Goal: Task Accomplishment & Management: Manage account settings

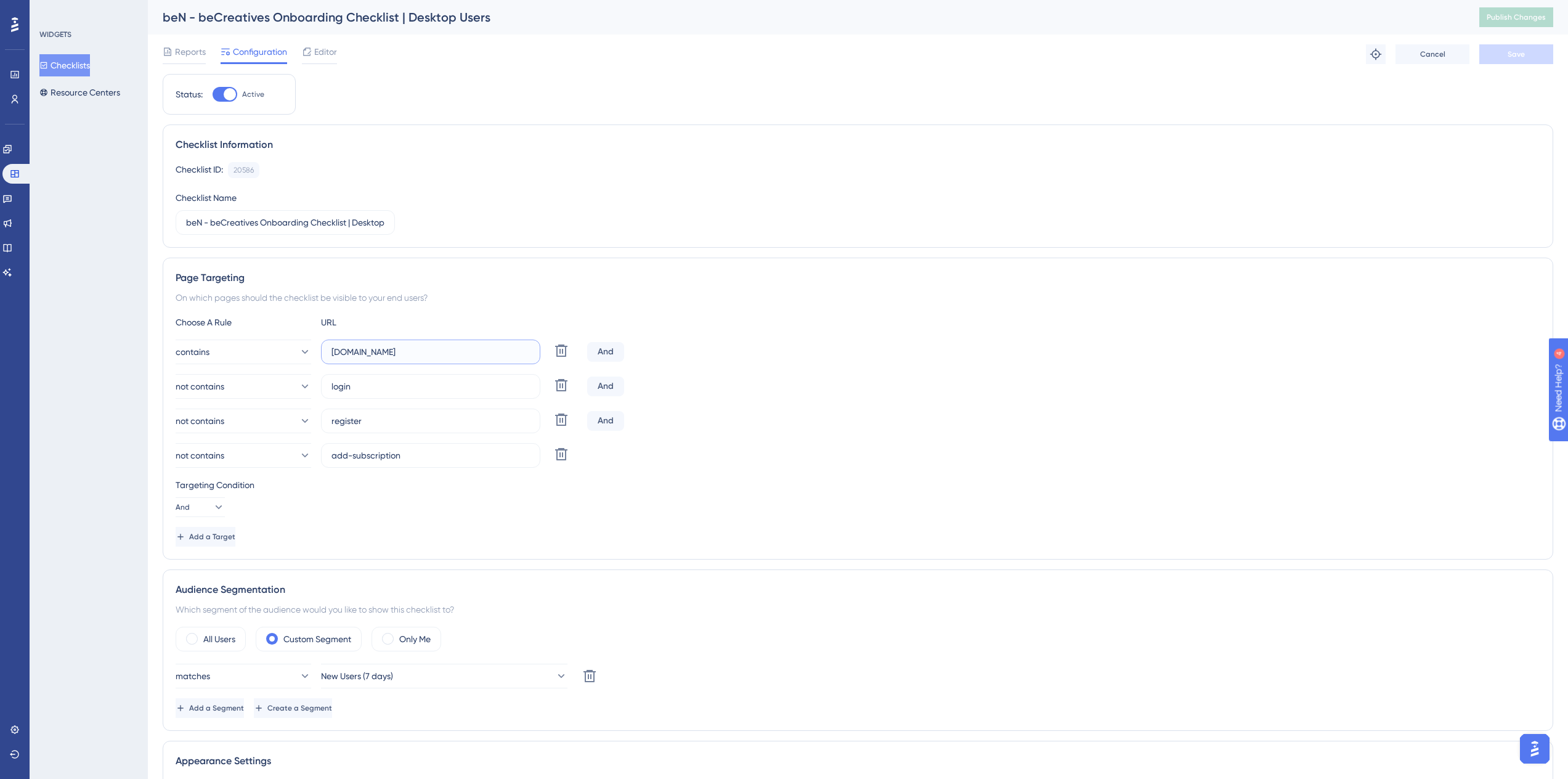
click at [439, 355] on input "space-becreatives.saakuru.com" at bounding box center [430, 351] width 198 height 13
paste input "https://space-becreatives.saakuru.com/dashboard"
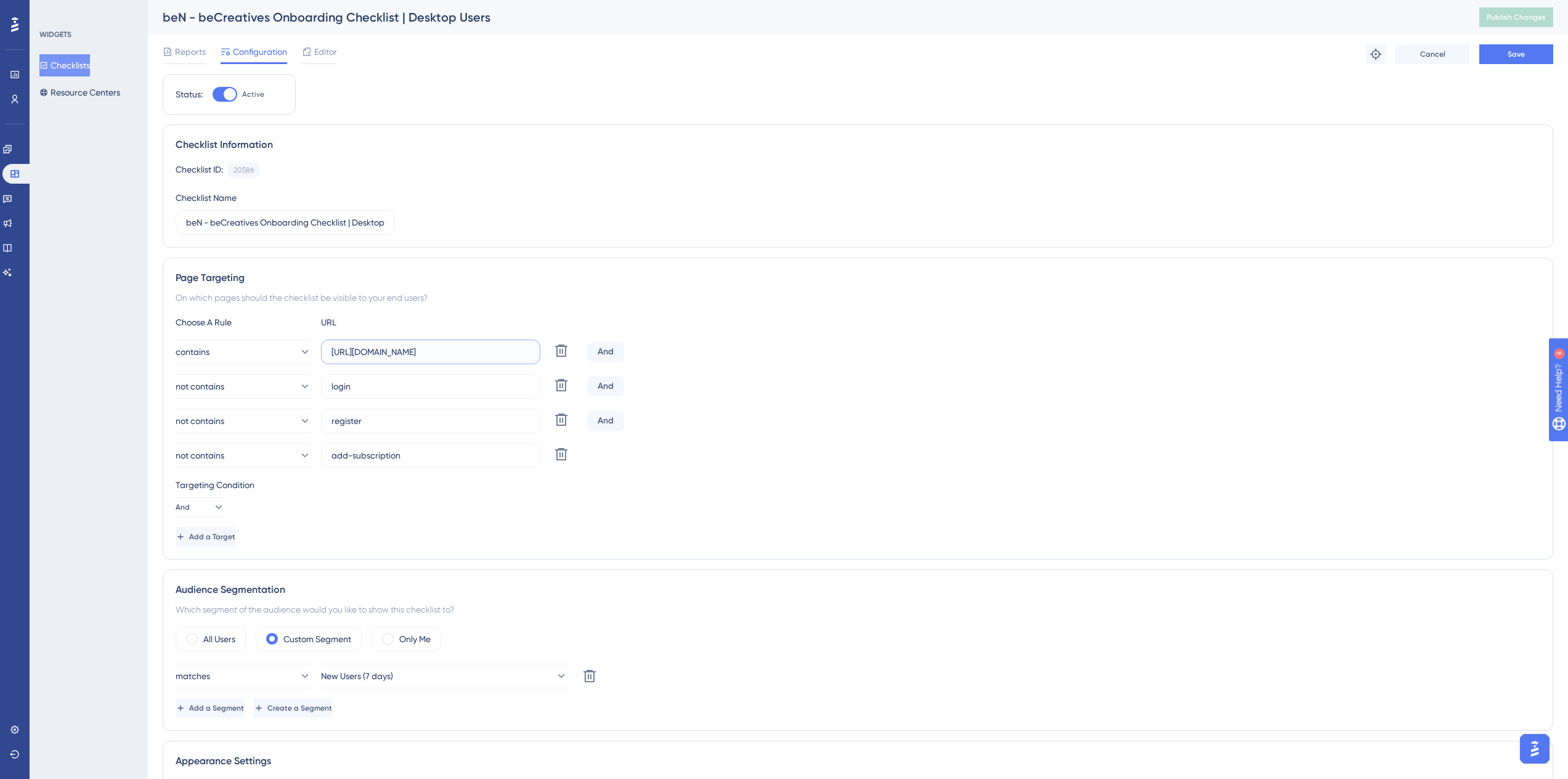
type input "https://space-becreatives.saakuru.com/dashboard"
click at [1526, 40] on div "Reports Configuration Editor Troubleshoot Cancel Save" at bounding box center [857, 54] width 1391 height 40
click at [1525, 47] on button "Save" at bounding box center [1516, 54] width 74 height 19
click at [1534, 31] on div "beN - beCreatives Onboarding Checklist | Desktop Users Publish Changes" at bounding box center [857, 17] width 1420 height 34
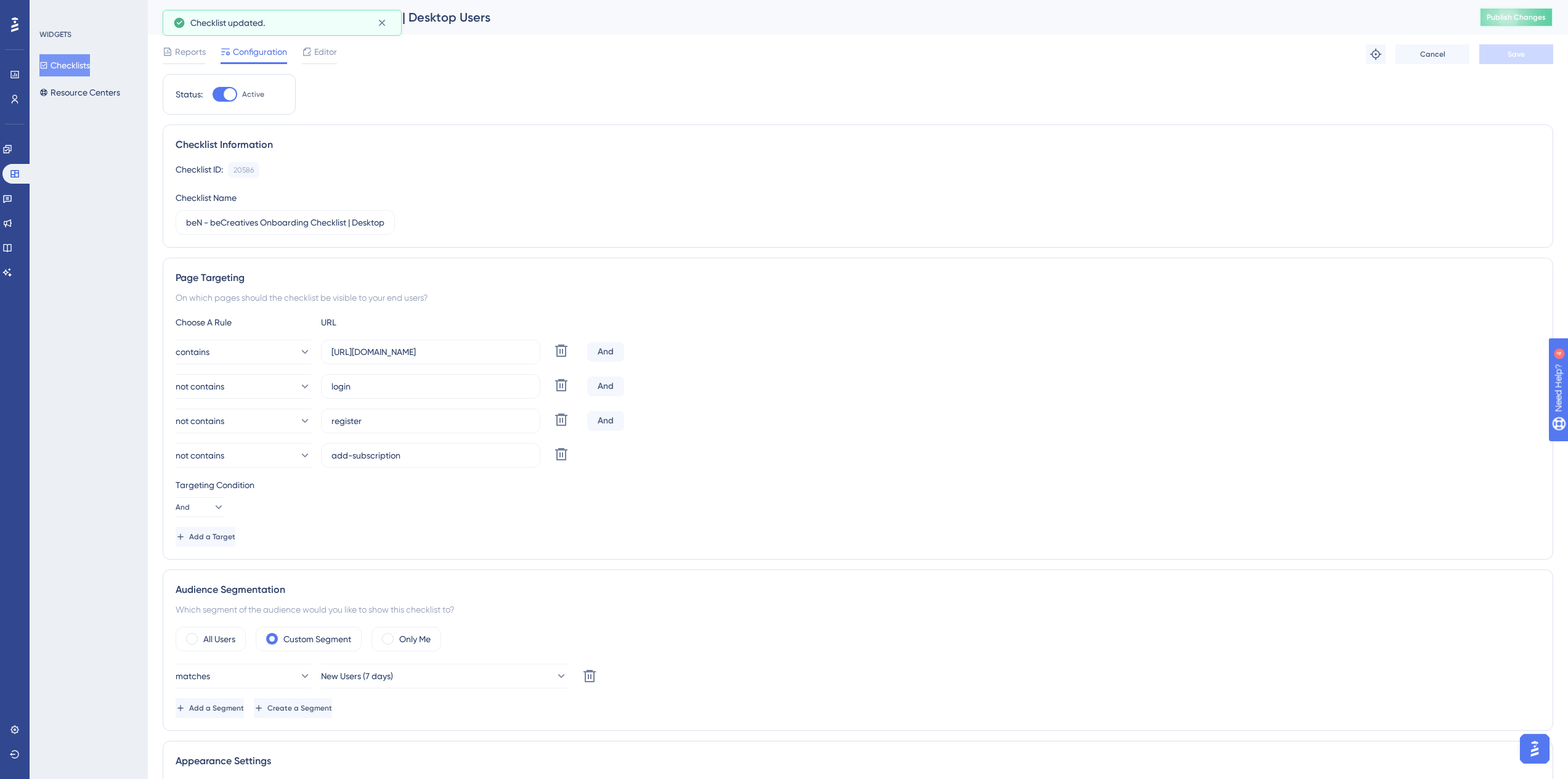
click at [1534, 19] on span "Publish Changes" at bounding box center [1516, 17] width 59 height 10
drag, startPoint x: 362, startPoint y: 350, endPoint x: 318, endPoint y: 355, distance: 44.3
click at [321, 354] on label "https://space-becreatives.saakuru.com/dashboard" at bounding box center [430, 352] width 219 height 25
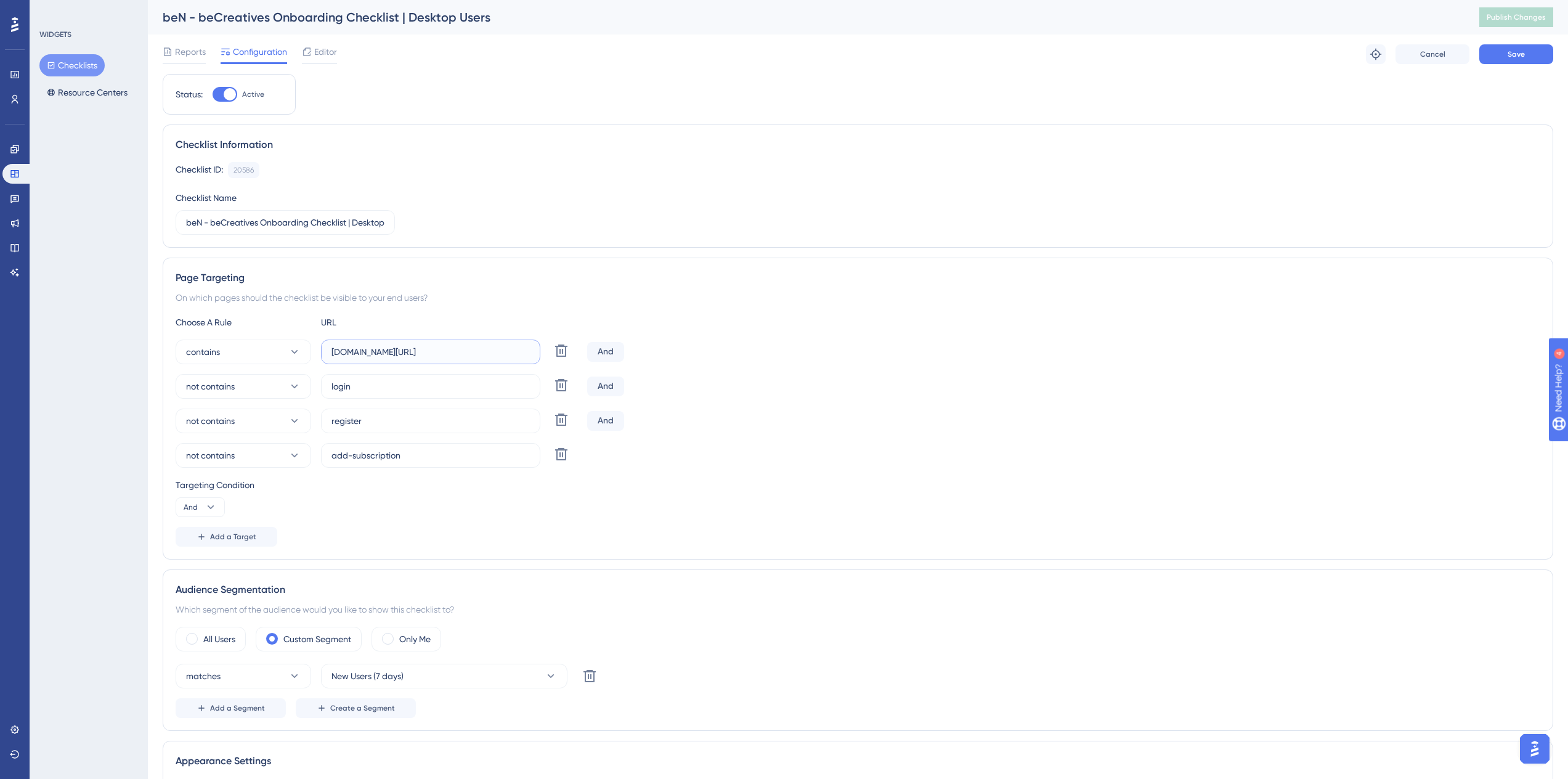
drag, startPoint x: 461, startPoint y: 350, endPoint x: 549, endPoint y: 350, distance: 88.0
click at [549, 350] on div "contains space-becreatives.saakuru.com/dashboard Delete" at bounding box center [379, 352] width 407 height 25
type input "space-becreatives.saakuru.com"
click at [555, 461] on icon at bounding box center [561, 454] width 15 height 15
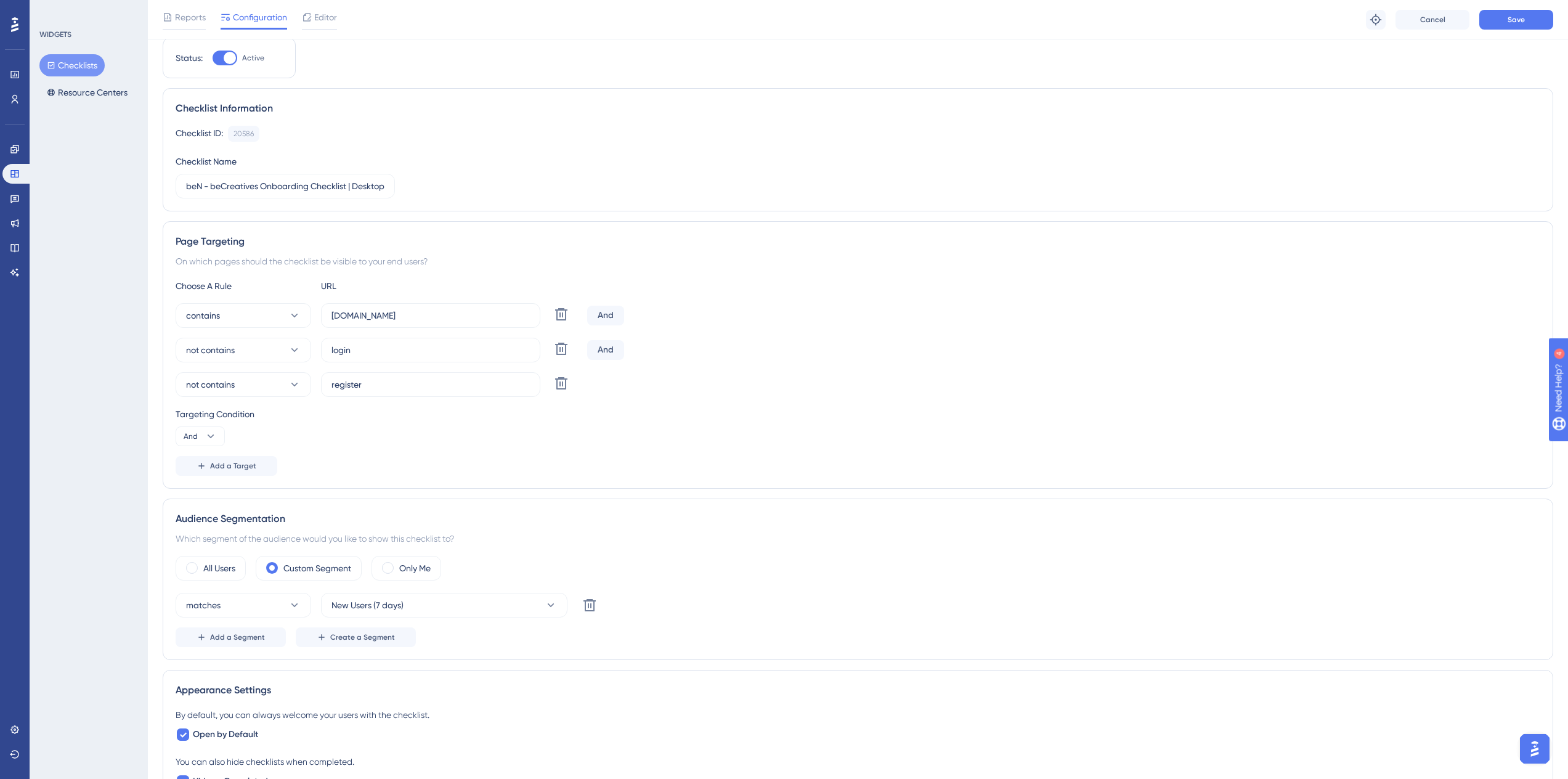
scroll to position [61, 0]
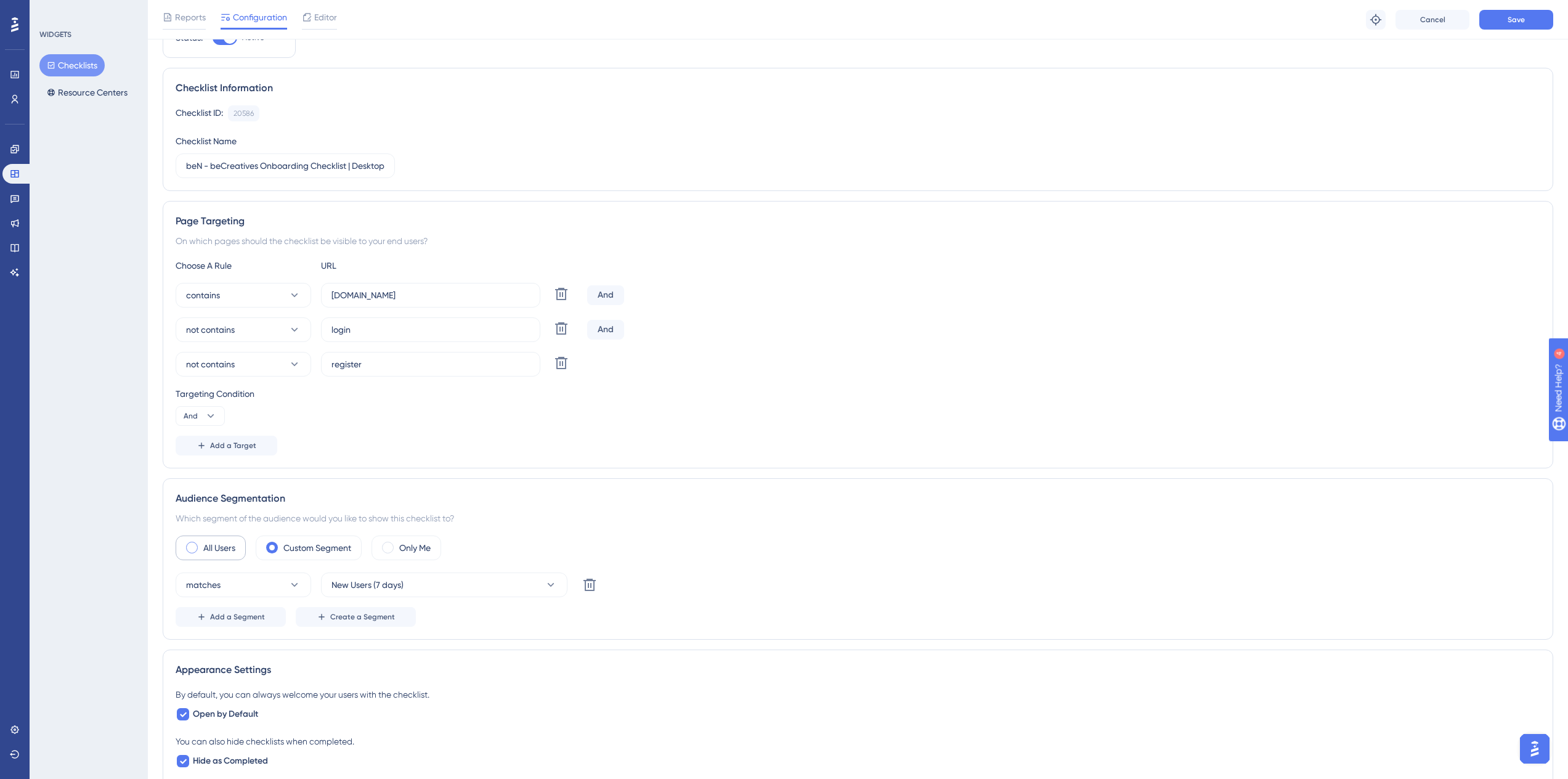
click at [222, 554] on label "All Users" at bounding box center [219, 548] width 32 height 15
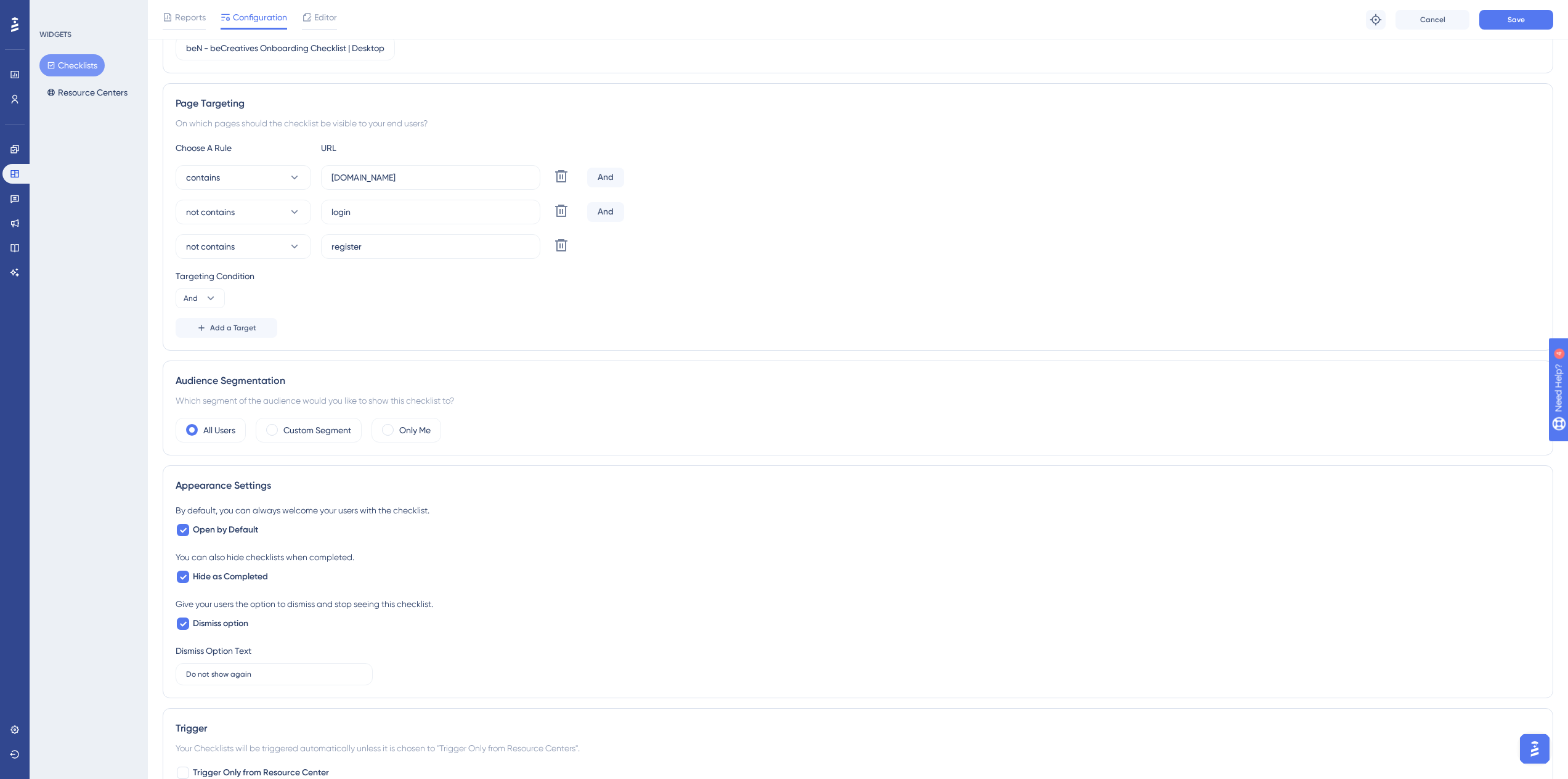
scroll to position [123, 0]
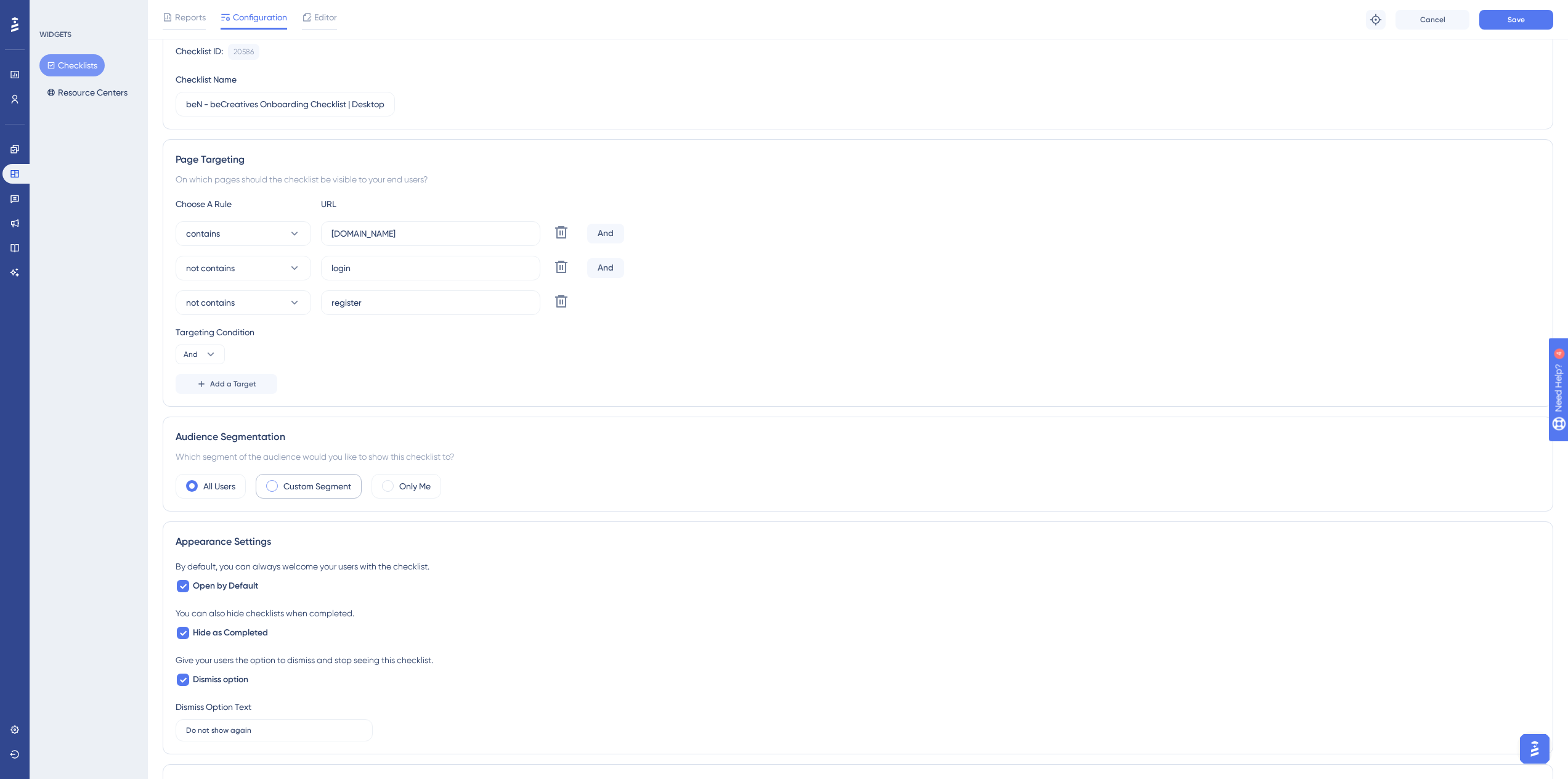
click at [335, 482] on label "Custom Segment" at bounding box center [317, 485] width 68 height 15
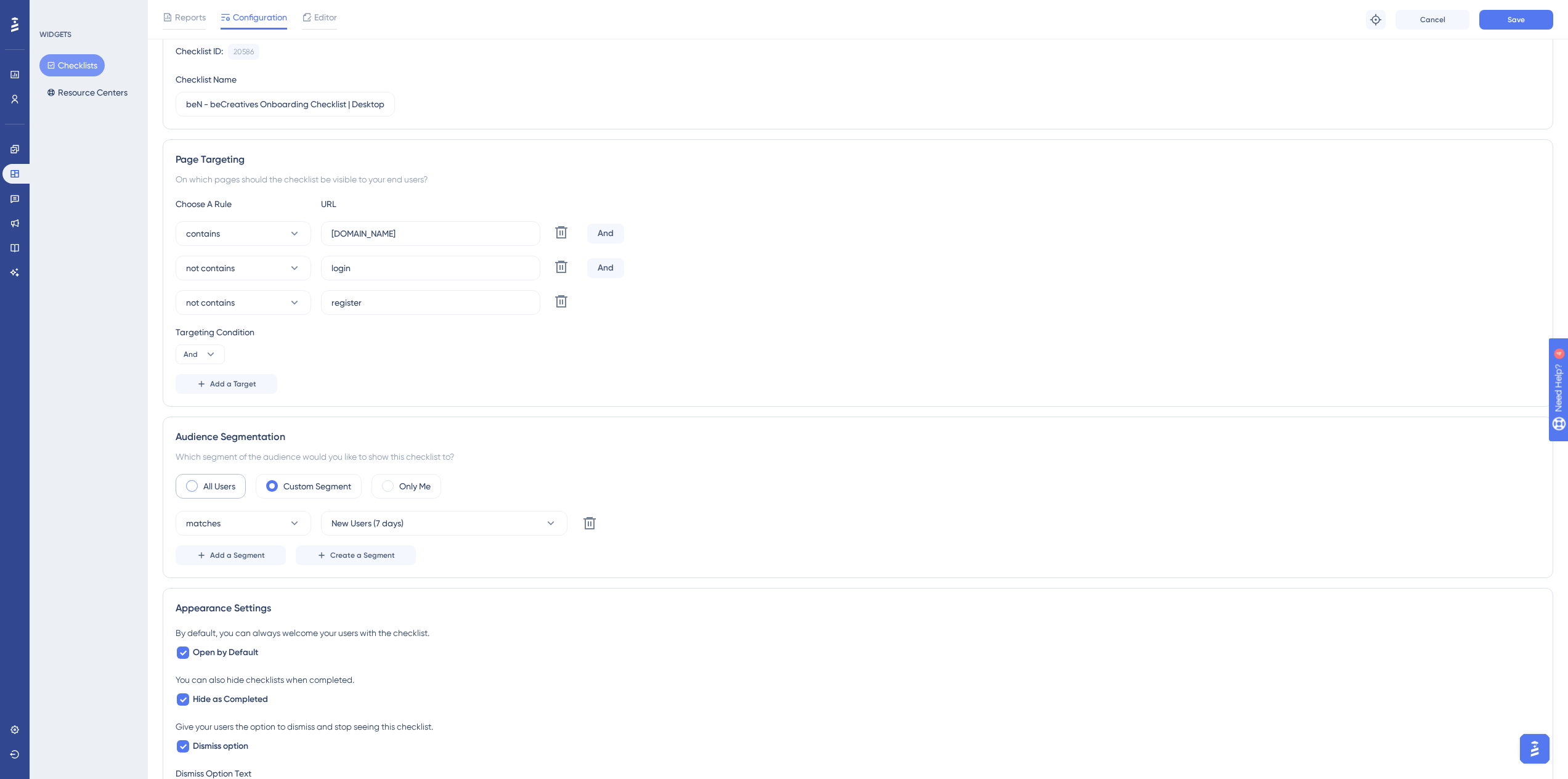
click at [191, 496] on div "All Users" at bounding box center [210, 486] width 70 height 25
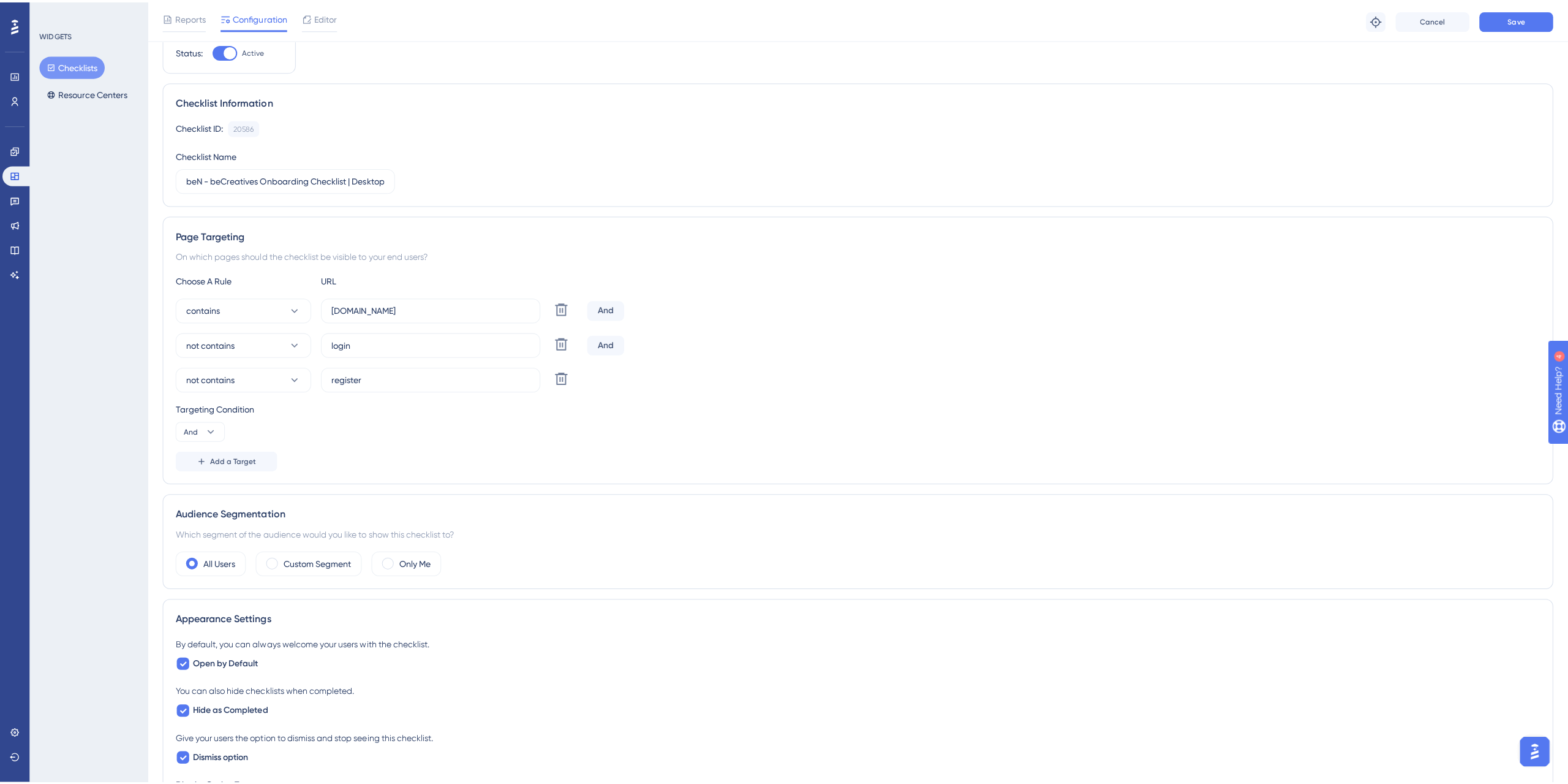
scroll to position [0, 0]
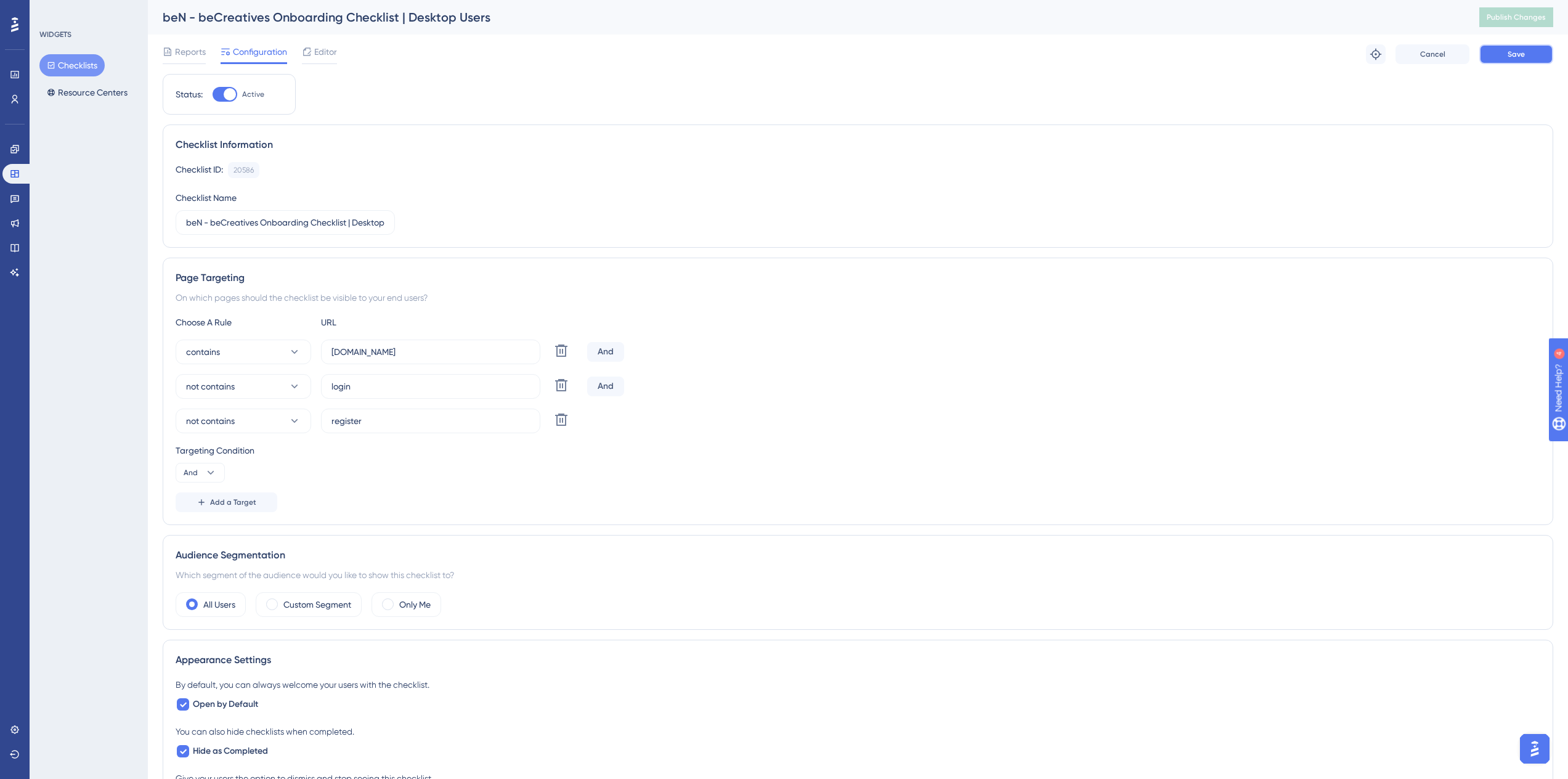
click at [1519, 61] on button "Save" at bounding box center [1516, 54] width 74 height 19
click at [1524, 13] on span "Publish Changes" at bounding box center [1516, 17] width 59 height 10
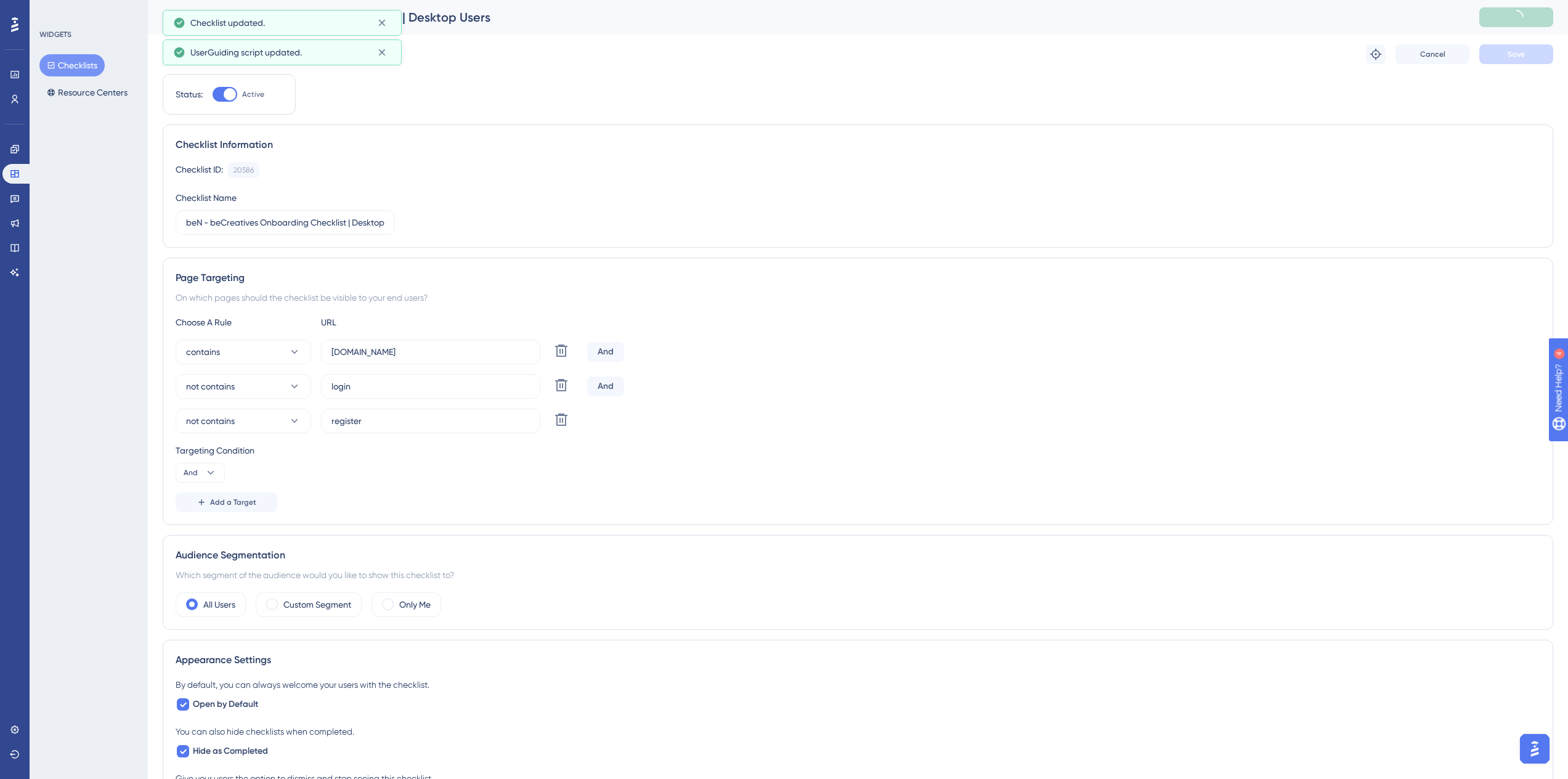
click at [315, 50] on div "UserGuiding script updated." at bounding box center [279, 52] width 177 height 15
click at [326, 58] on span "Editor" at bounding box center [325, 51] width 23 height 15
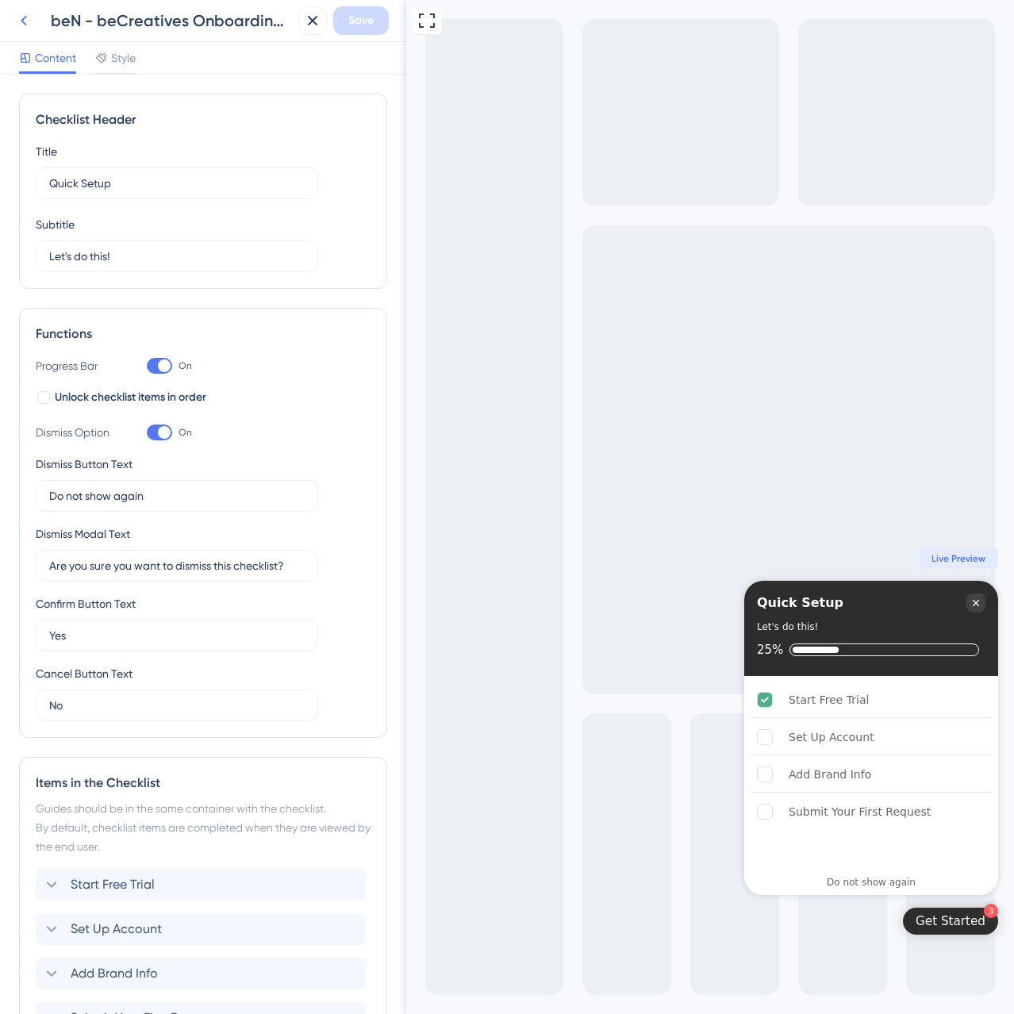
click at [25, 25] on icon at bounding box center [24, 21] width 6 height 10
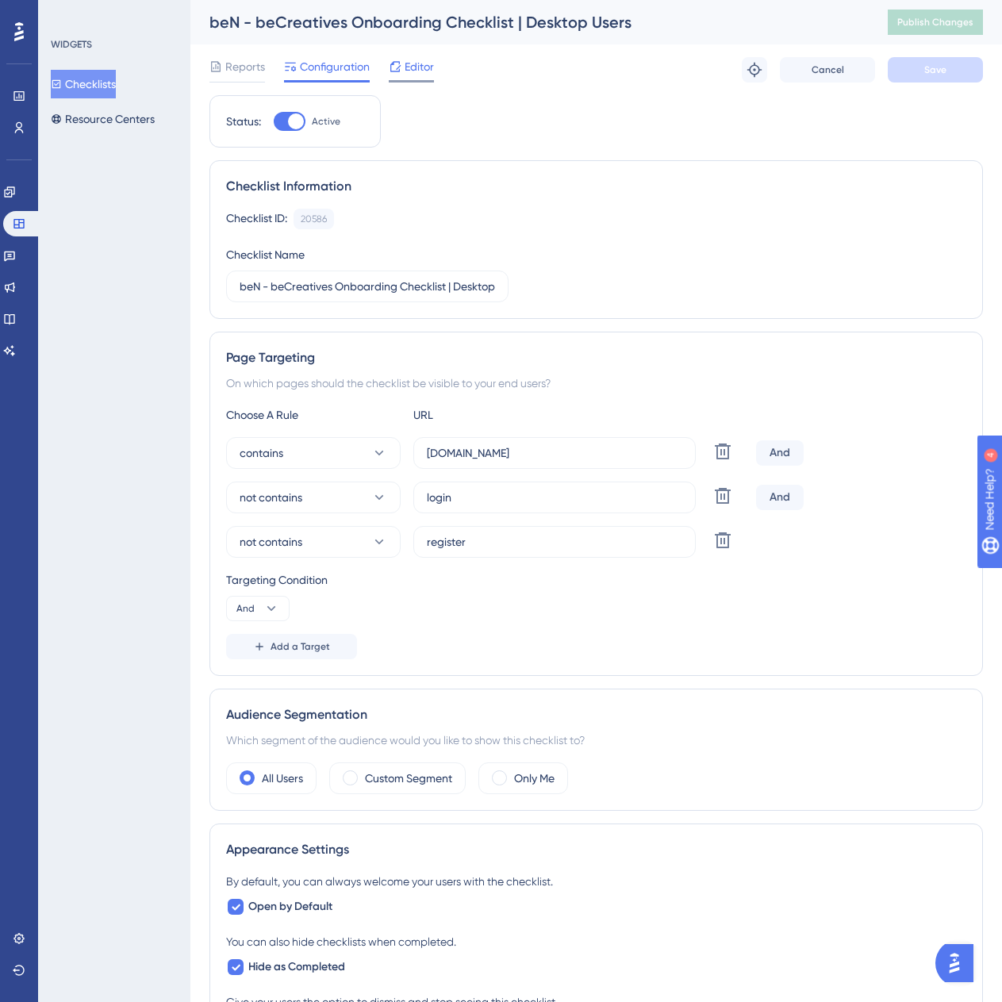
click at [428, 65] on span "Editor" at bounding box center [419, 66] width 29 height 19
click at [88, 78] on button "Checklists" at bounding box center [83, 84] width 65 height 29
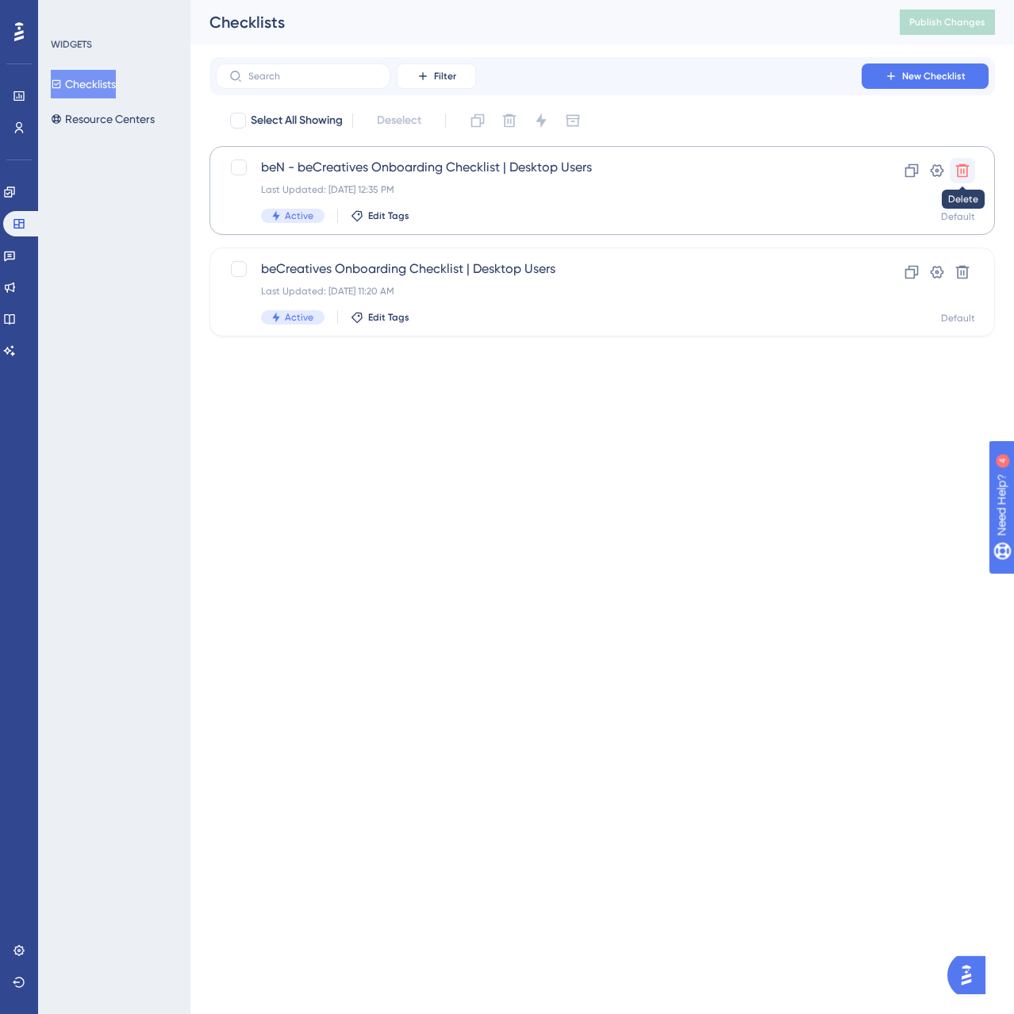
click at [961, 175] on icon at bounding box center [962, 171] width 16 height 16
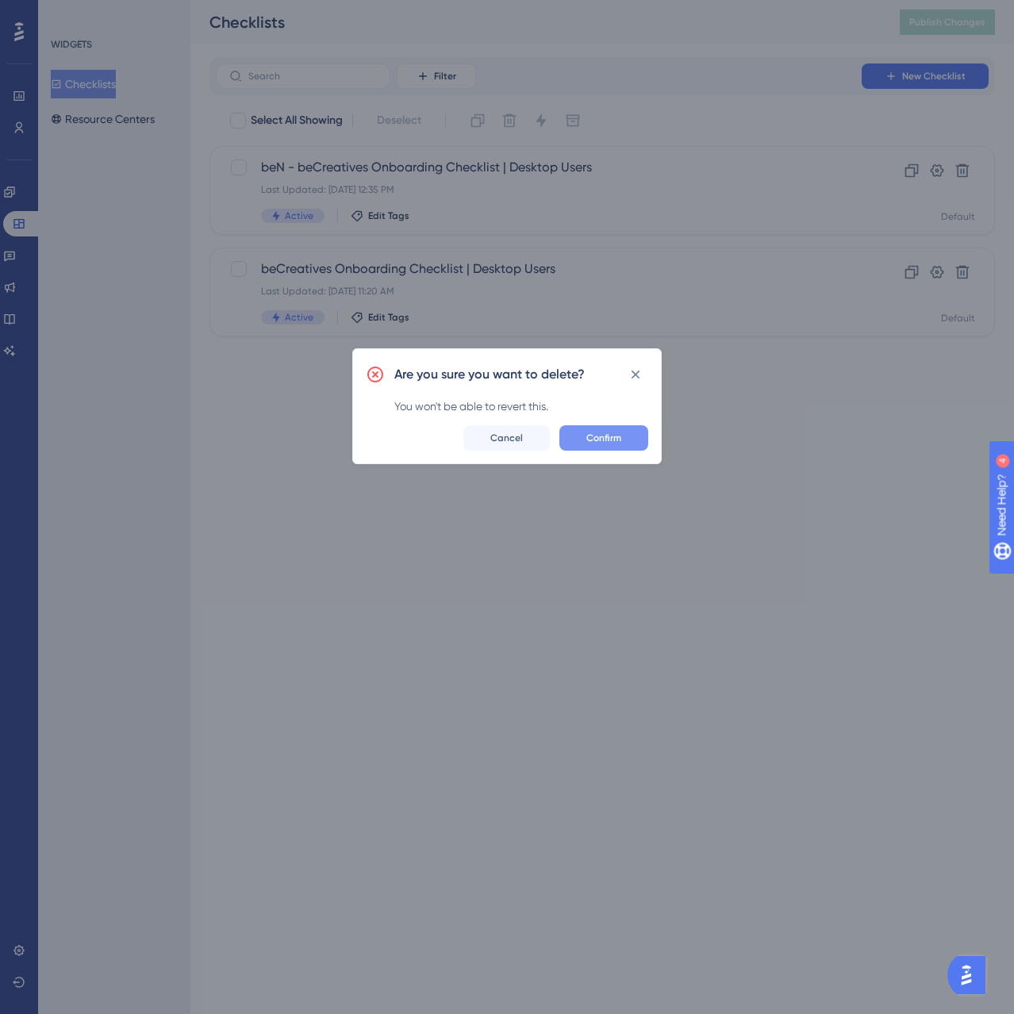
click at [627, 436] on button "Confirm" at bounding box center [603, 437] width 89 height 25
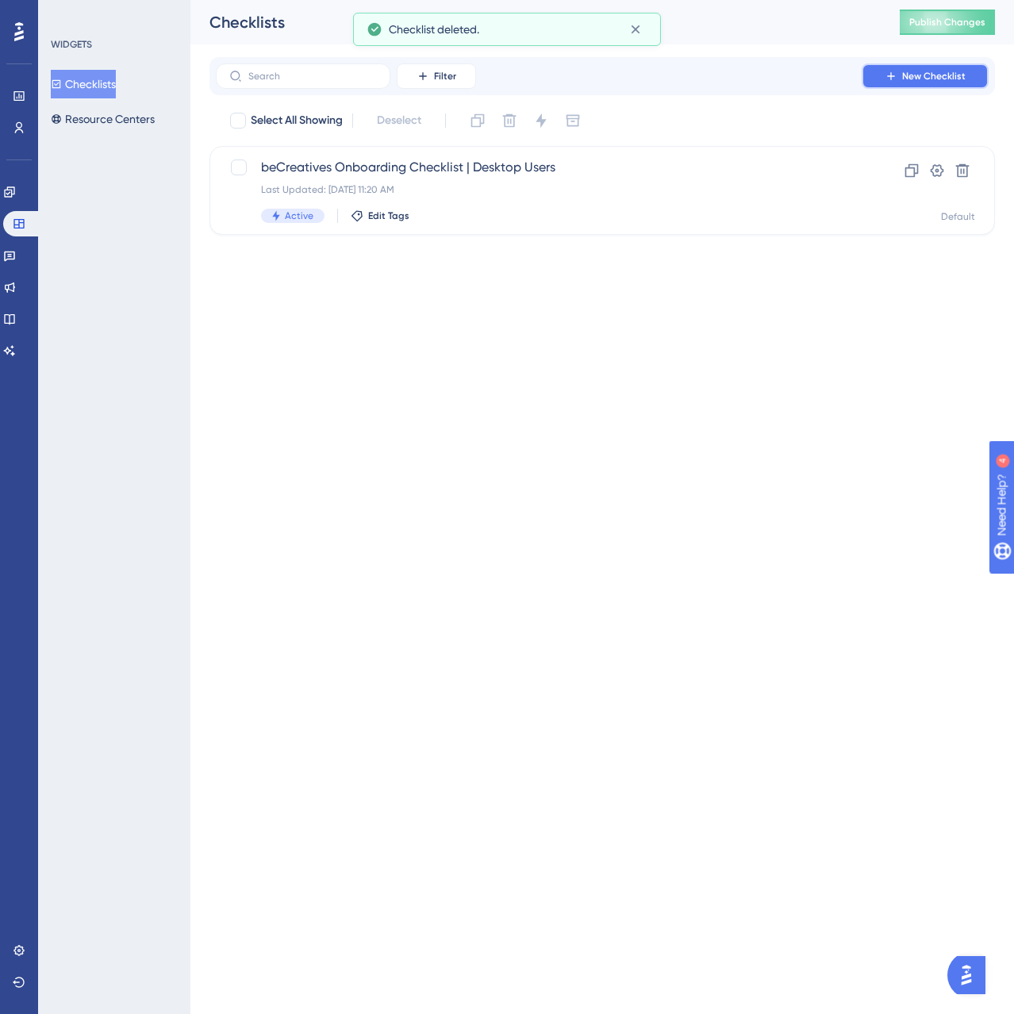
click at [936, 82] on span "New Checklist" at bounding box center [933, 76] width 63 height 13
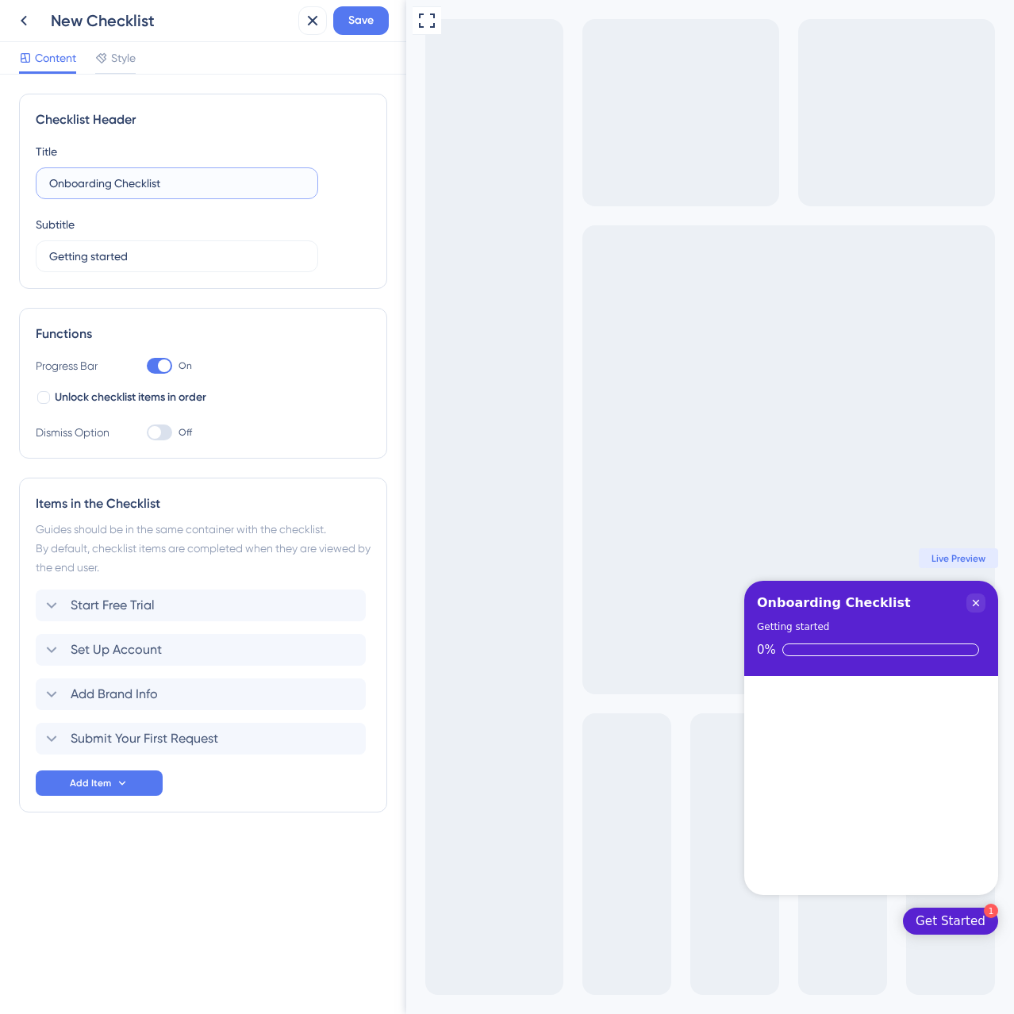
click at [144, 186] on input "Onboarding Checklist" at bounding box center [176, 183] width 255 height 17
type input "b"
paste input "beCreatives Onboarding Checklist | Desktop Users"
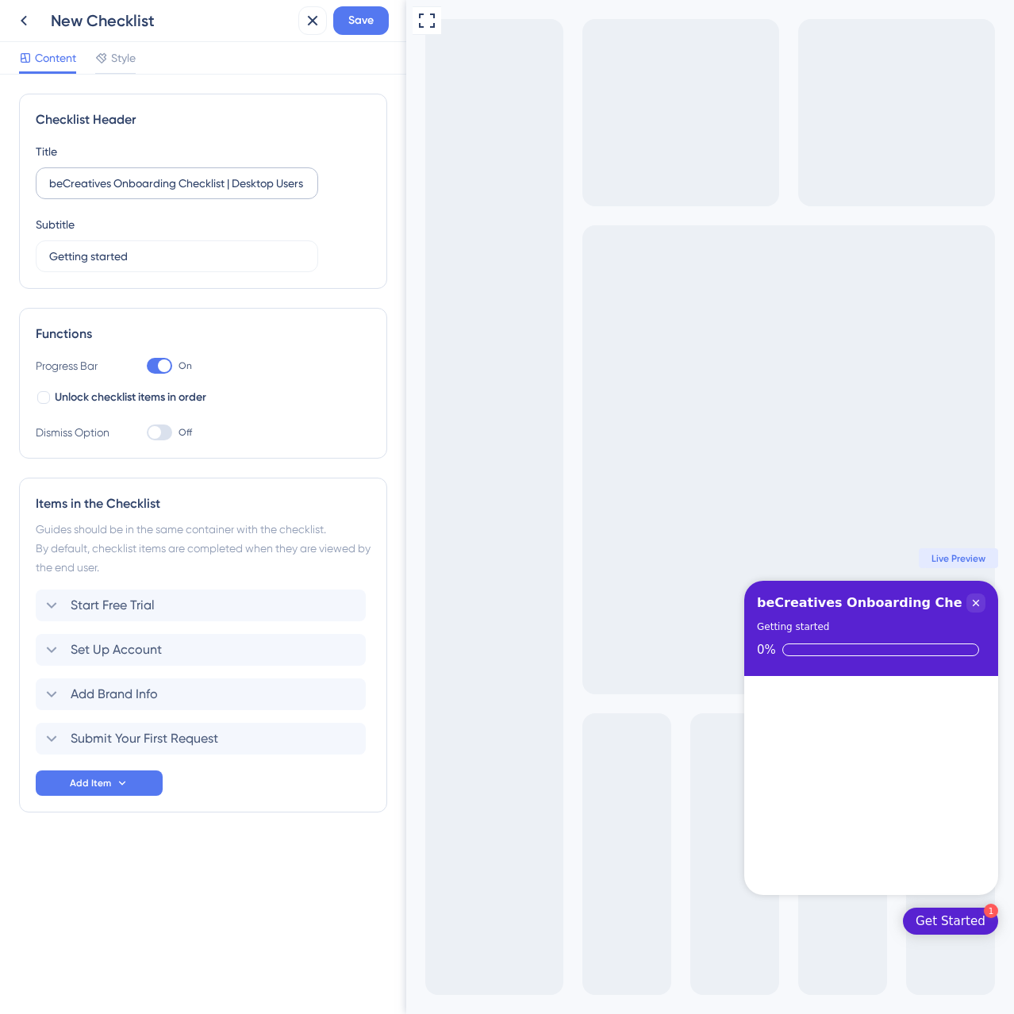
click at [206, 198] on label "beCreatives Onboarding Checklist | Desktop Users" at bounding box center [177, 183] width 282 height 32
click at [206, 192] on input "beCreatives Onboarding Checklist | Desktop Users" at bounding box center [176, 183] width 255 height 17
click at [206, 198] on label "beCreatives Onboarding Checklist | Desktop Users" at bounding box center [177, 183] width 282 height 32
click at [206, 192] on input "beCreatives Onboarding Checklist | Desktop Users" at bounding box center [176, 183] width 255 height 17
click at [206, 198] on label "beCreatives Onboarding Checklist | Desktop Users" at bounding box center [177, 183] width 282 height 32
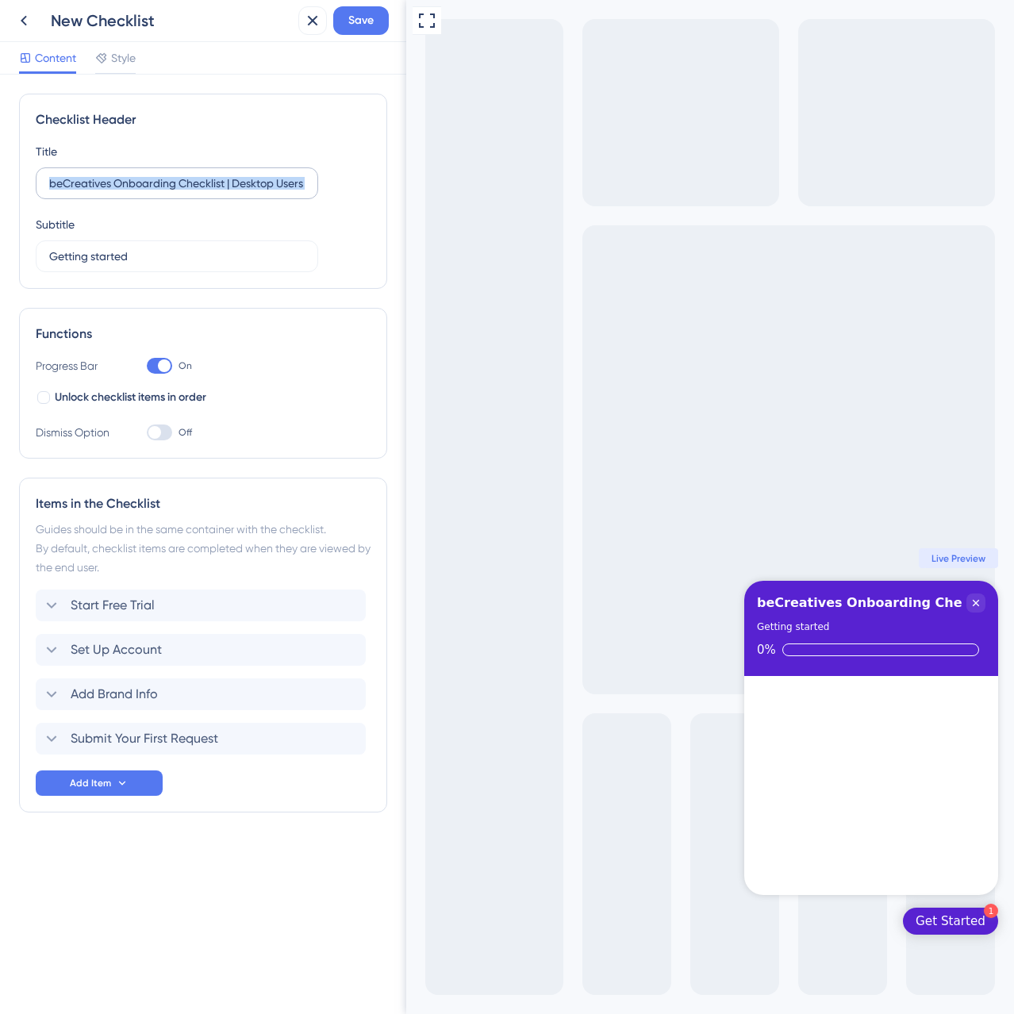
click at [206, 192] on input "beCreatives Onboarding Checklist | Desktop Users" at bounding box center [176, 183] width 255 height 17
click at [170, 175] on input "beCreatives Onboarding Checklist | Desktop Users" at bounding box center [176, 183] width 255 height 17
type input "Quick Setup"
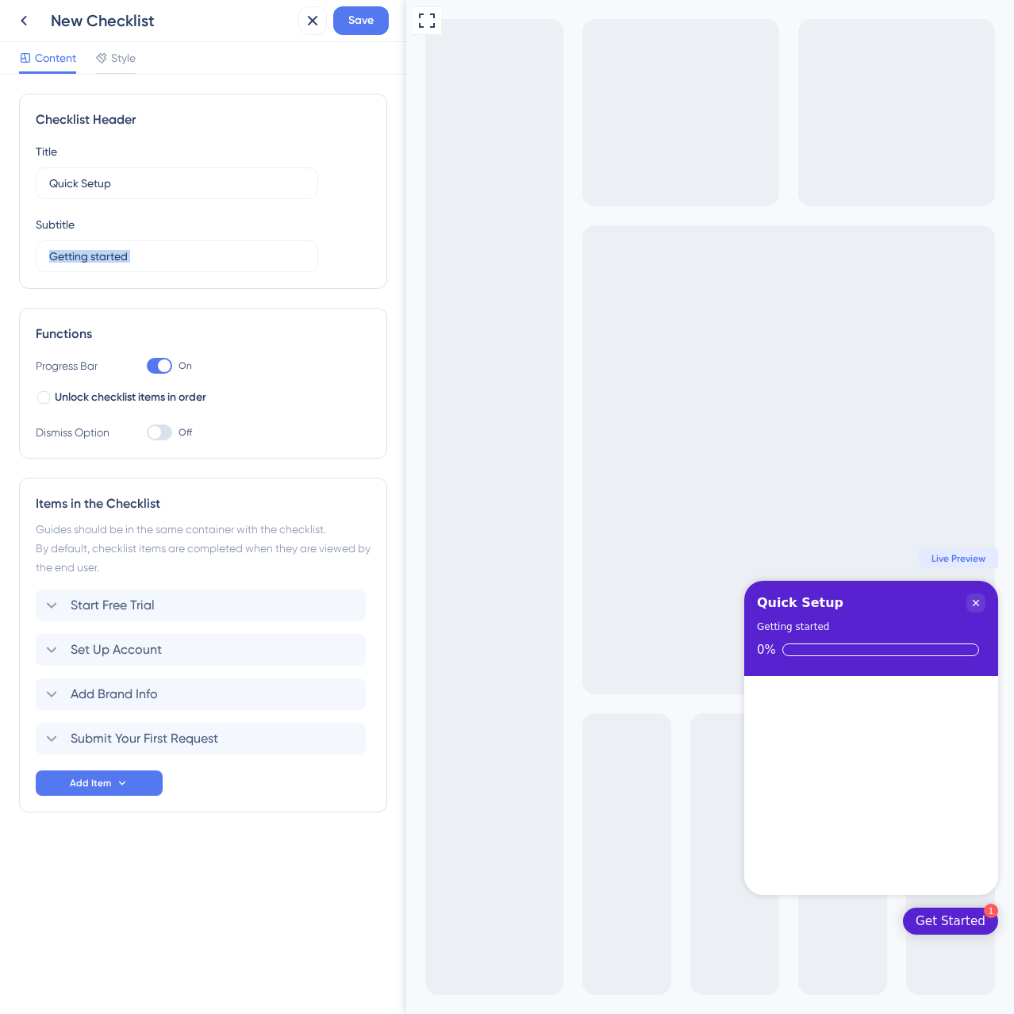
drag, startPoint x: 177, startPoint y: 271, endPoint x: -1, endPoint y: 365, distance: 201.2
click at [0, 0] on html "New Checklist Save Content Style Checklist Header Title Quick Setup Subtitle Ge…" at bounding box center [507, 0] width 1014 height 0
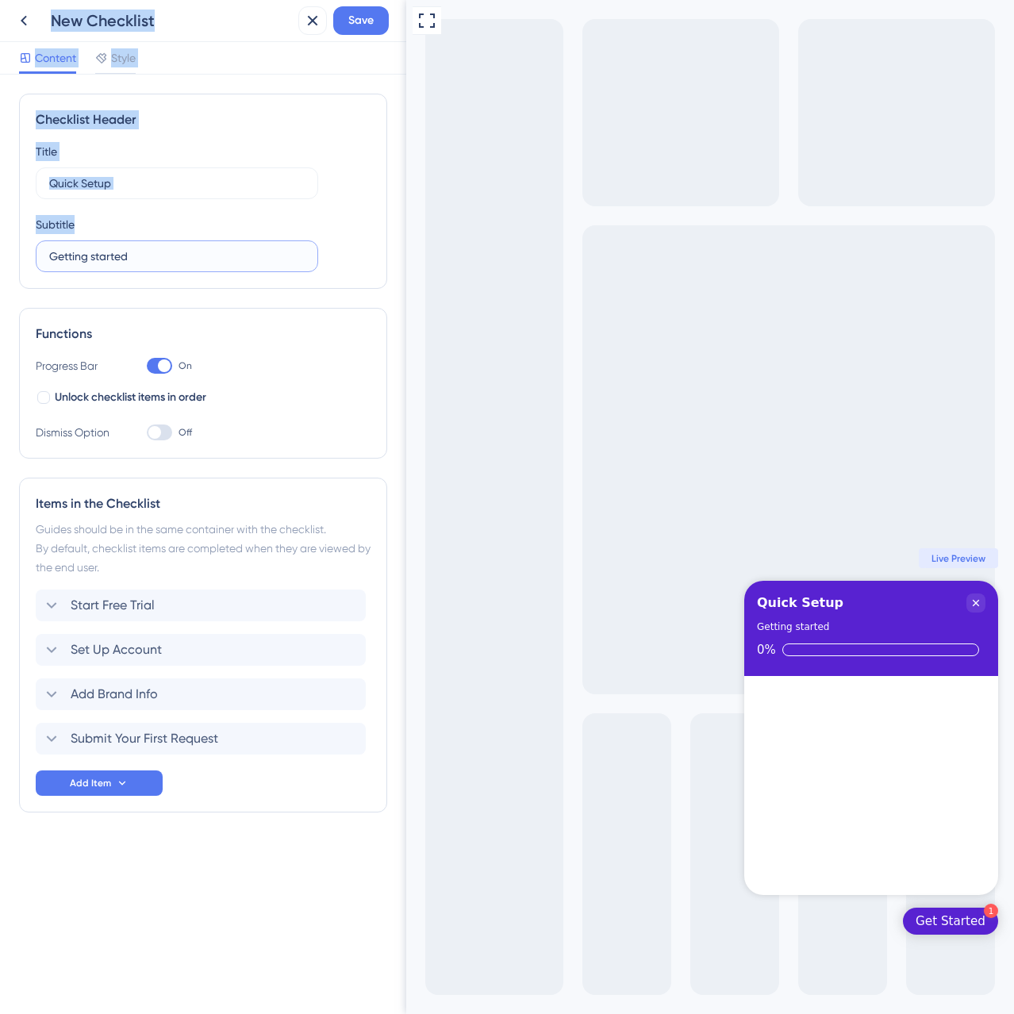
click at [152, 258] on input "Getting started" at bounding box center [176, 256] width 255 height 17
type input "Let's do this!"
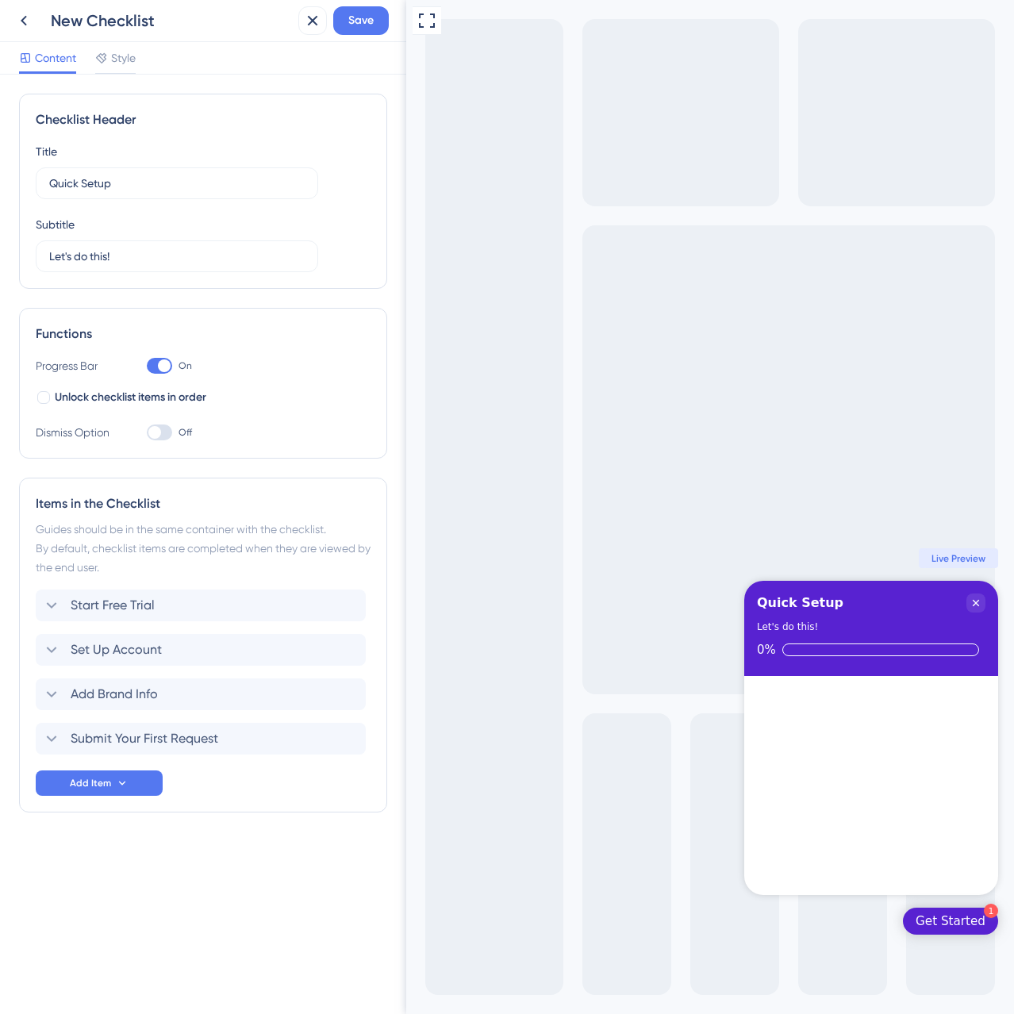
click at [169, 432] on div at bounding box center [159, 432] width 25 height 16
click at [147, 432] on input "Off" at bounding box center [146, 432] width 1 height 1
checkbox input "true"
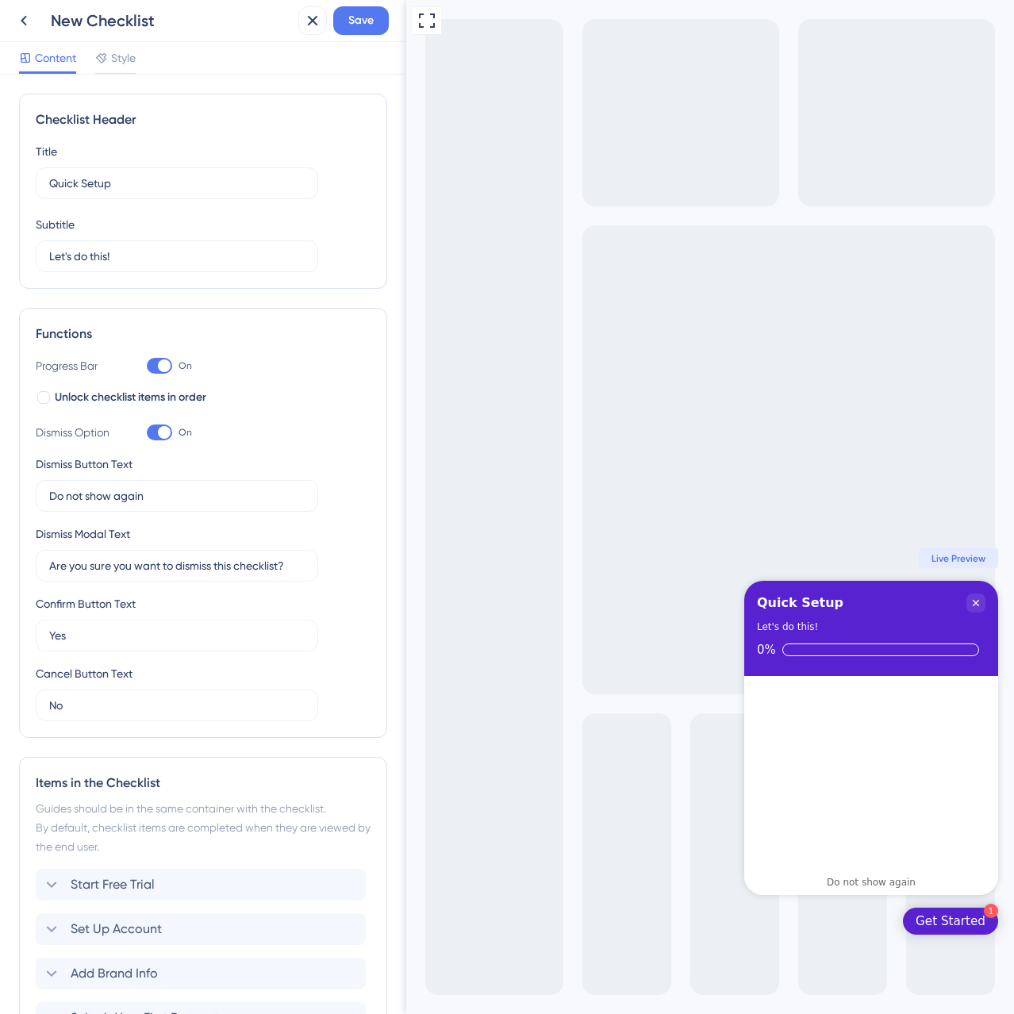
click at [129, 46] on div "Content Style" at bounding box center [203, 58] width 406 height 33
click at [126, 55] on span "Style" at bounding box center [123, 57] width 25 height 19
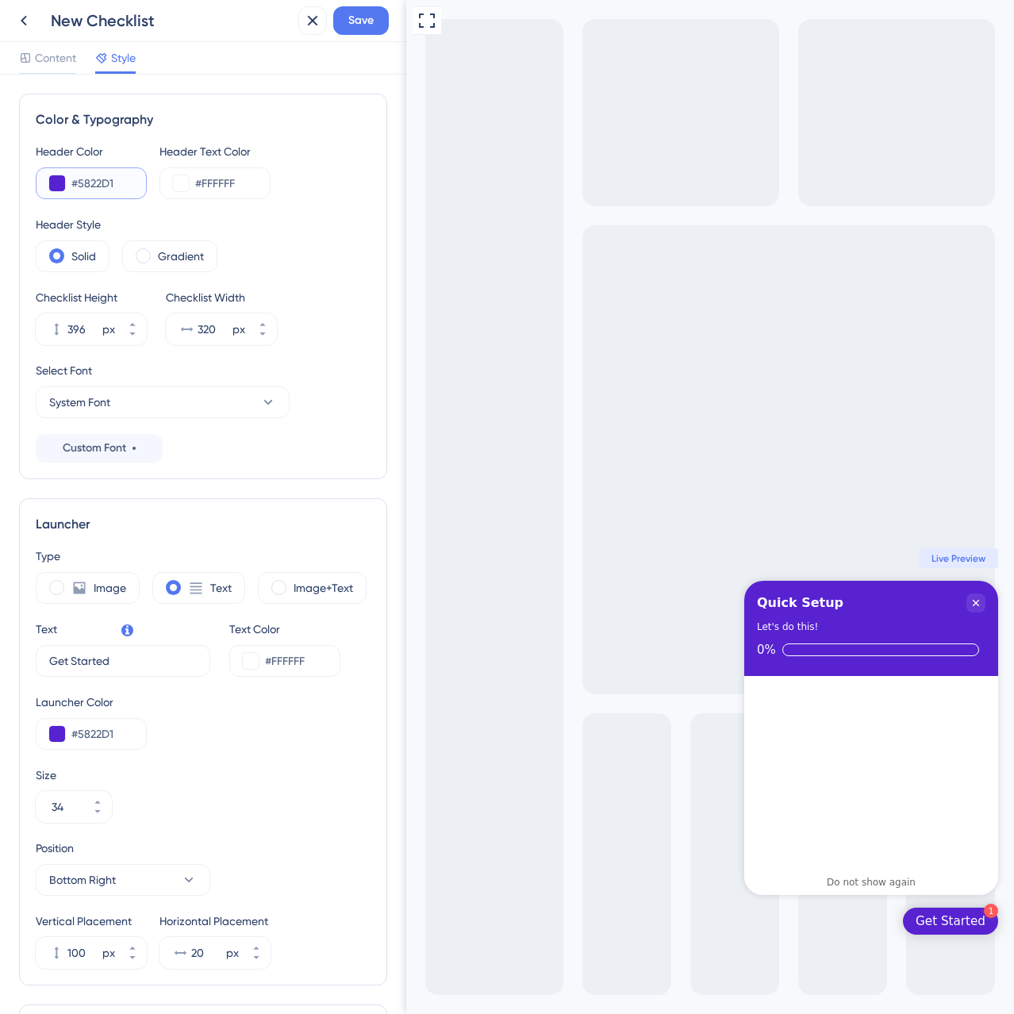
click at [99, 183] on input "#5822D1" at bounding box center [102, 183] width 62 height 19
drag, startPoint x: 81, startPoint y: 181, endPoint x: 232, endPoint y: 196, distance: 152.3
click at [232, 196] on div "Header Color #5822D1 Header Text Color #FFFFFF" at bounding box center [203, 170] width 335 height 57
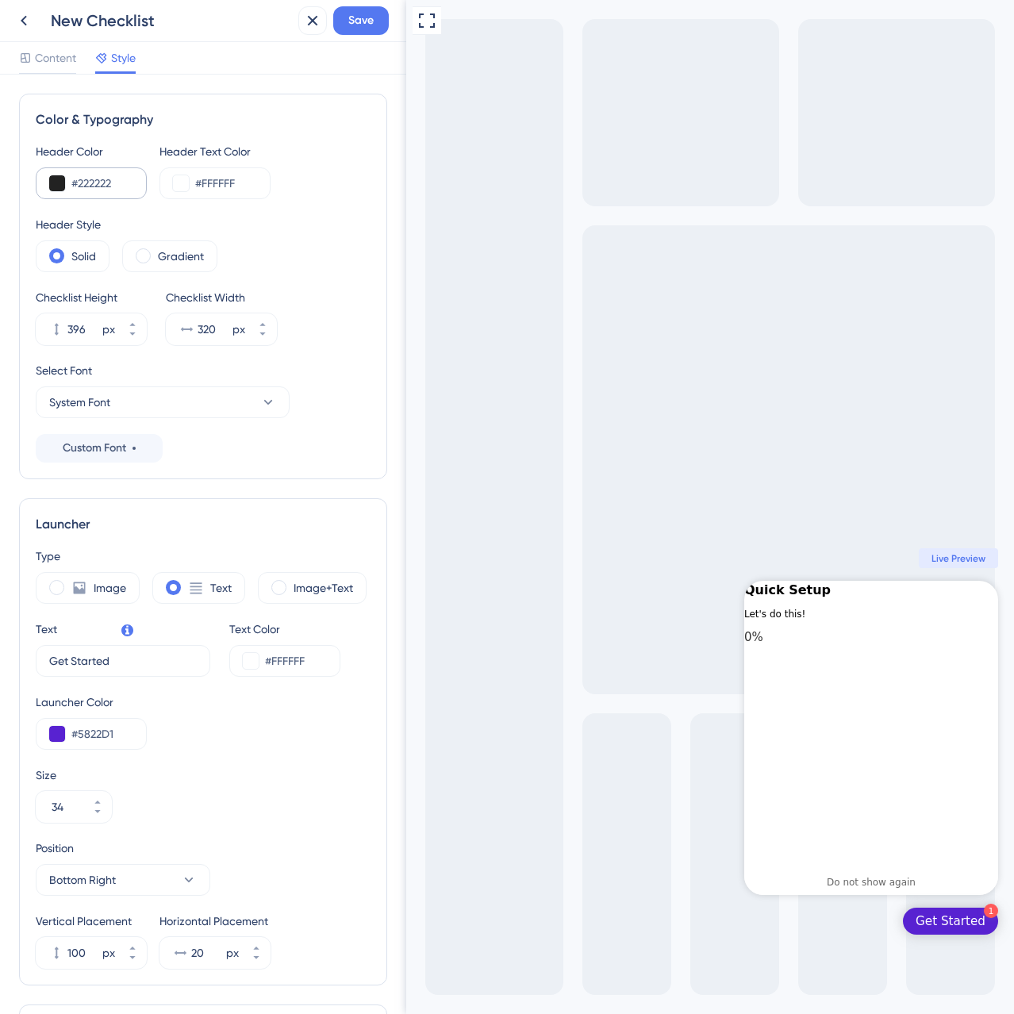
drag, startPoint x: 133, startPoint y: 181, endPoint x: 84, endPoint y: 183, distance: 49.2
click at [84, 183] on div "#222222" at bounding box center [91, 183] width 111 height 32
drag, startPoint x: 84, startPoint y: 183, endPoint x: 189, endPoint y: 180, distance: 104.8
click at [189, 180] on div "Header Color #222222 Header Text Color #FFFFFF" at bounding box center [203, 170] width 335 height 57
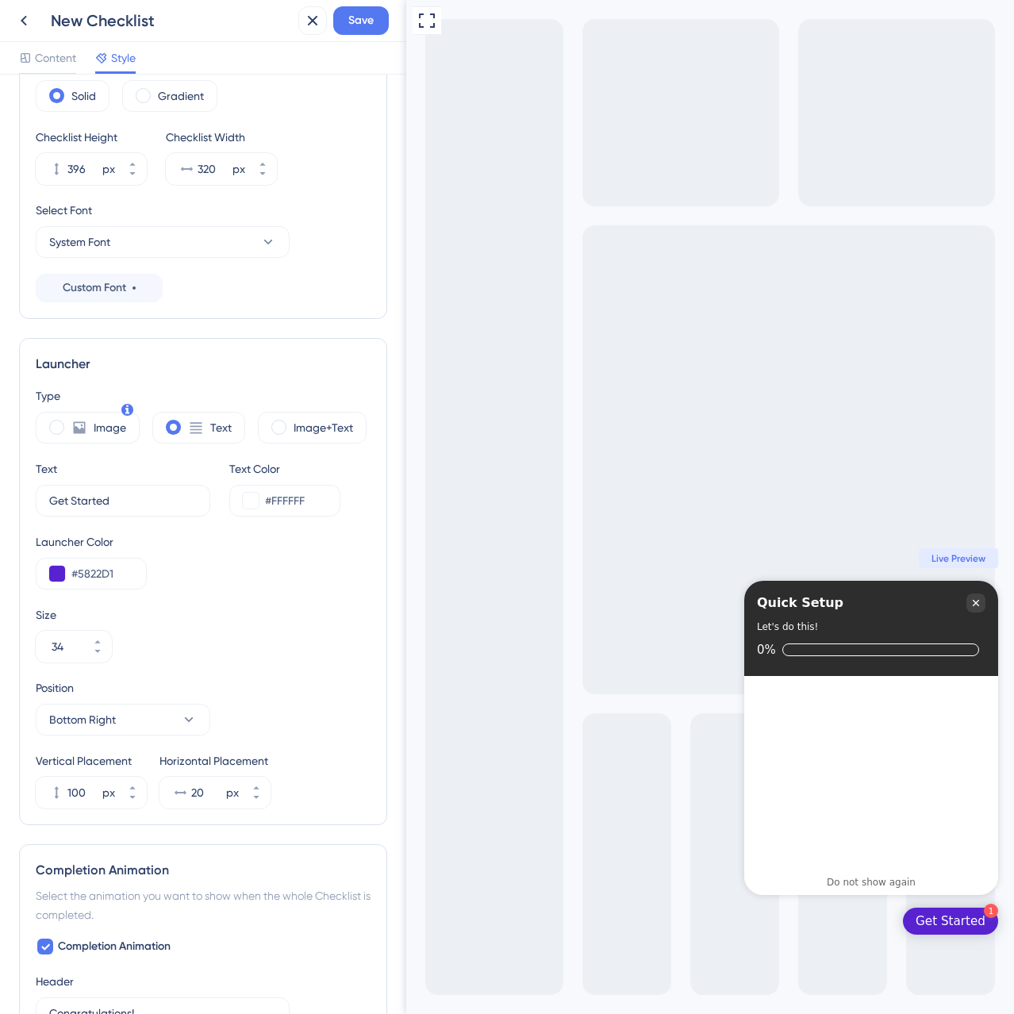
scroll to position [238, 0]
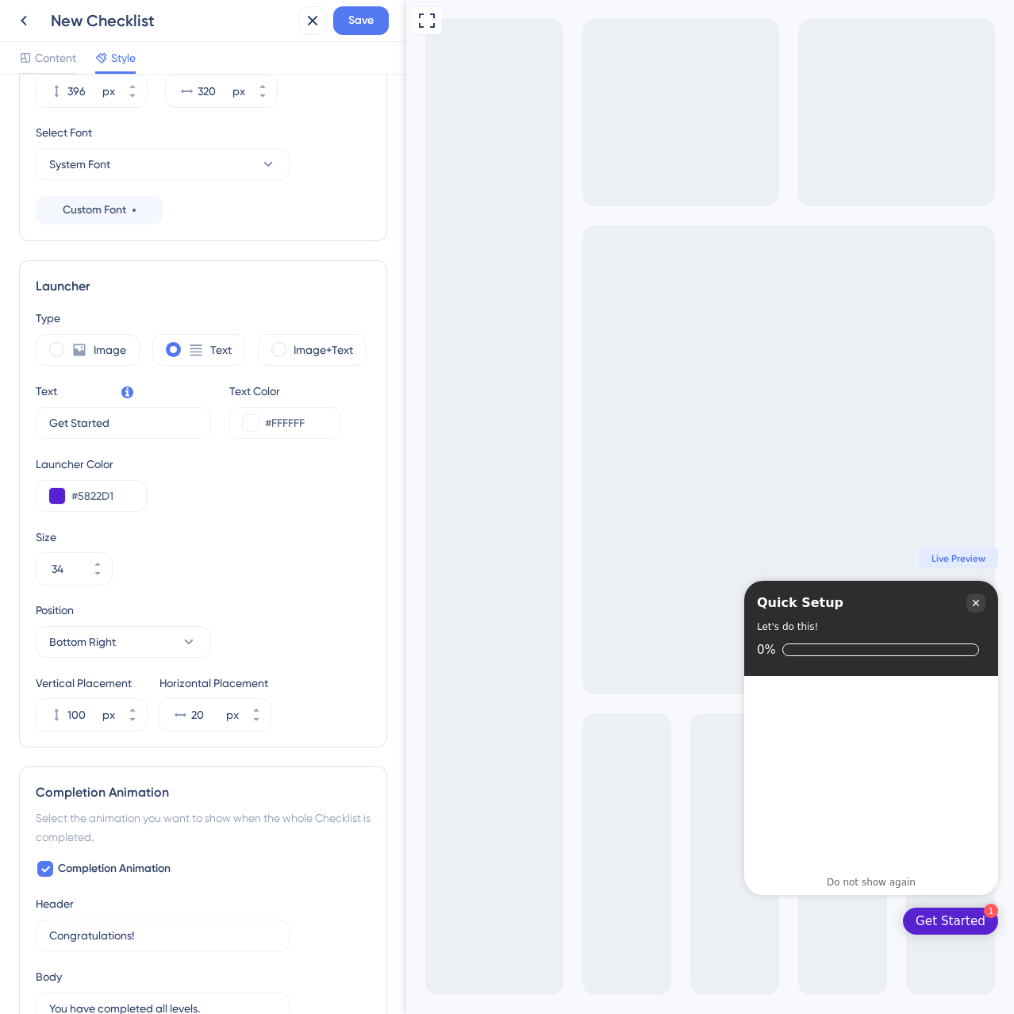
type input "#2D2D2D"
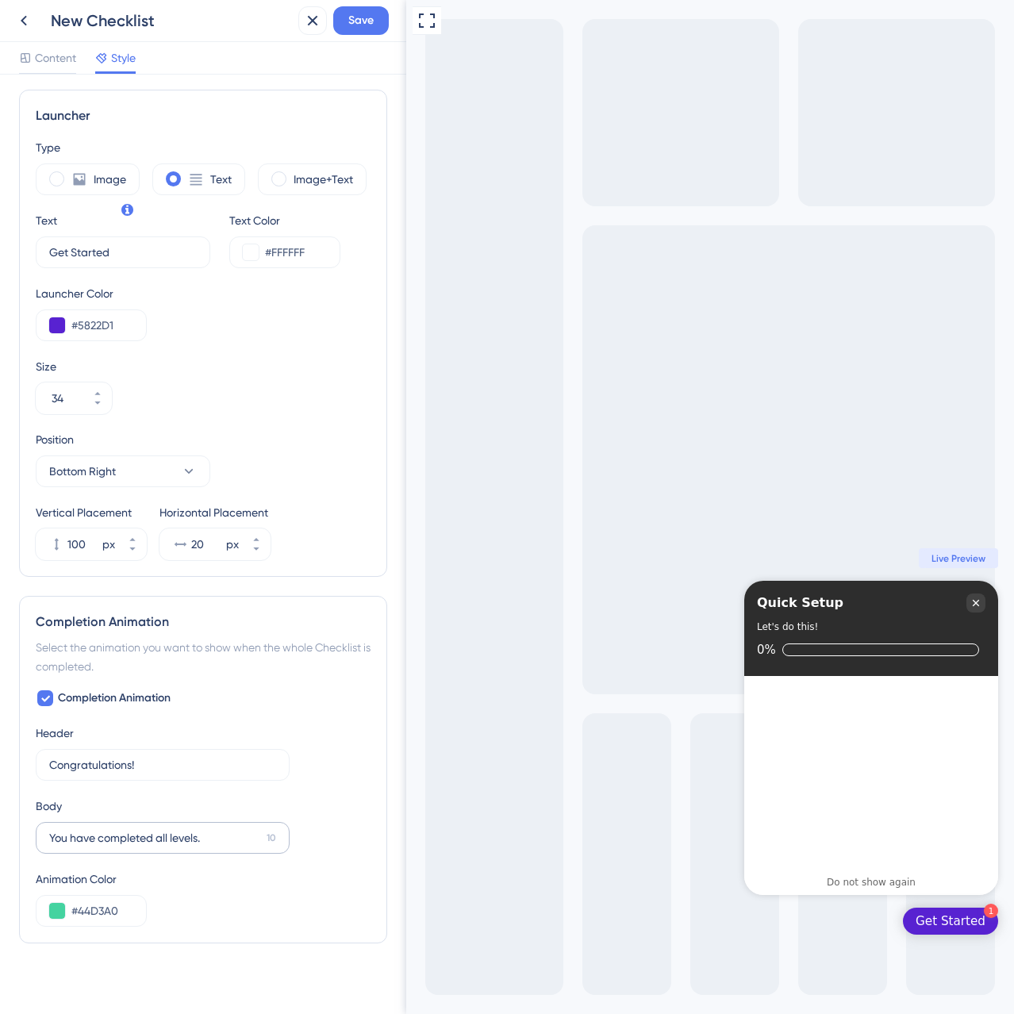
scroll to position [420, 0]
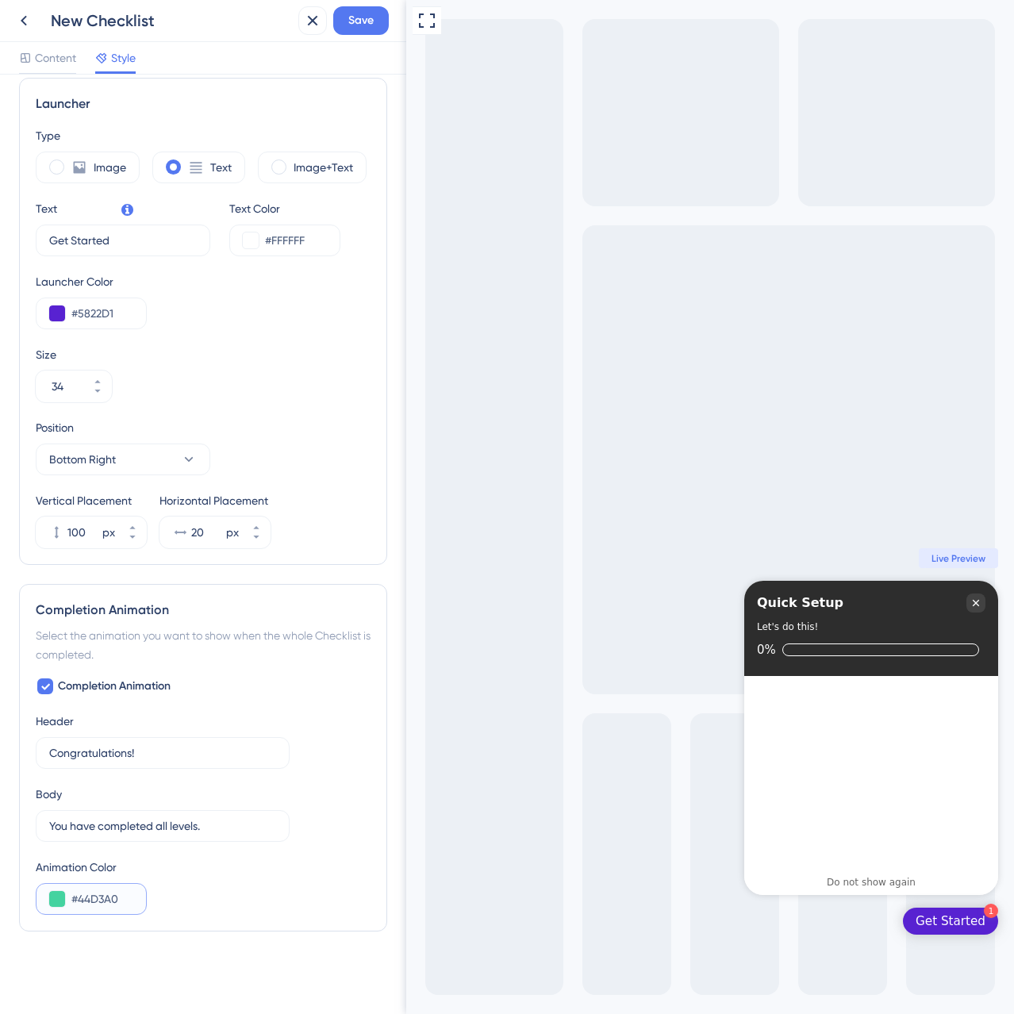
click at [106, 904] on input "#44D3A0" at bounding box center [102, 898] width 62 height 19
click at [298, 959] on div "Color & Typography Header Color #2D2D2D Header Text Color #FFFFFF Header Style …" at bounding box center [203, 334] width 368 height 1322
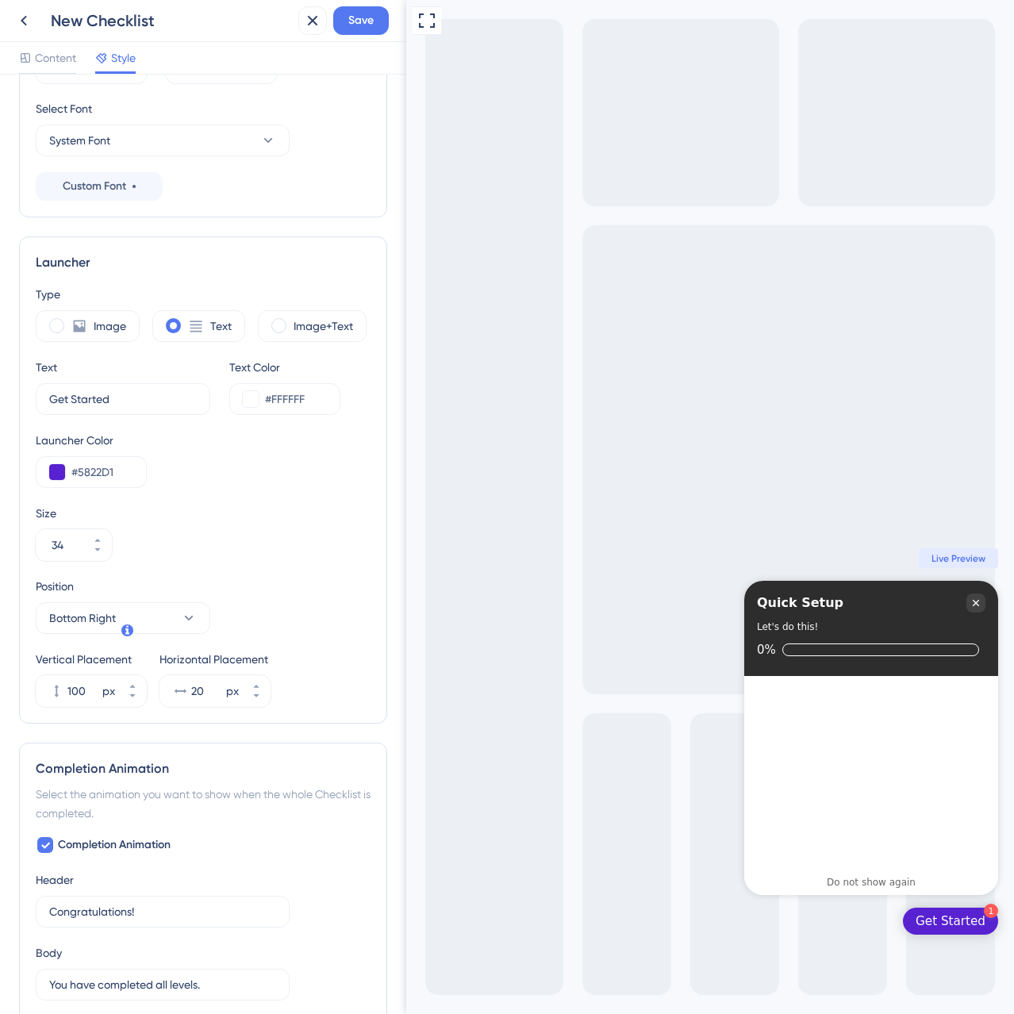
scroll to position [0, 0]
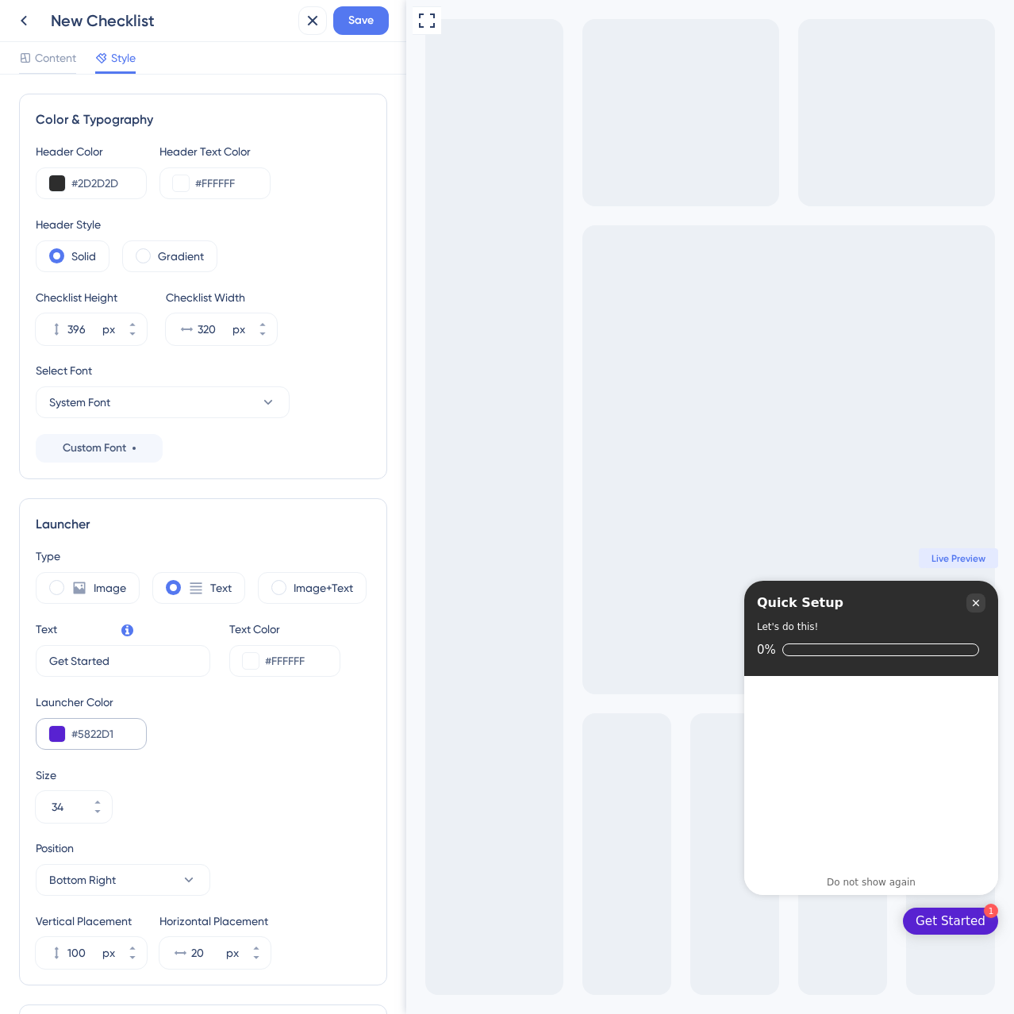
click at [113, 721] on div "#5822D1" at bounding box center [91, 734] width 111 height 32
click at [112, 735] on input "#5822D1" at bounding box center [102, 733] width 62 height 19
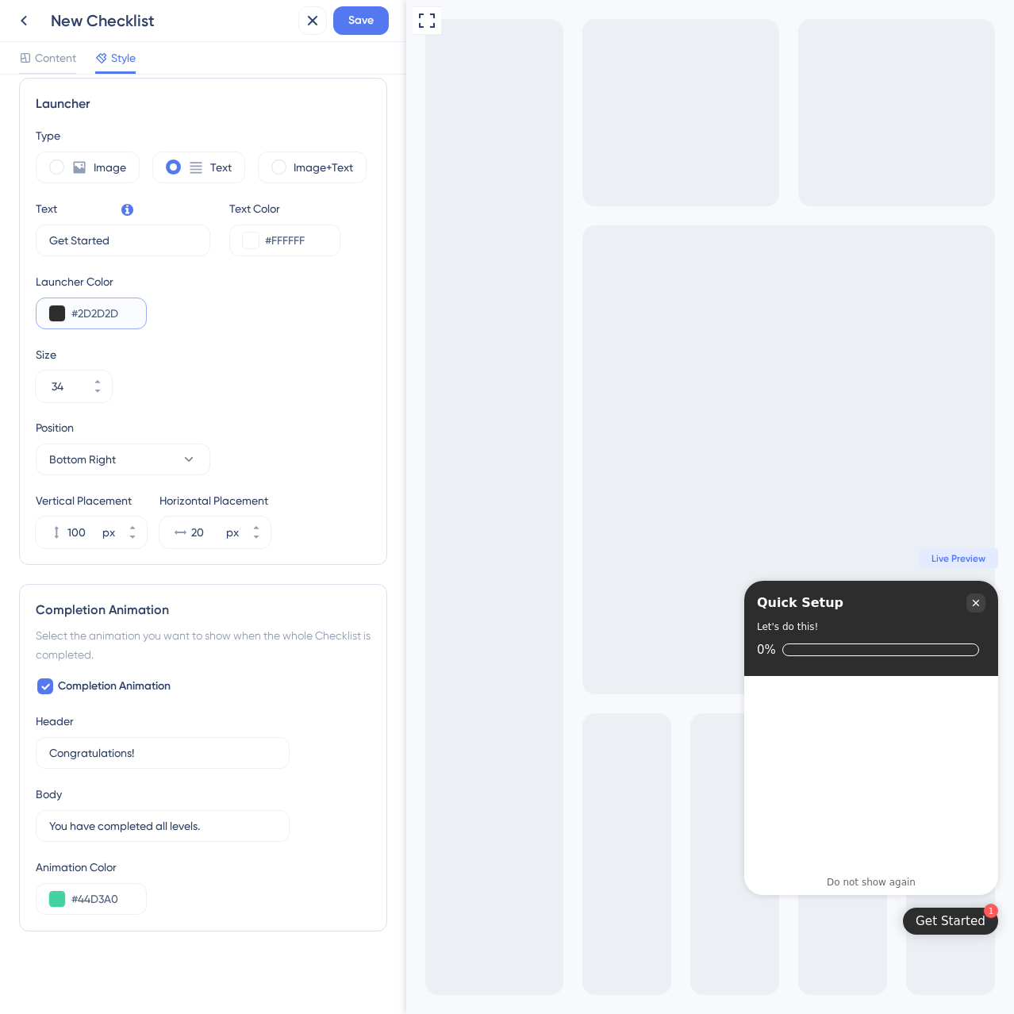
type input "#2D2D2D"
click at [121, 895] on input "#44D3A0" at bounding box center [102, 898] width 62 height 19
paste input "FF5A3"
paste input "text"
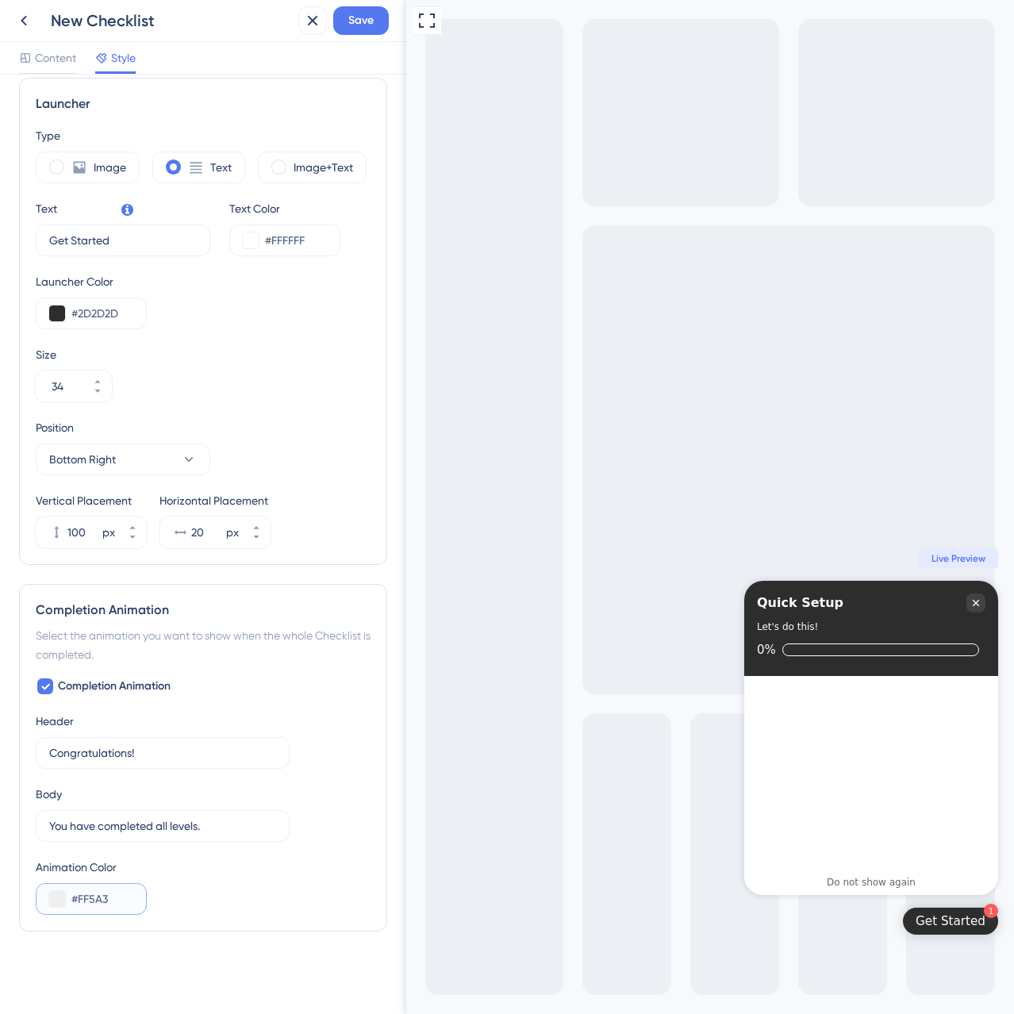
click at [78, 893] on input "#FF5A3" at bounding box center [102, 898] width 62 height 19
paste input "C"
type input "#FF5A3C"
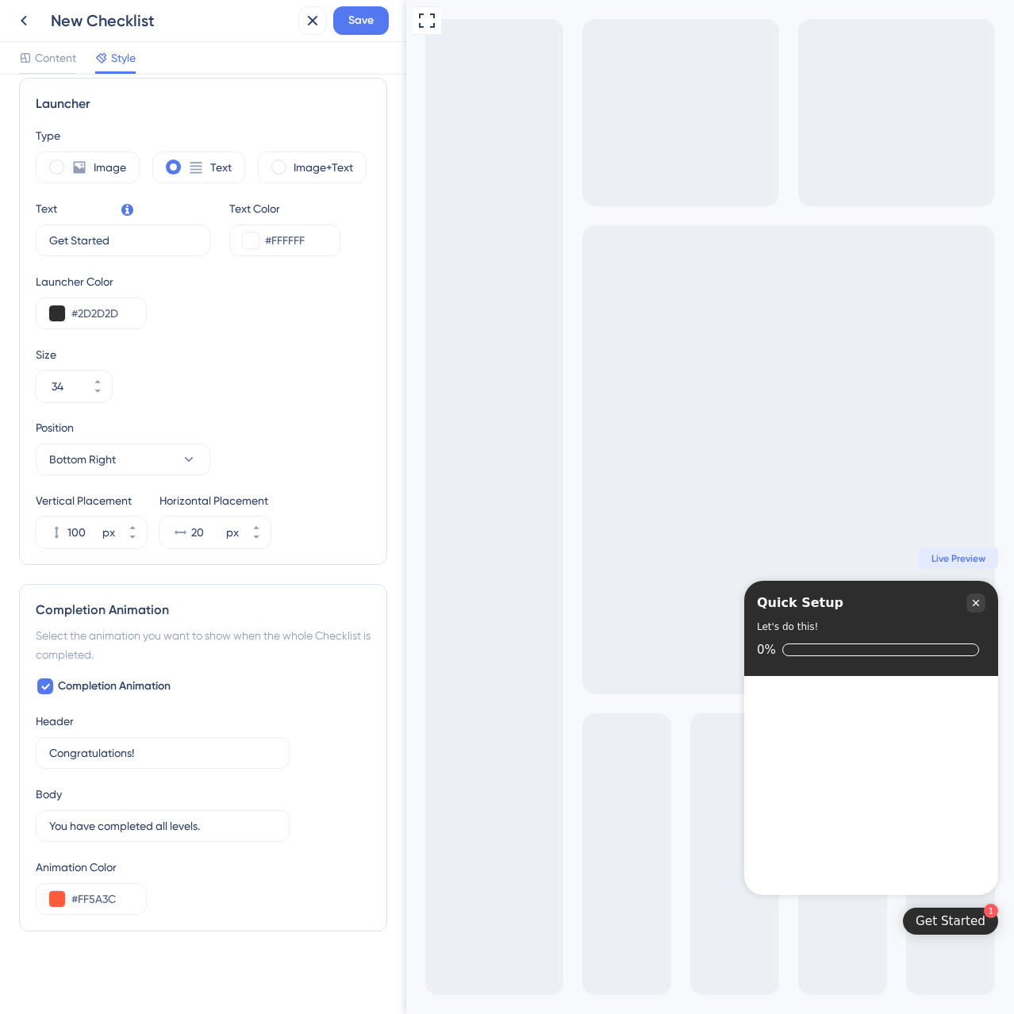
click at [258, 875] on div "Animation Color" at bounding box center [203, 867] width 335 height 19
click at [86, 758] on input "Congratulations!" at bounding box center [155, 752] width 212 height 17
paste input "hecklist? Crushed."
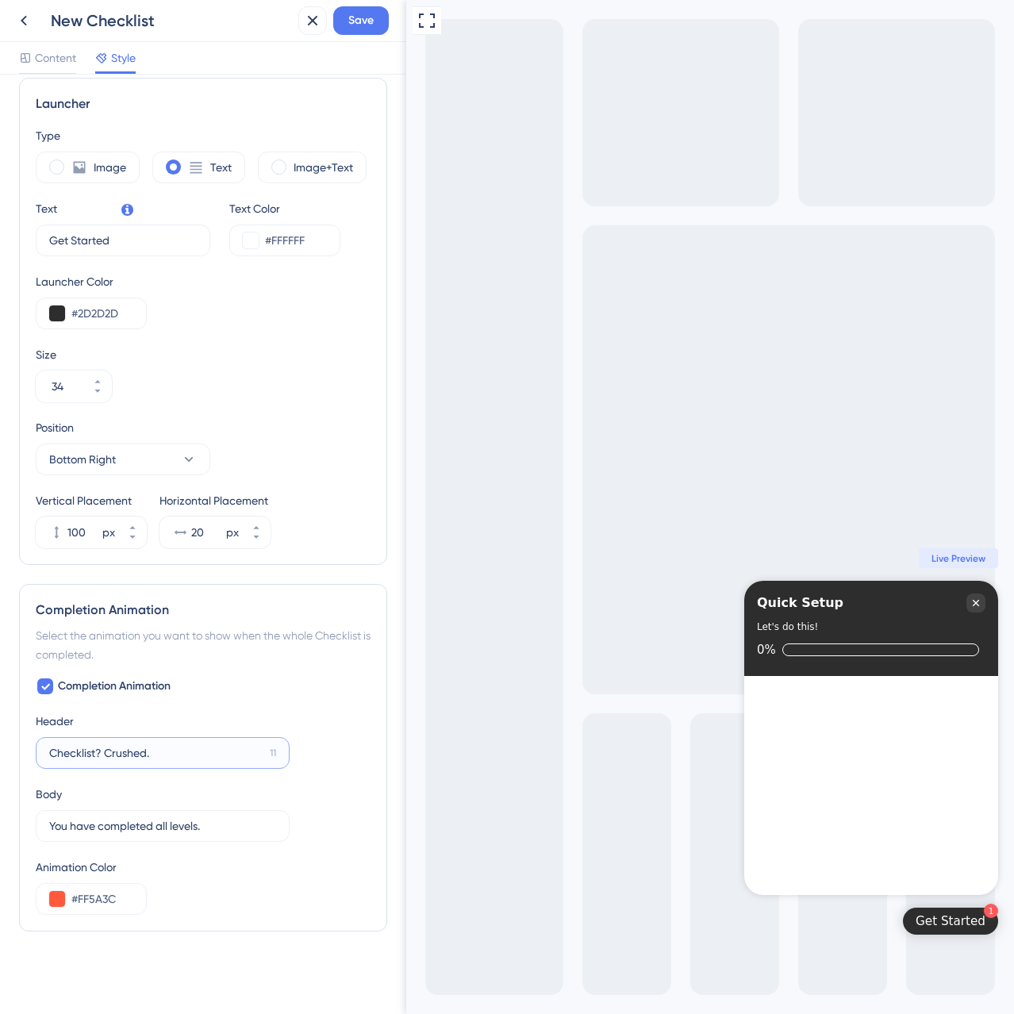
type input "Checklist? Crushed."
click at [138, 832] on input "You have completed all levels." at bounding box center [154, 825] width 211 height 17
paste input "Ready to roll. Let’s make great content!"
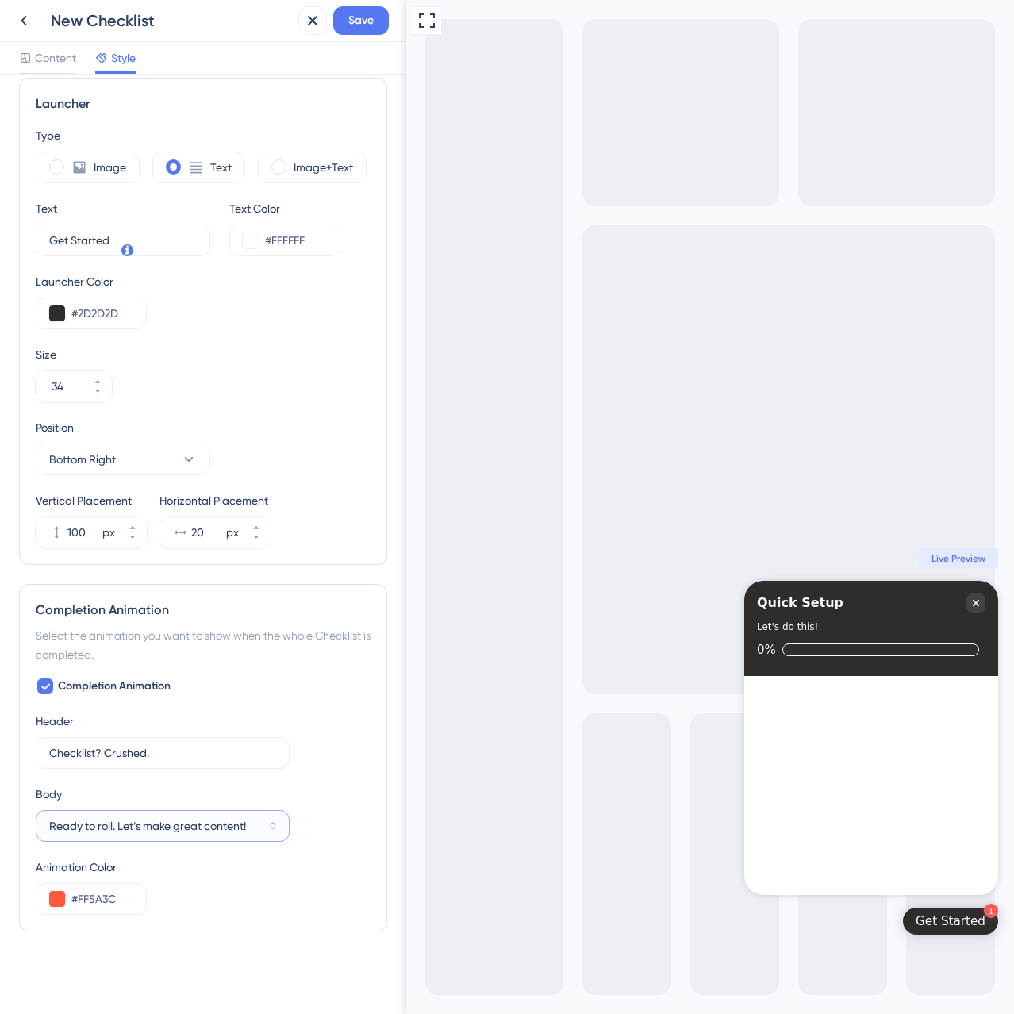
scroll to position [341, 0]
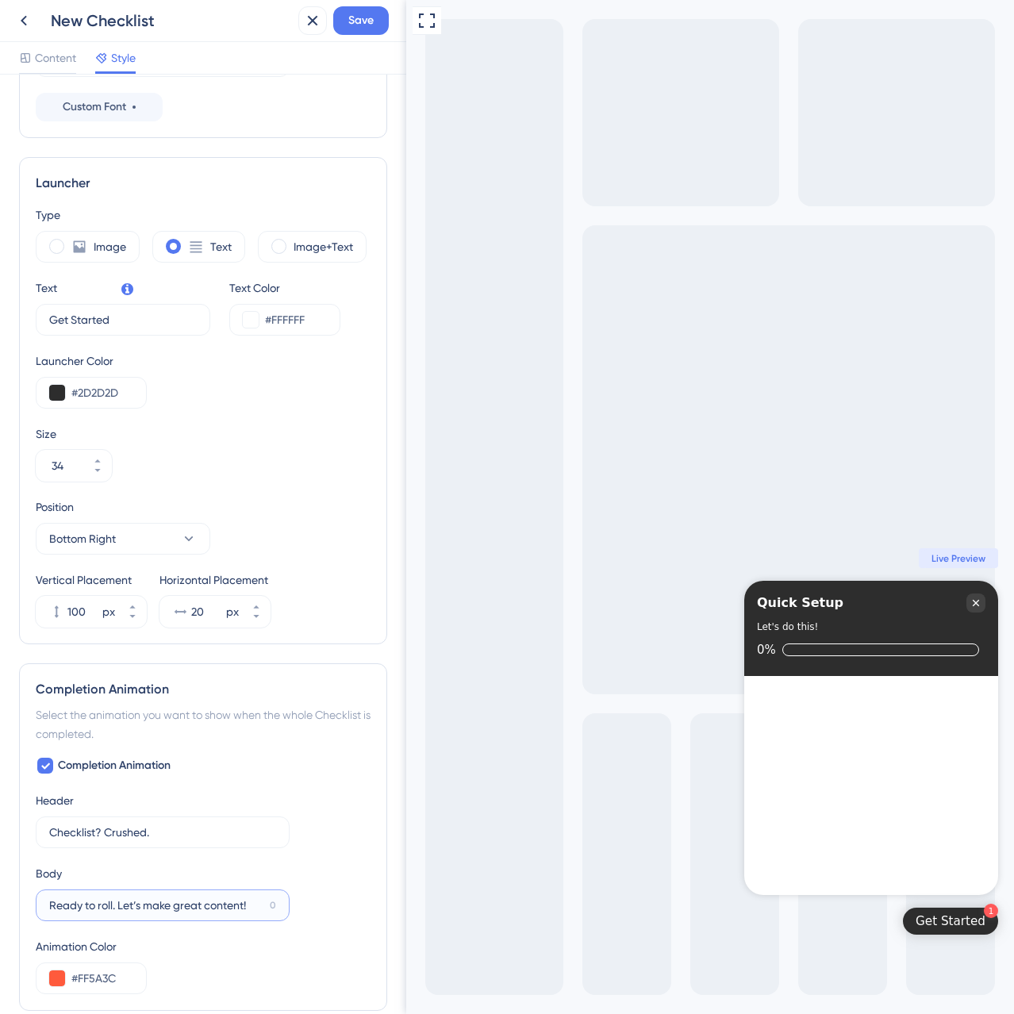
type input "Ready to roll. Let’s make great content!"
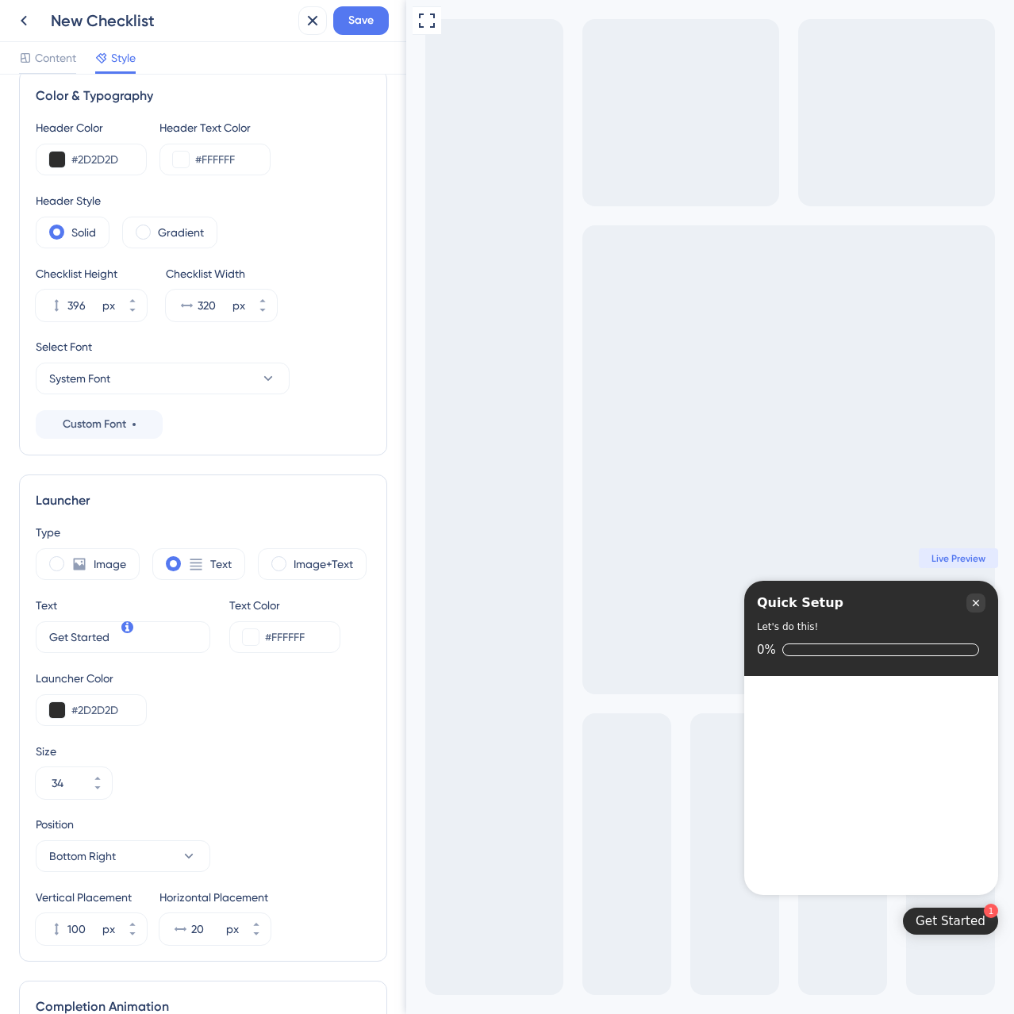
scroll to position [0, 0]
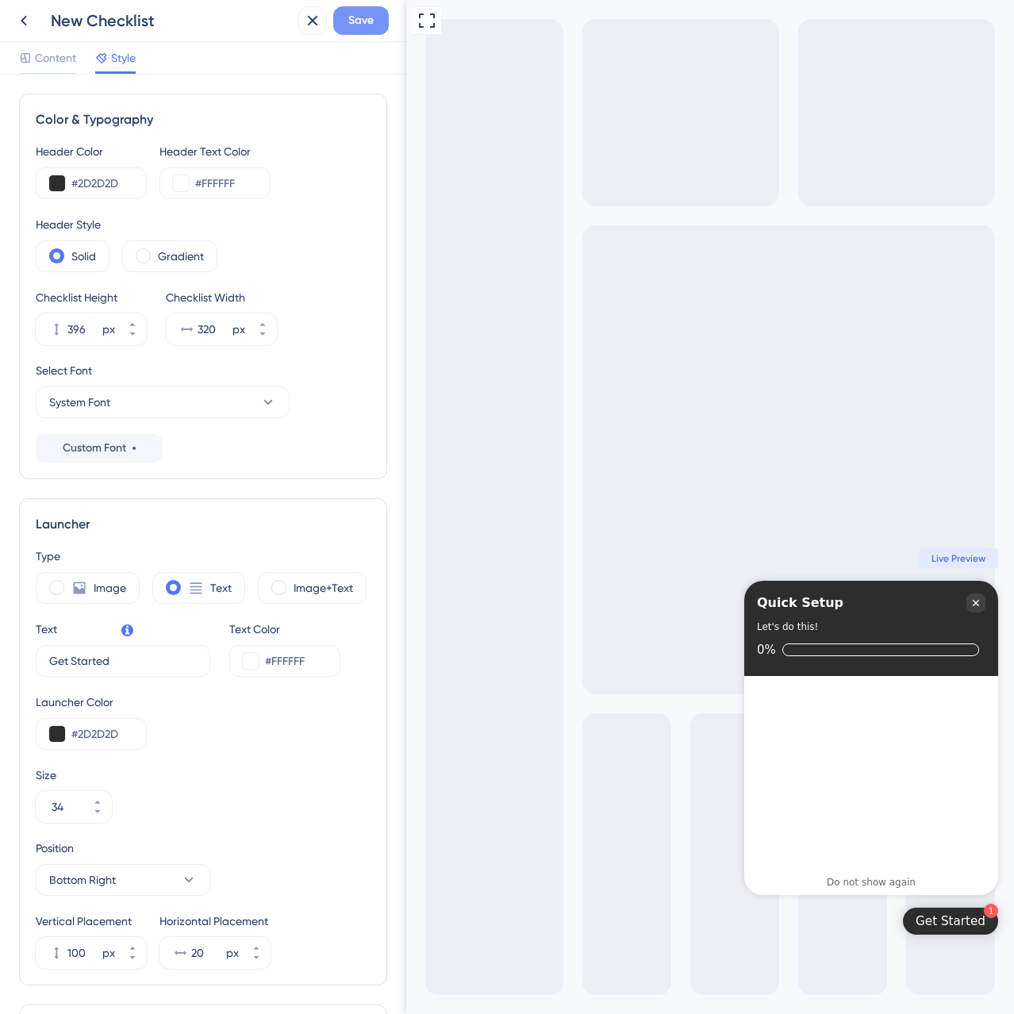
click at [378, 7] on button "Save" at bounding box center [361, 20] width 56 height 29
click at [66, 56] on span "Content" at bounding box center [55, 57] width 41 height 19
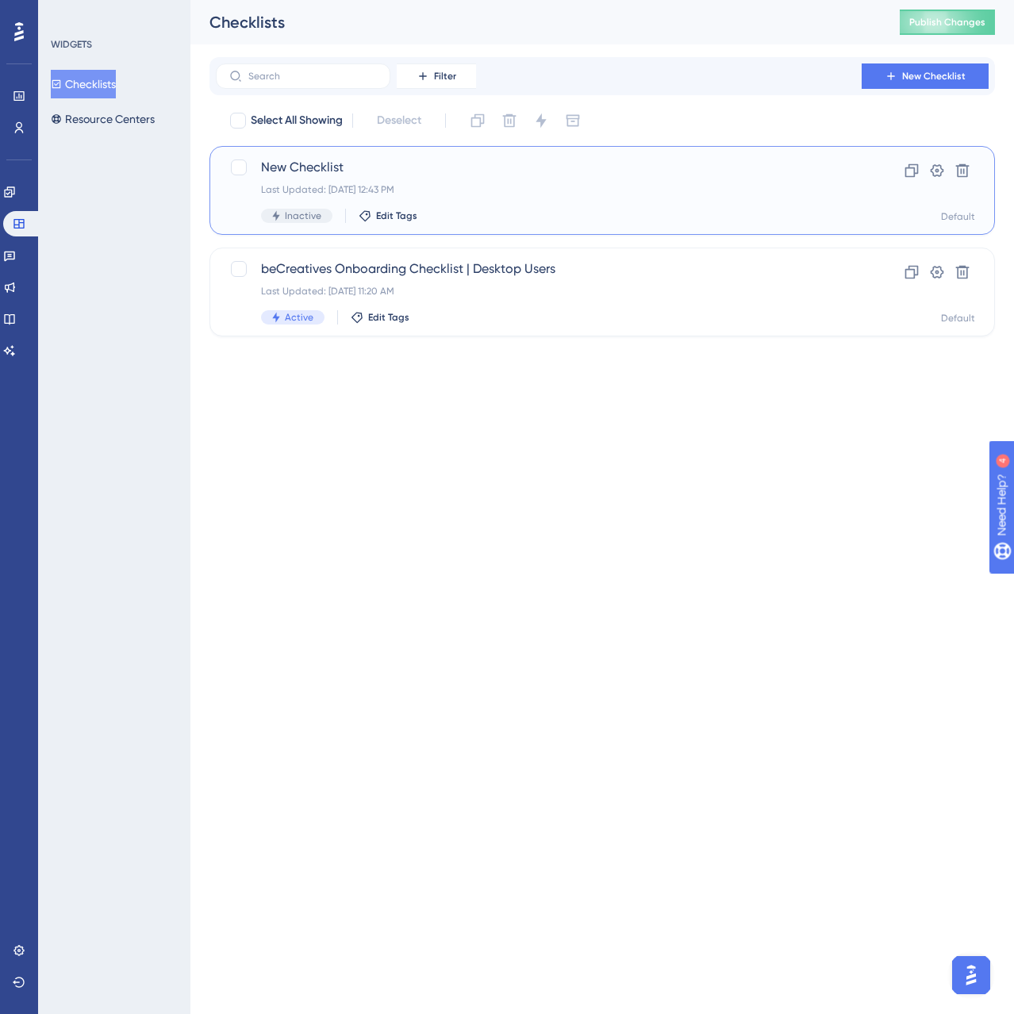
click at [355, 167] on span "New Checklist" at bounding box center [538, 167] width 555 height 19
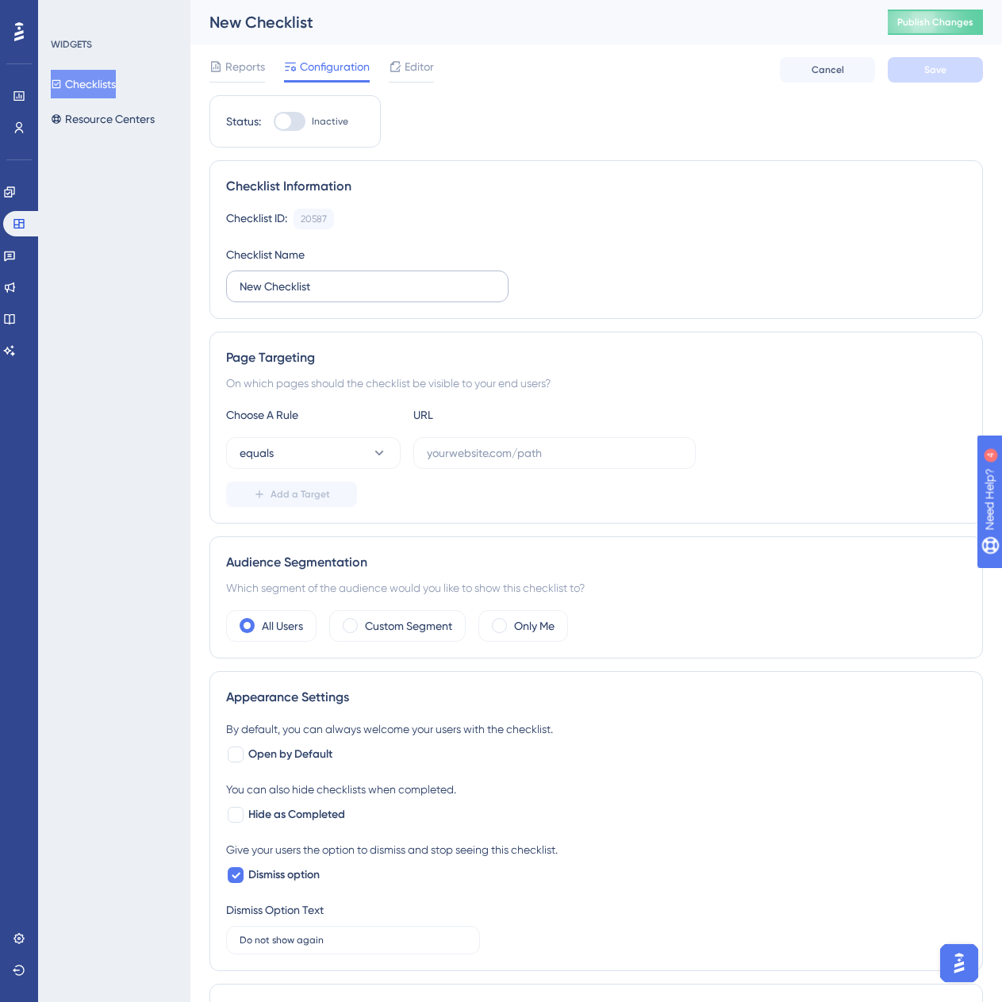
click at [288, 298] on label "New Checklist" at bounding box center [367, 287] width 282 height 32
click at [288, 295] on input "New Checklist" at bounding box center [367, 286] width 255 height 17
click at [288, 298] on label "New Checklist" at bounding box center [367, 287] width 282 height 32
click at [288, 295] on input "New Checklist" at bounding box center [367, 286] width 255 height 17
click at [288, 298] on label "New Checklist" at bounding box center [367, 287] width 282 height 32
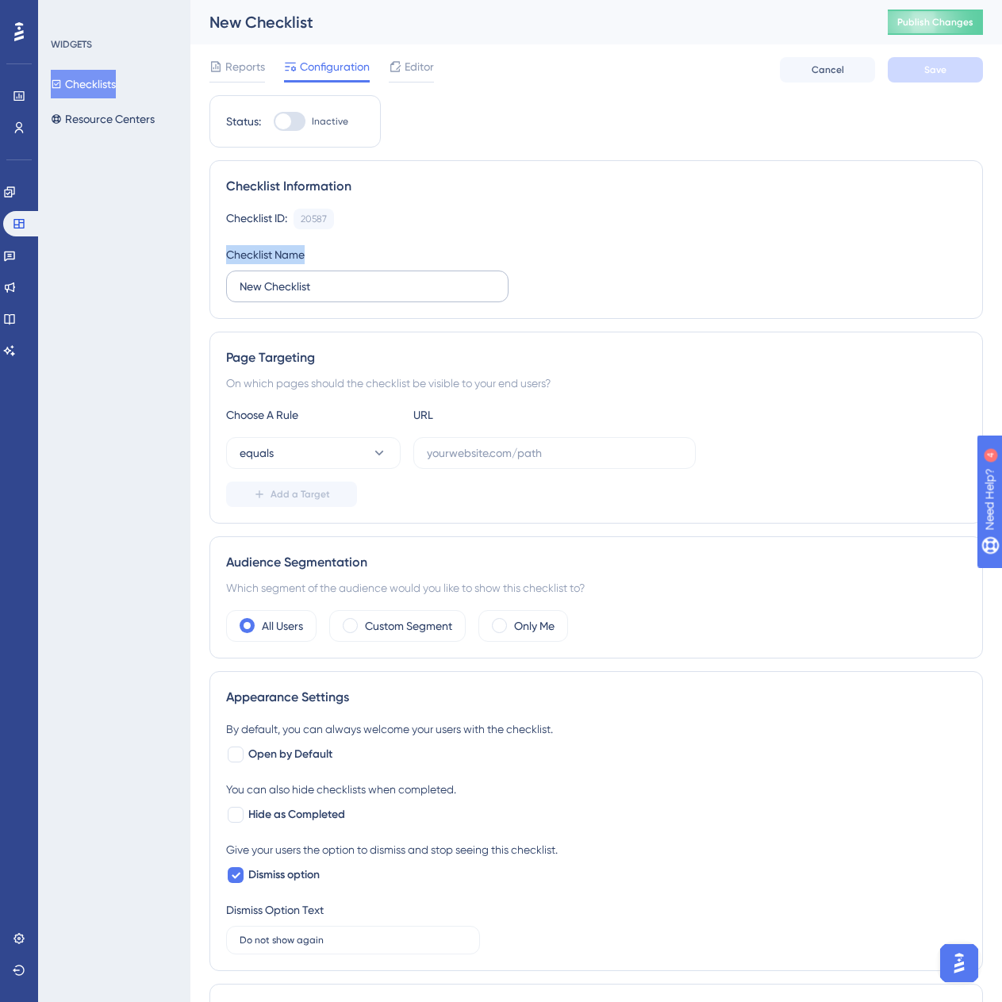
click at [288, 295] on input "New Checklist" at bounding box center [367, 286] width 255 height 17
click at [288, 298] on label "New Checklist" at bounding box center [367, 287] width 282 height 32
click at [288, 295] on input "New Checklist" at bounding box center [367, 286] width 255 height 17
click at [288, 298] on label "New Checklist" at bounding box center [367, 287] width 282 height 32
click at [288, 295] on input "New Checklist" at bounding box center [367, 286] width 255 height 17
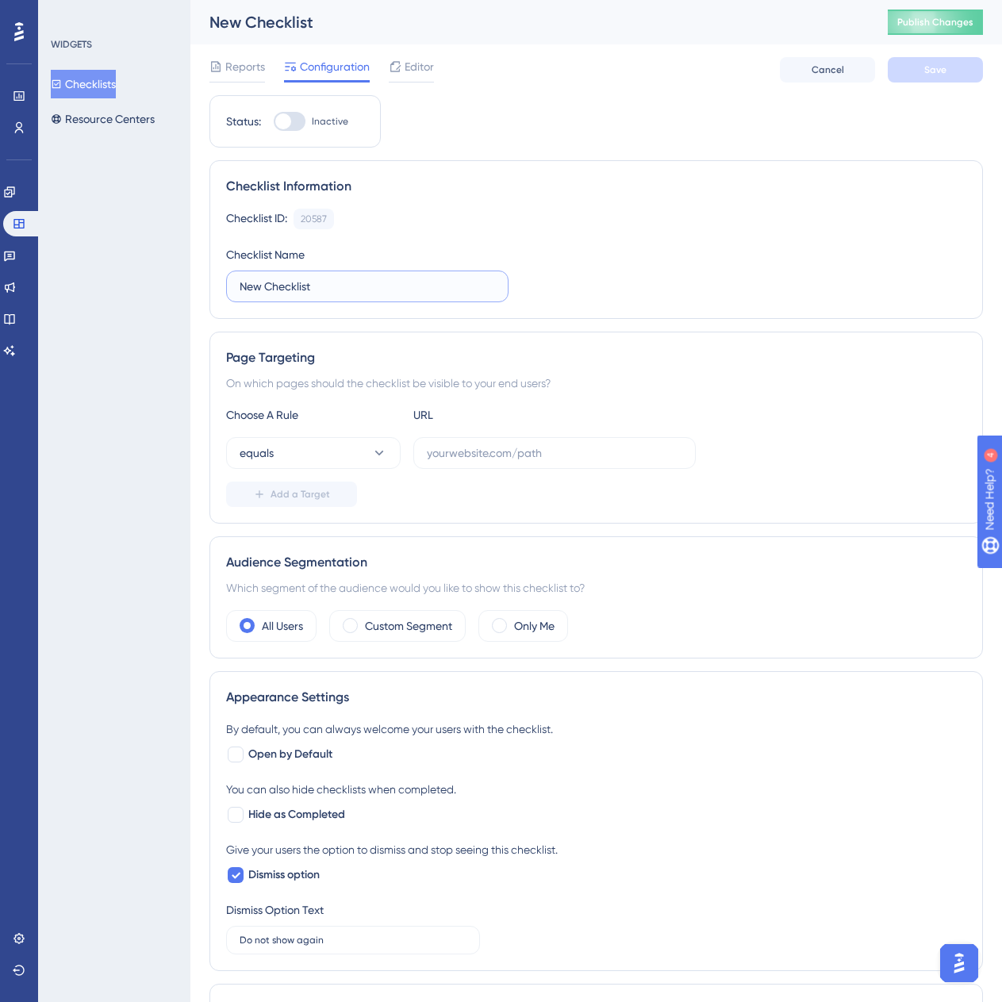
click at [302, 292] on input "New Checklist" at bounding box center [367, 286] width 255 height 17
drag, startPoint x: 304, startPoint y: 291, endPoint x: 322, endPoint y: 289, distance: 18.4
click at [322, 289] on input "beN checklist saakuru" at bounding box center [367, 286] width 255 height 17
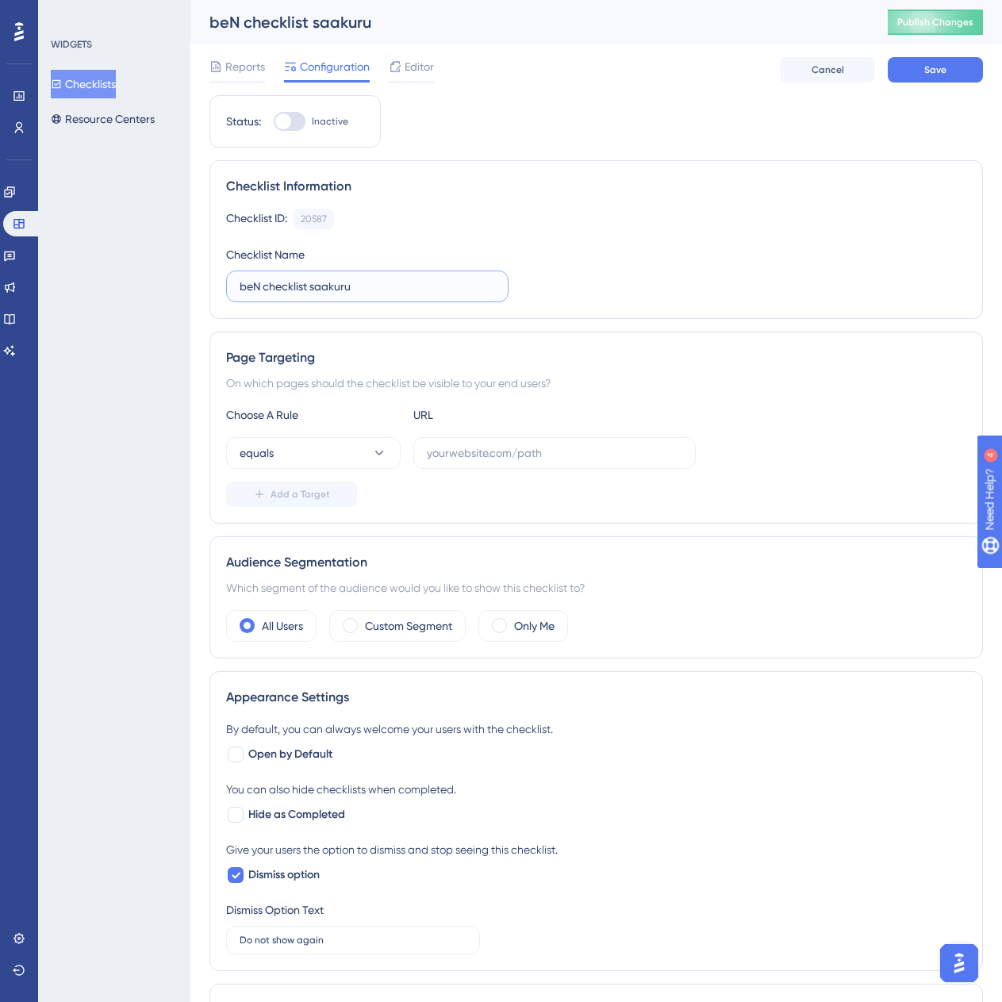
click at [313, 284] on input "beN checklist saakuru" at bounding box center [367, 286] width 255 height 17
drag, startPoint x: 309, startPoint y: 284, endPoint x: 389, endPoint y: 290, distance: 80.3
click at [389, 290] on input "beN checklist saakuru" at bounding box center [367, 286] width 255 height 17
type input "beN checklist"
click at [367, 455] on button "equals" at bounding box center [313, 453] width 175 height 32
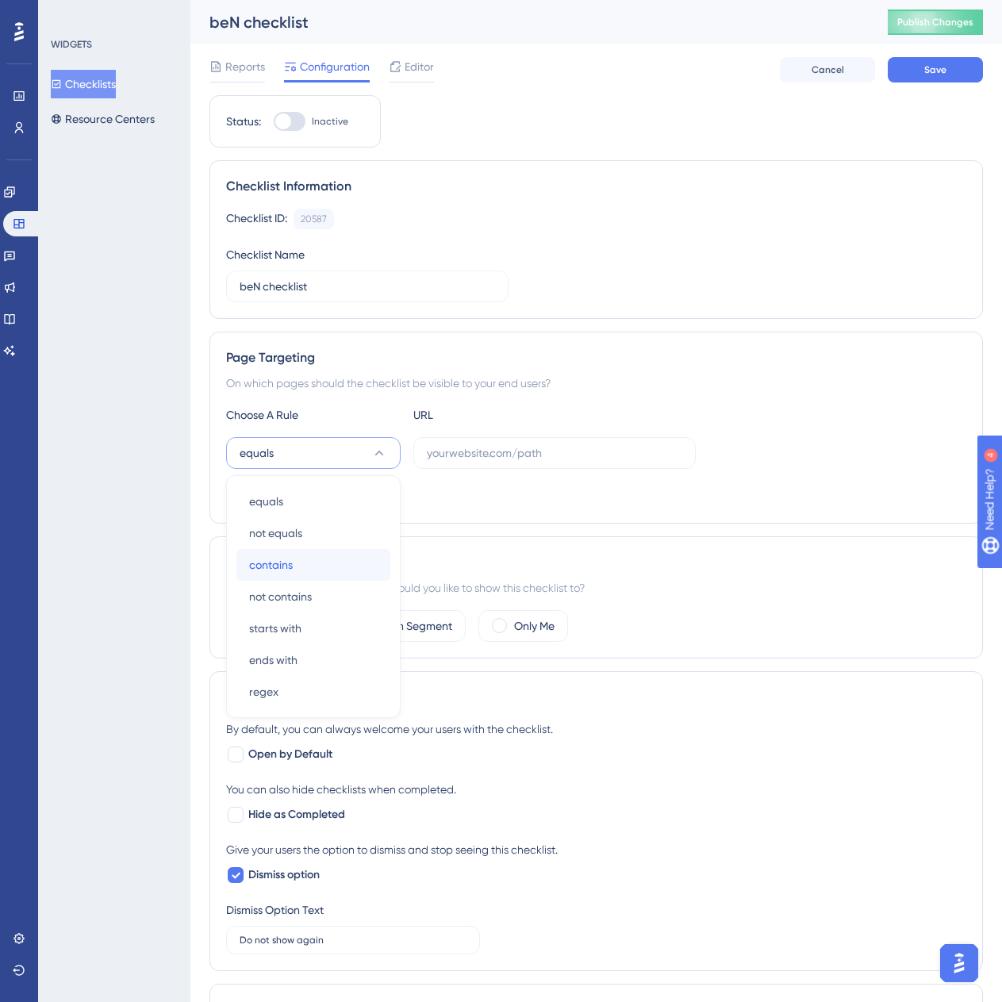
click at [334, 571] on div "contains contains" at bounding box center [313, 565] width 129 height 32
click at [504, 463] on label at bounding box center [554, 453] width 282 height 32
click at [504, 462] on input "text" at bounding box center [554, 452] width 255 height 17
click at [516, 455] on input "text" at bounding box center [554, 452] width 255 height 17
paste input "https://space-becreatives.saakuru.com/brands/create-brand"
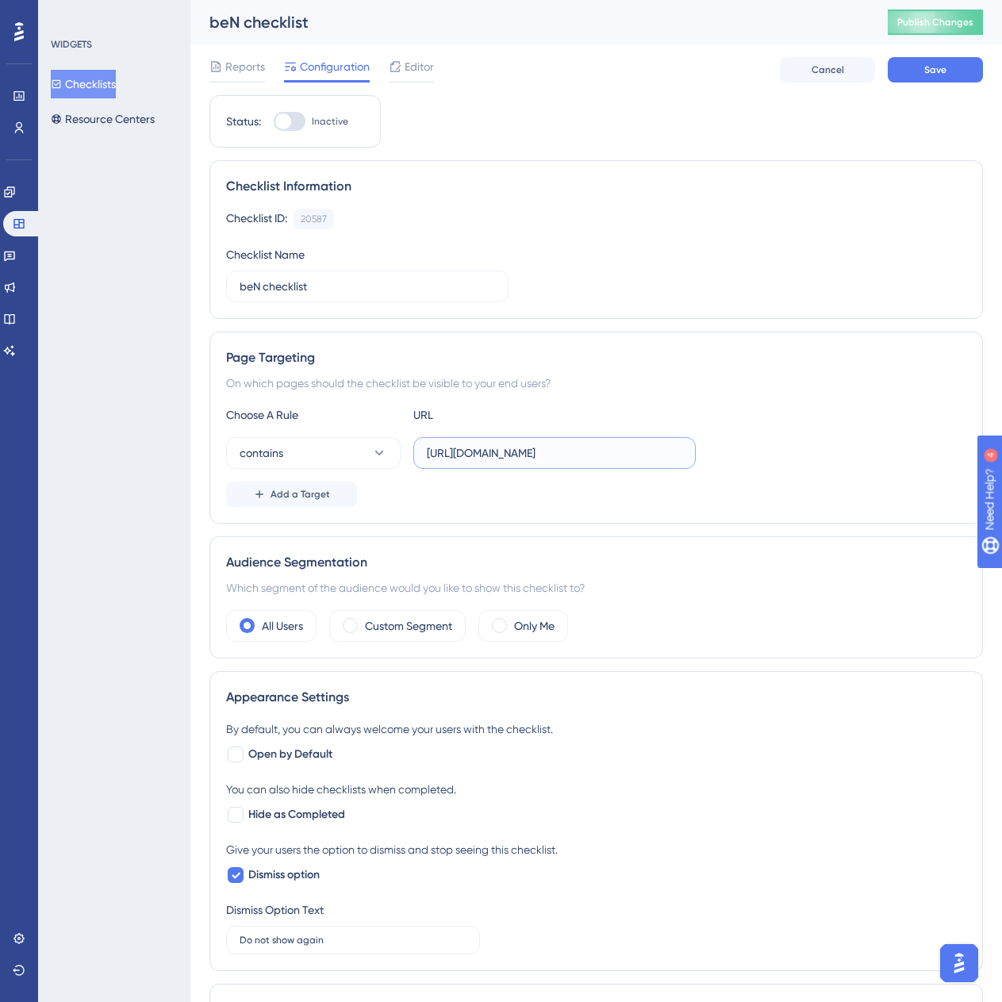
scroll to position [0, 67]
drag, startPoint x: 570, startPoint y: 454, endPoint x: 921, endPoint y: 482, distance: 351.8
click at [921, 482] on div "Choose A Rule URL contains https://space-becreatives.saakuru.com/brands/create-…" at bounding box center [596, 456] width 740 height 102
click at [475, 458] on input "https://space-becreatives.saakuru.com/" at bounding box center [554, 452] width 255 height 17
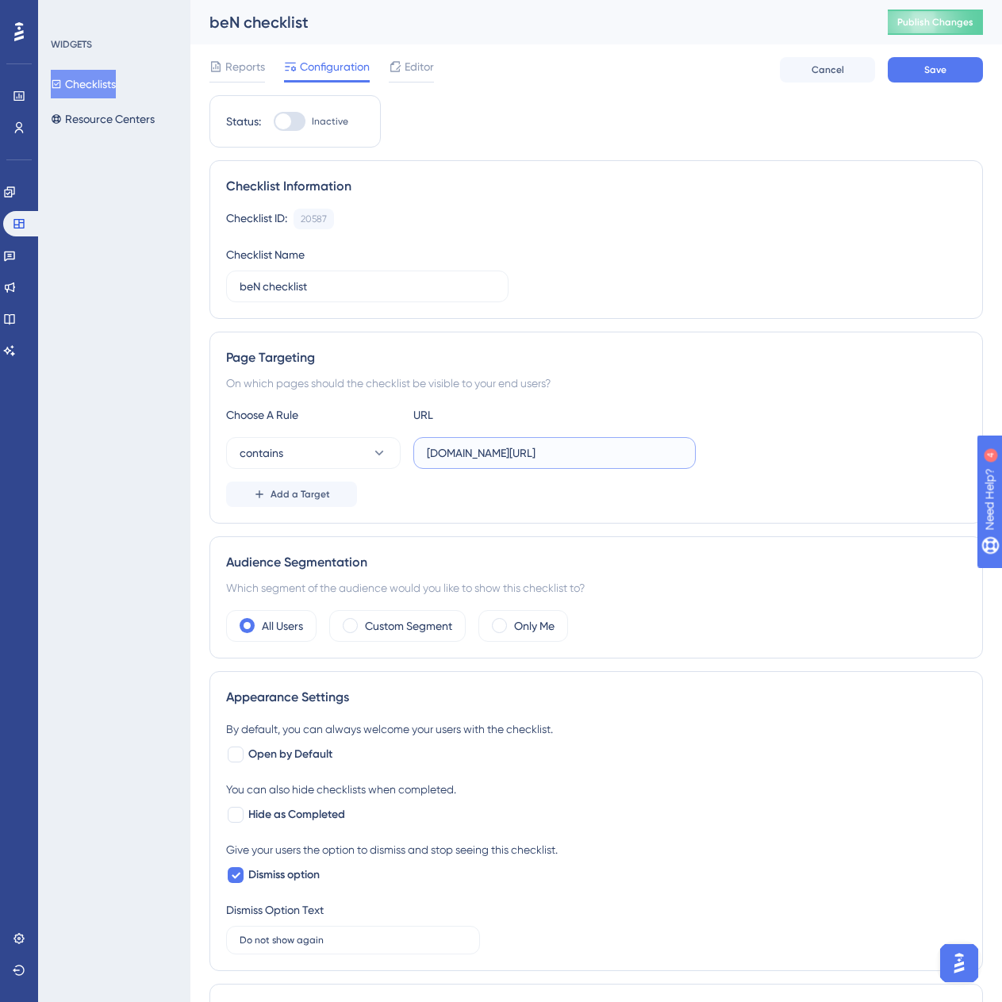
click at [643, 460] on input "space-becreatives.saakuru.com/" at bounding box center [554, 452] width 255 height 17
type input "space-becreatives.saakuru.com/"
click at [318, 495] on span "Add a Target" at bounding box center [301, 494] width 60 height 13
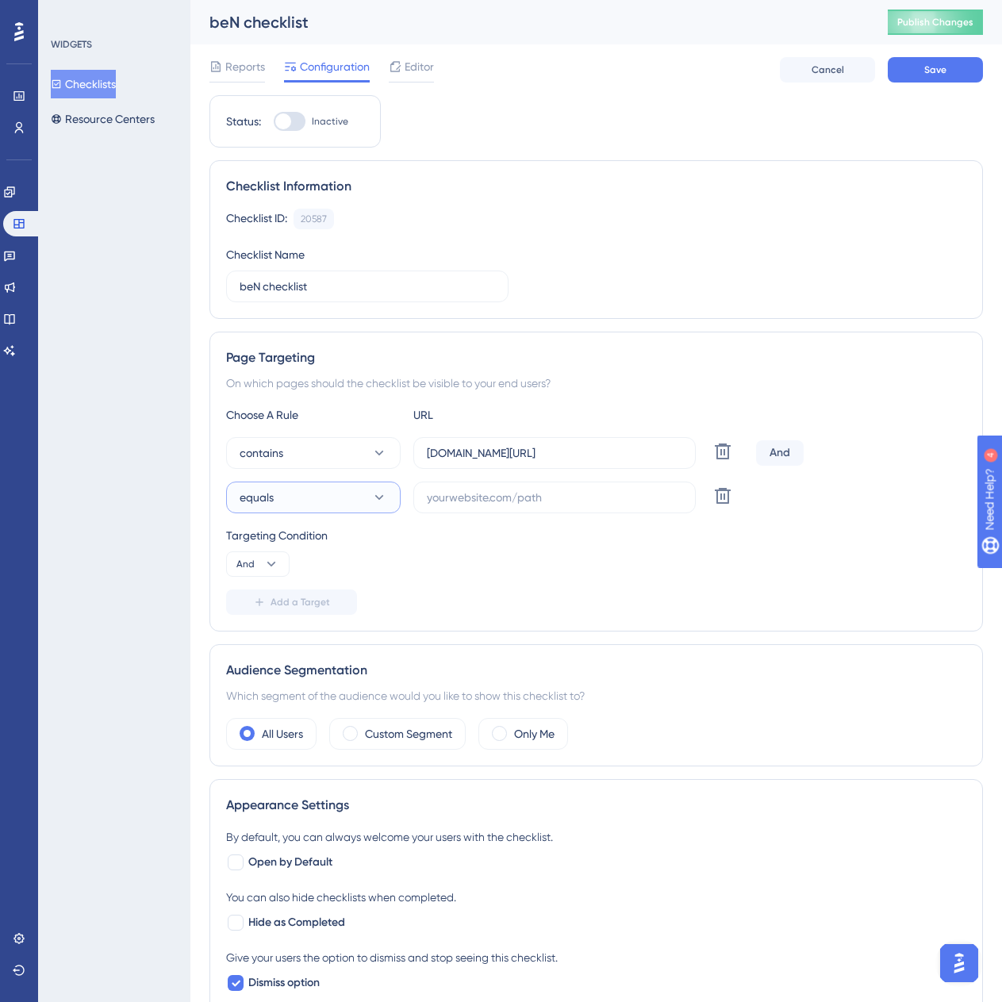
click at [360, 503] on button "equals" at bounding box center [313, 498] width 175 height 32
click at [304, 644] on span "not contains" at bounding box center [280, 641] width 63 height 19
click at [464, 488] on label at bounding box center [554, 498] width 282 height 32
click at [464, 489] on input "text" at bounding box center [554, 497] width 255 height 17
paste input "https://space-becreatives.saakuru.com/brands/create-brand"
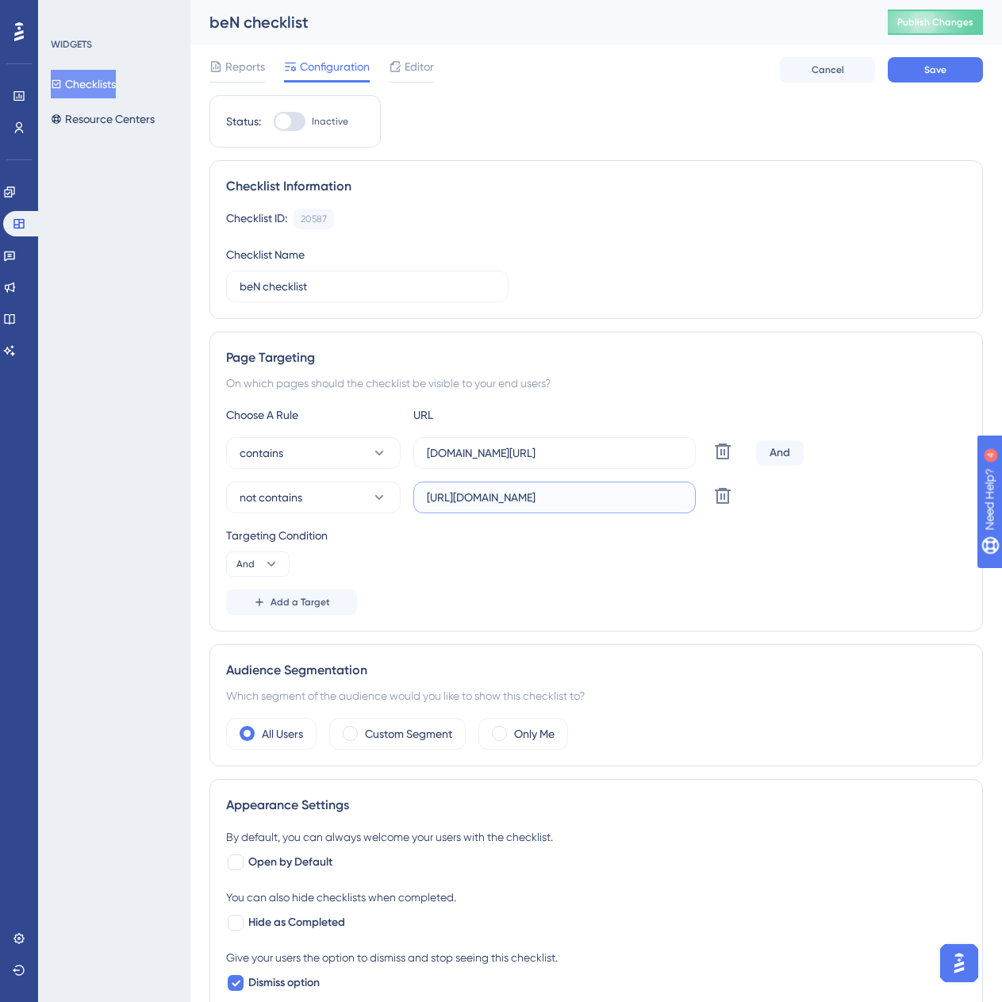
drag, startPoint x: 571, startPoint y: 497, endPoint x: 153, endPoint y: 556, distance: 422.3
click at [190, 556] on div "Performance Users Engagement Widgets Feedback Product Updates Knowledge Base AI…" at bounding box center [596, 761] width 812 height 1522
click at [468, 499] on input "brands/create-brand" at bounding box center [554, 497] width 255 height 17
type input "brands/create-brand"
click at [492, 537] on div "Targeting Condition" at bounding box center [596, 535] width 740 height 19
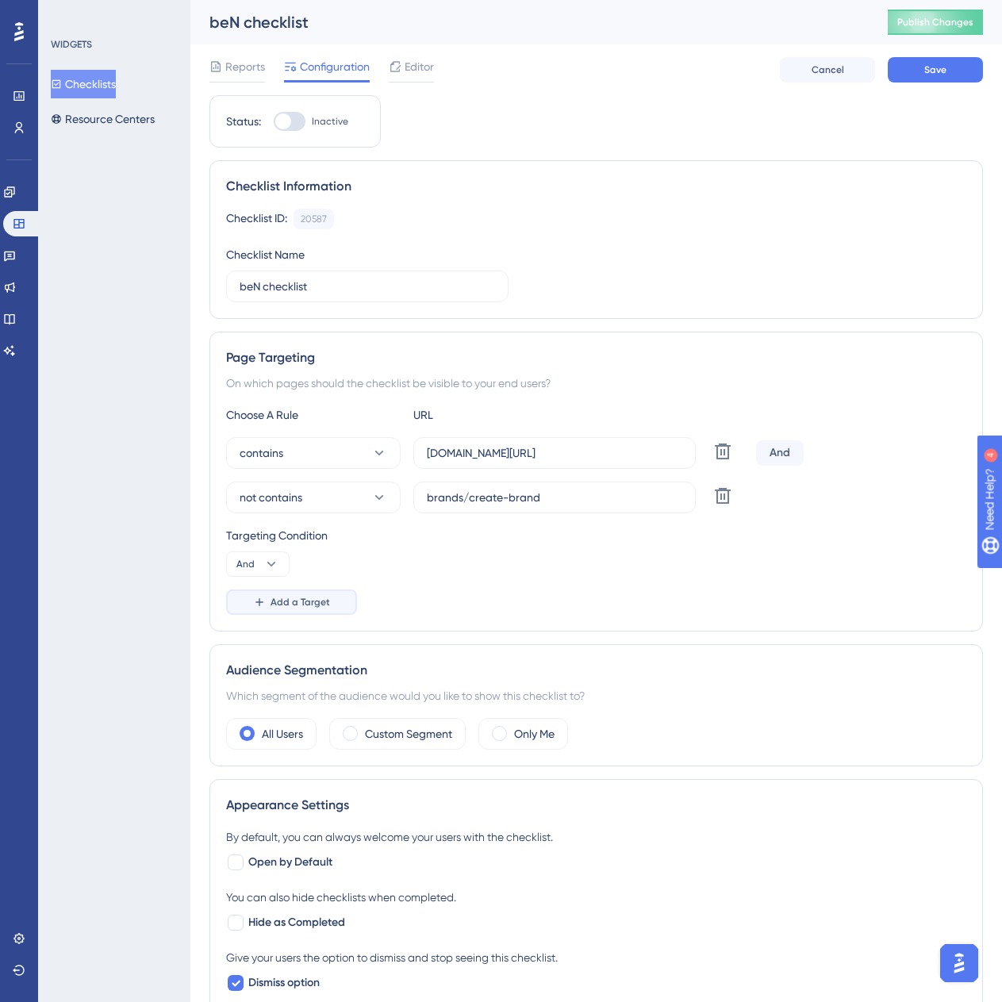
click at [285, 601] on span "Add a Target" at bounding box center [301, 602] width 60 height 13
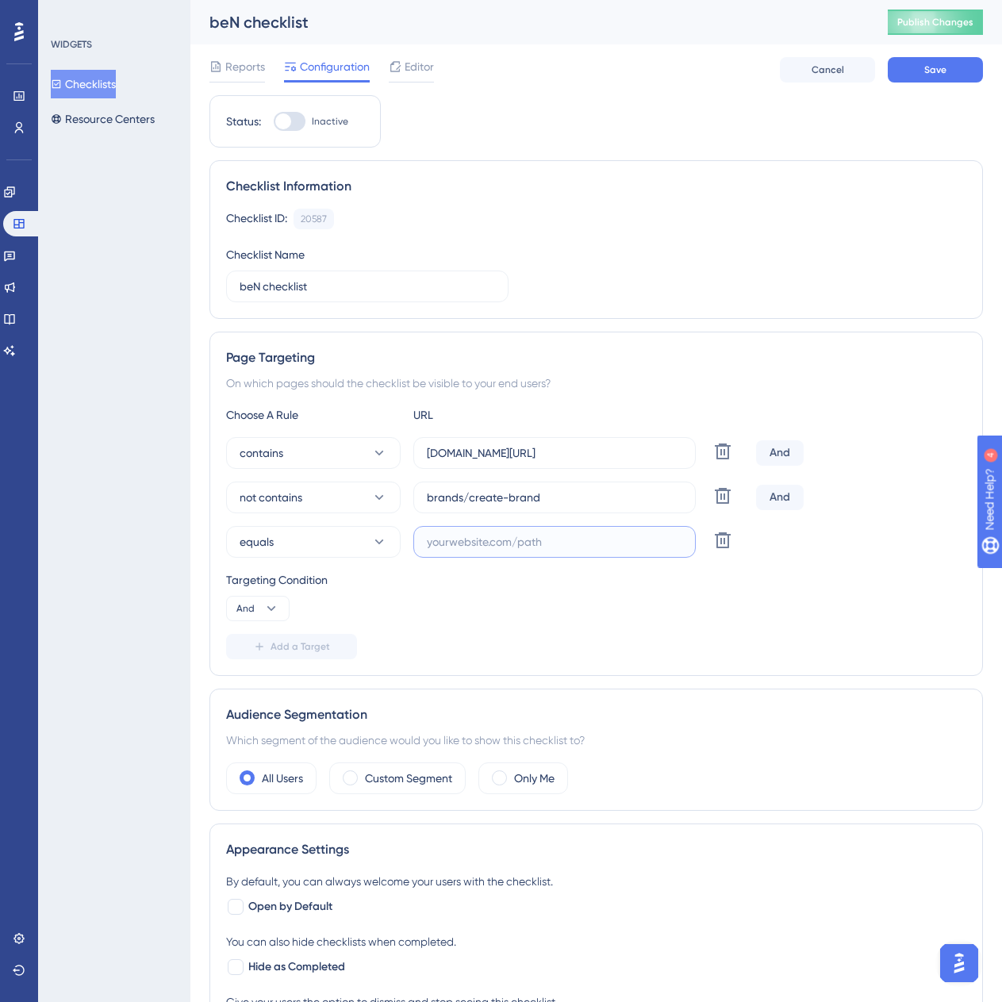
click at [538, 541] on input "text" at bounding box center [554, 541] width 255 height 17
type input "login"
click at [312, 550] on button "equals" at bounding box center [313, 542] width 175 height 32
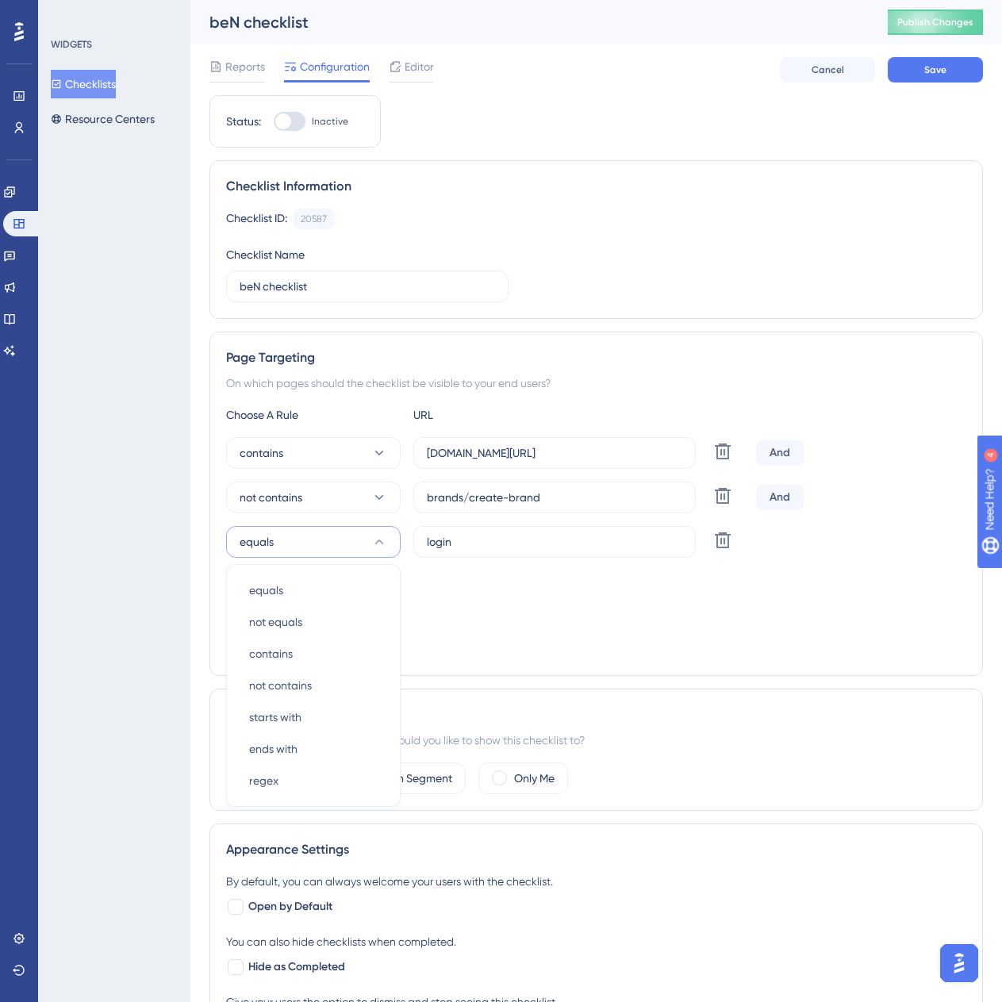
scroll to position [184, 0]
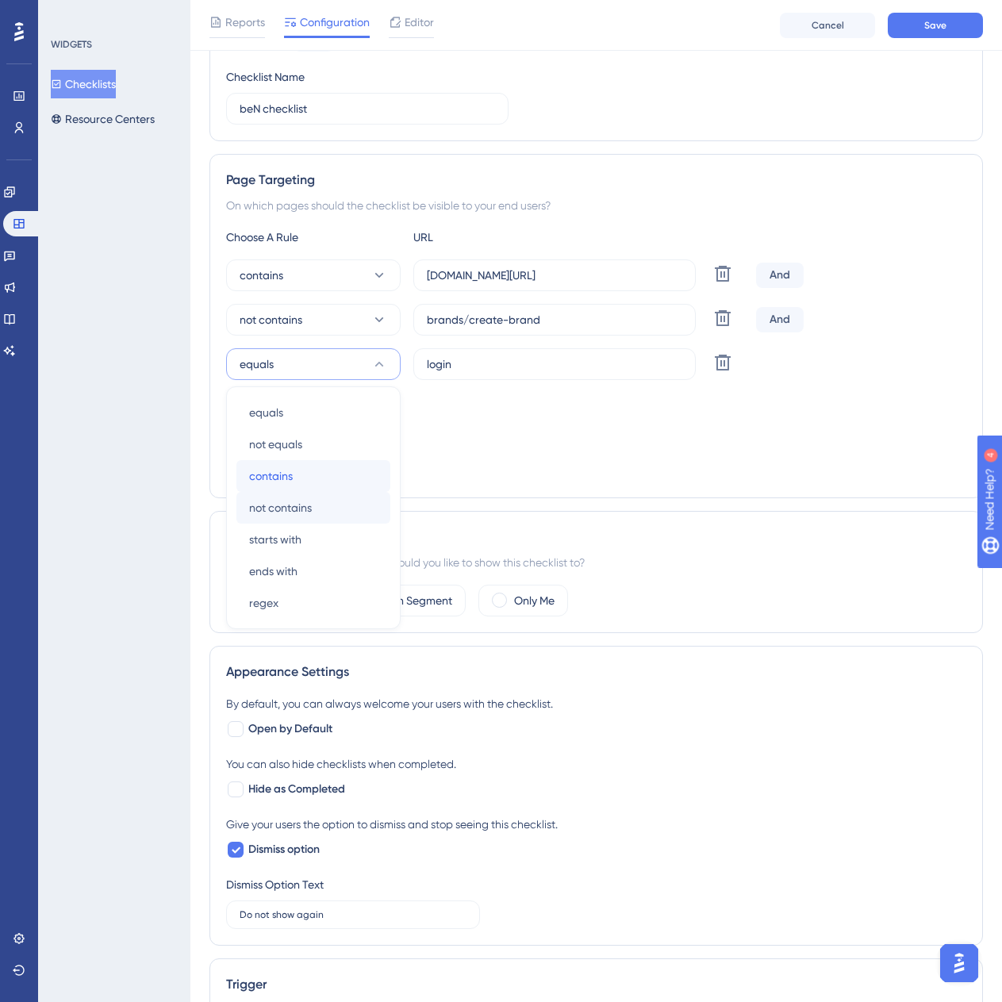
drag, startPoint x: 306, startPoint y: 478, endPoint x: 306, endPoint y: 506, distance: 27.8
click at [306, 506] on div "equals equals not equals not equals contains contains not contains not contains…" at bounding box center [313, 508] width 154 height 222
click at [306, 506] on span "not contains" at bounding box center [280, 507] width 63 height 19
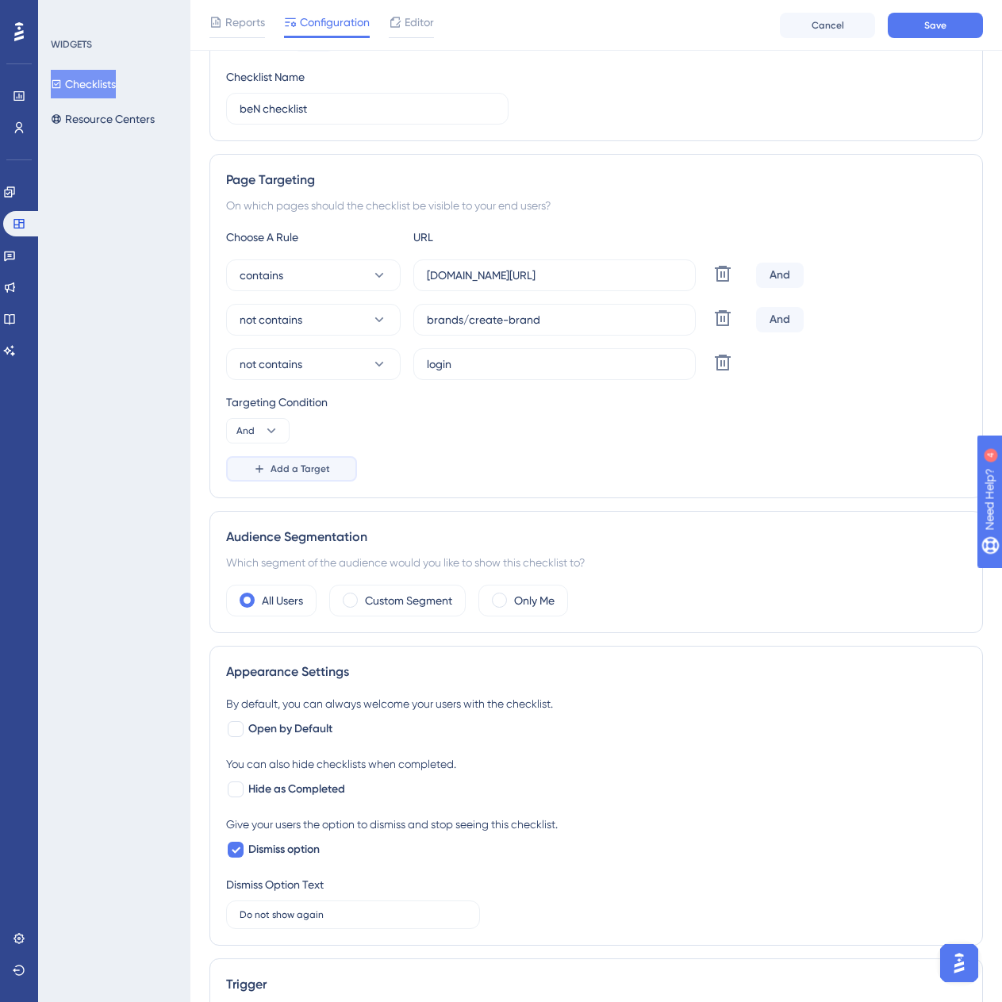
click at [294, 467] on span "Add a Target" at bounding box center [301, 469] width 60 height 13
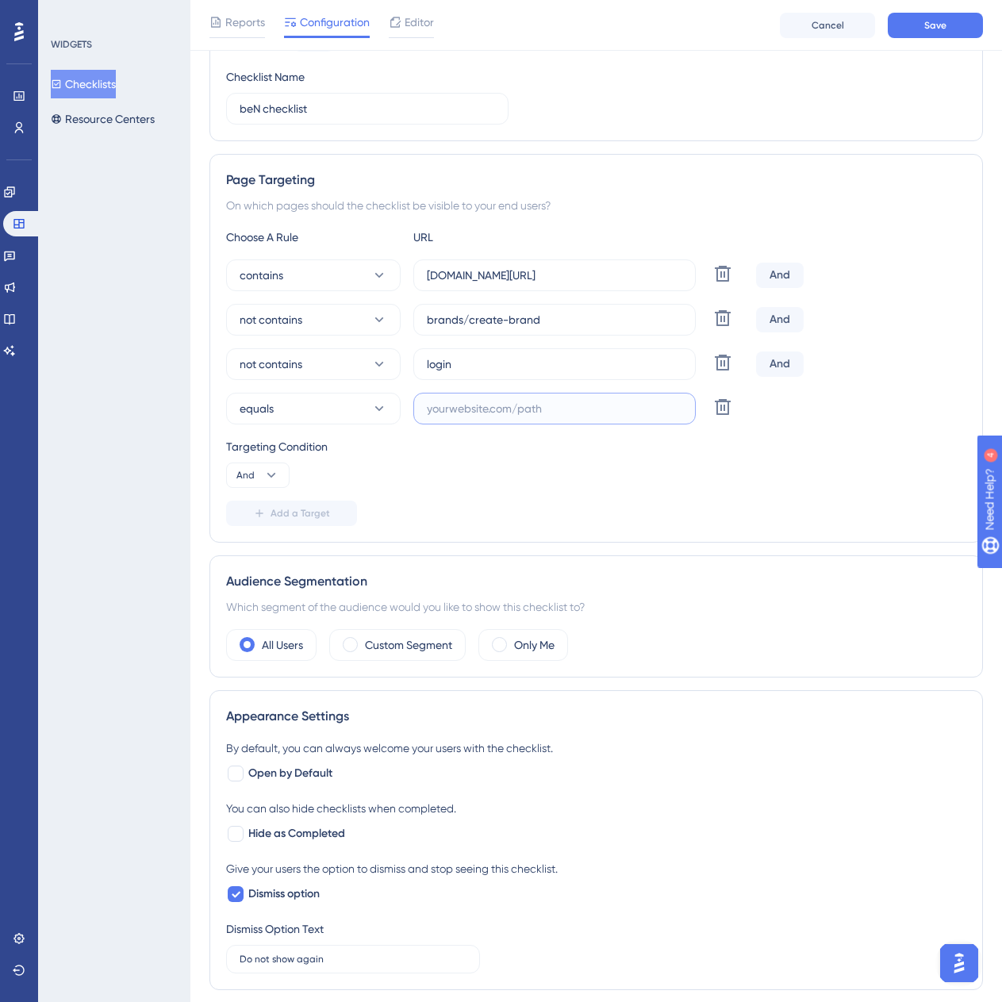
click at [482, 404] on input "text" at bounding box center [554, 408] width 255 height 17
type input "add-subscription"
click at [521, 442] on div "Targeting Condition" at bounding box center [596, 446] width 740 height 19
click at [439, 642] on label "Custom Segment" at bounding box center [408, 644] width 87 height 19
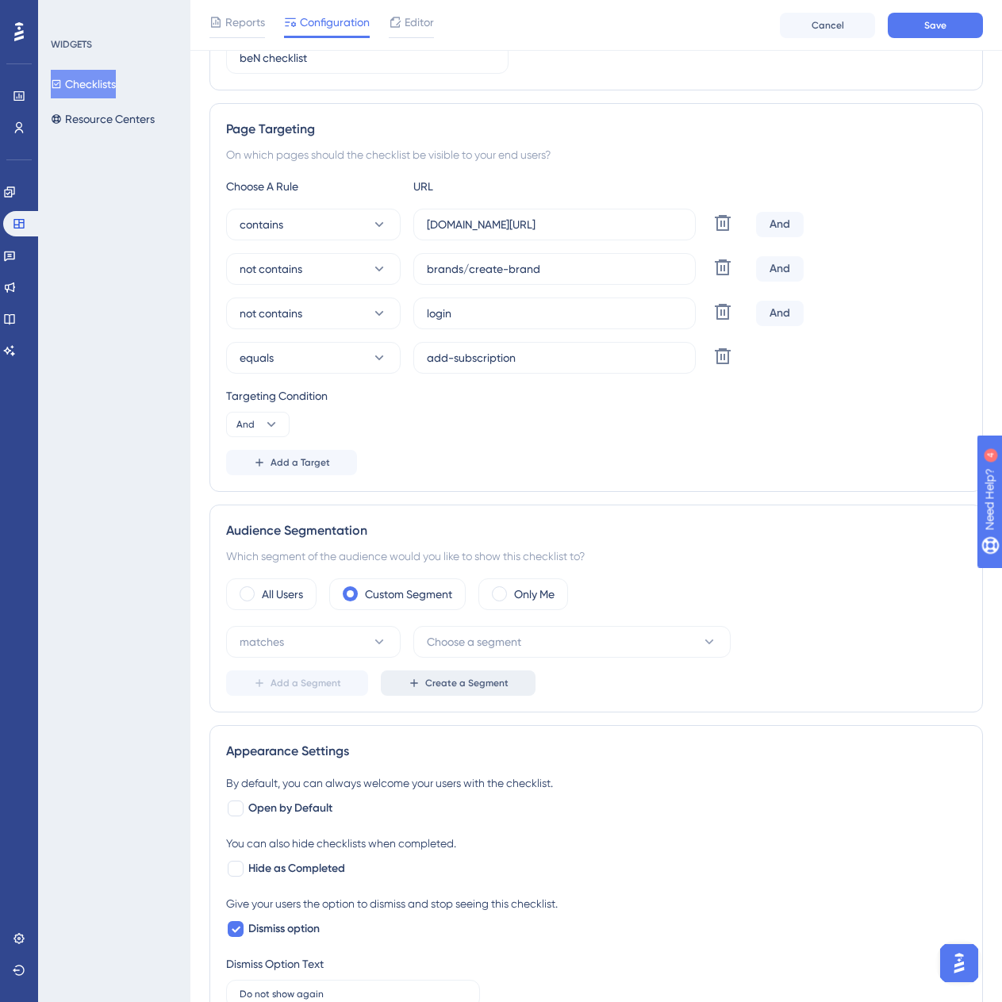
scroll to position [263, 0]
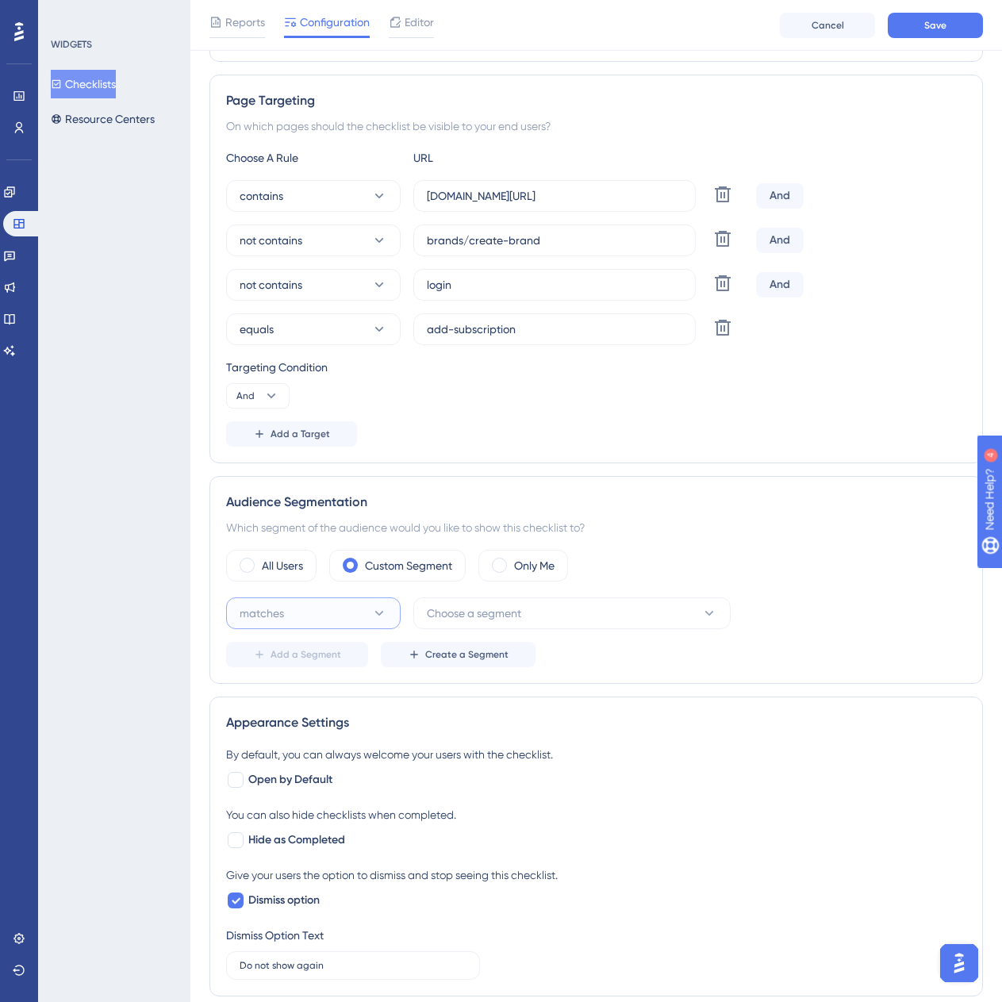
click at [351, 608] on button "matches" at bounding box center [313, 613] width 175 height 32
click at [486, 616] on span "Choose a segment" at bounding box center [474, 613] width 94 height 19
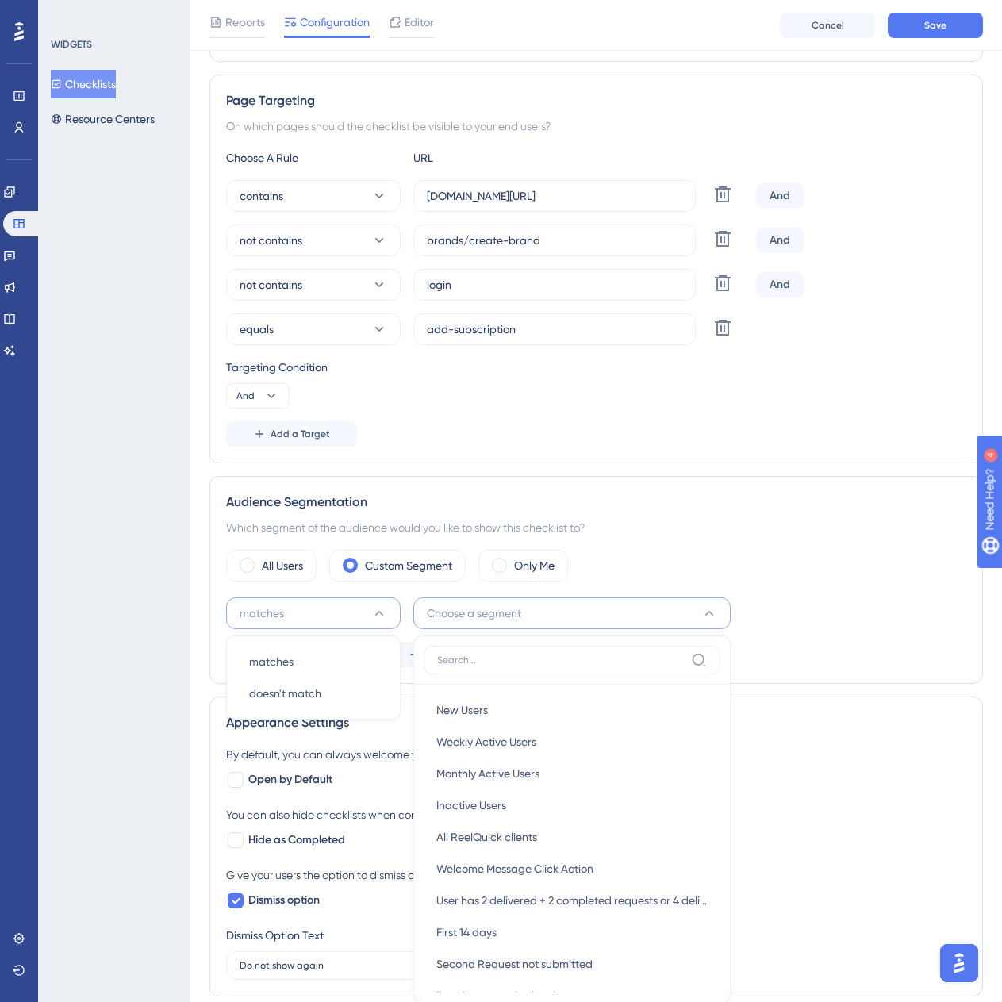
scroll to position [578, 0]
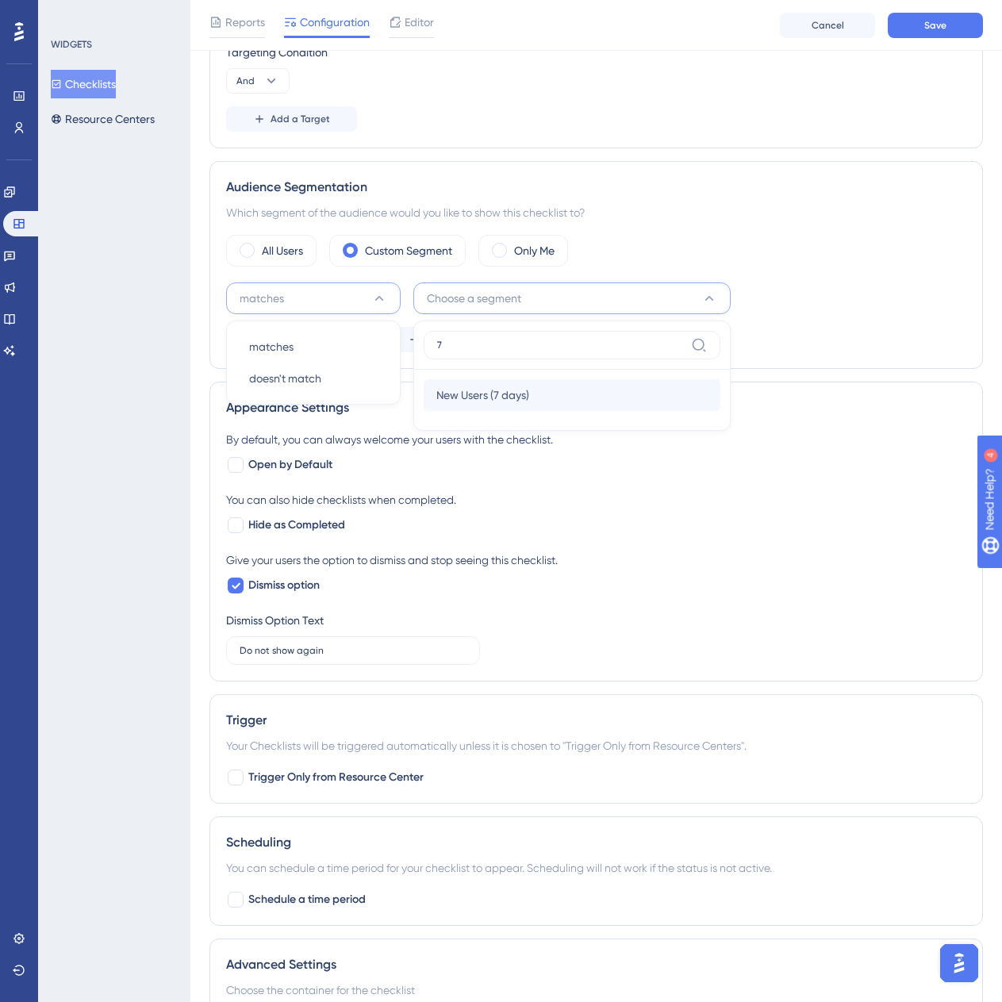
type input "7"
click at [547, 397] on div "New Users (7 days) New Users (7 days)" at bounding box center [571, 395] width 271 height 32
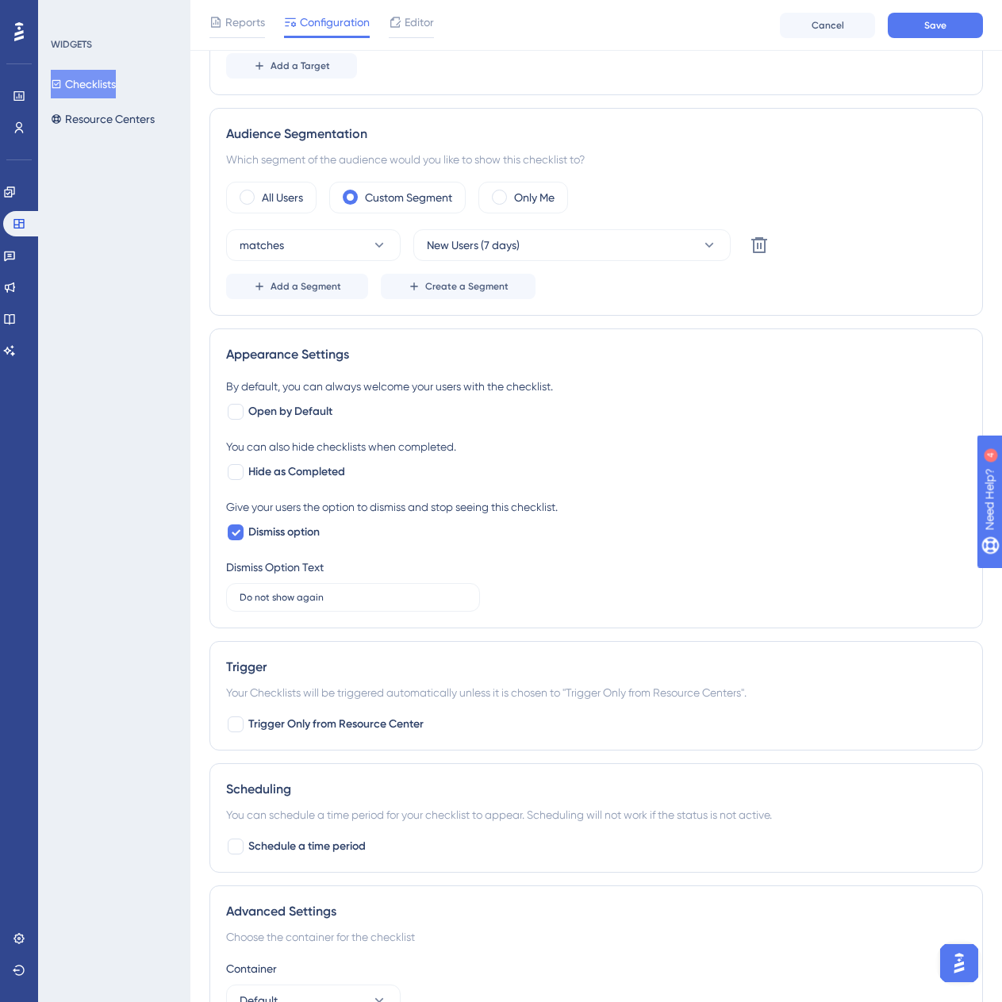
scroll to position [726, 0]
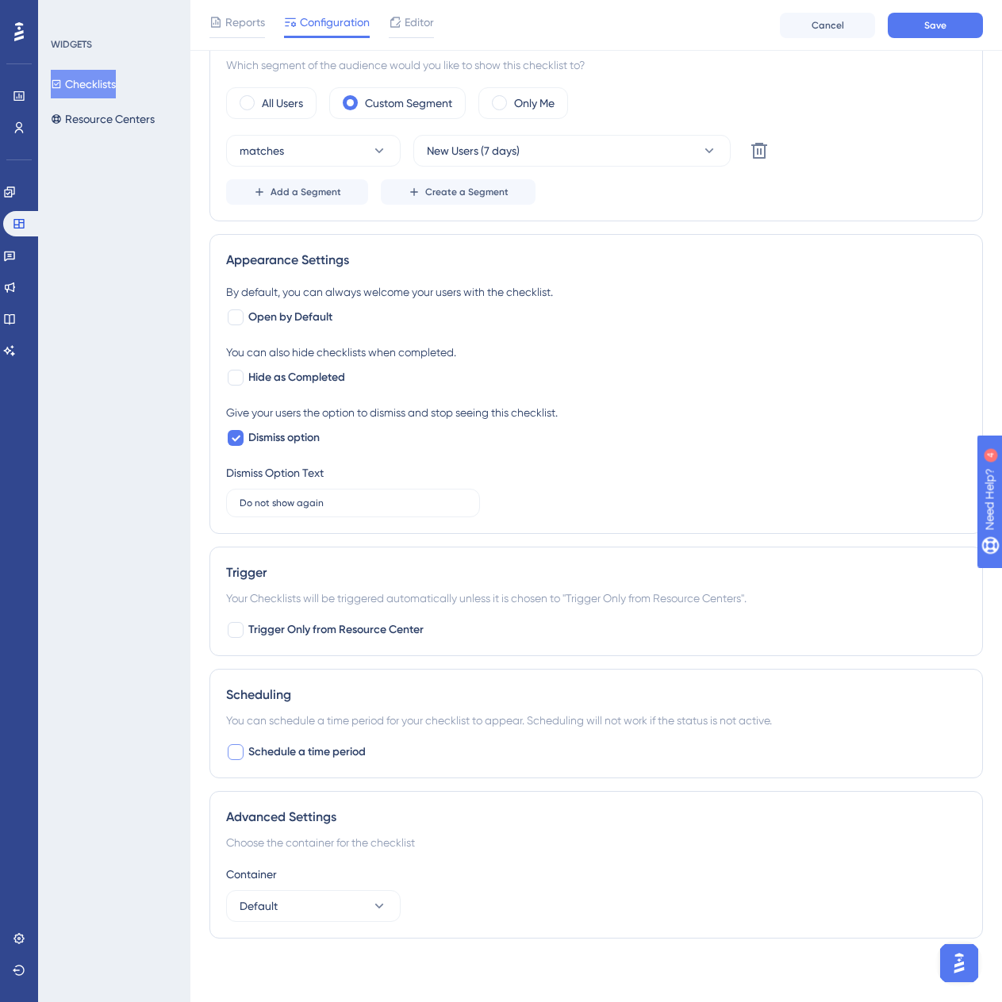
click at [350, 758] on span "Schedule a time period" at bounding box center [306, 752] width 117 height 19
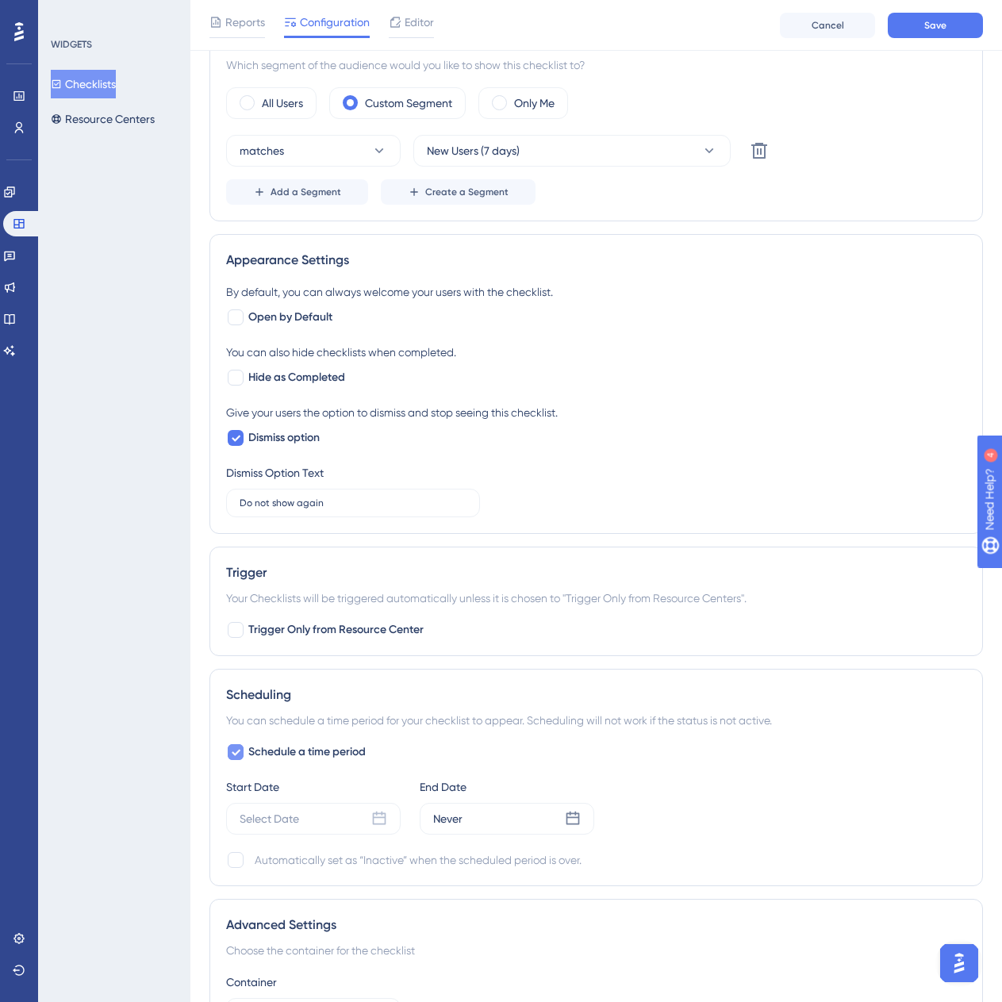
click at [350, 758] on span "Schedule a time period" at bounding box center [306, 752] width 117 height 19
checkbox input "false"
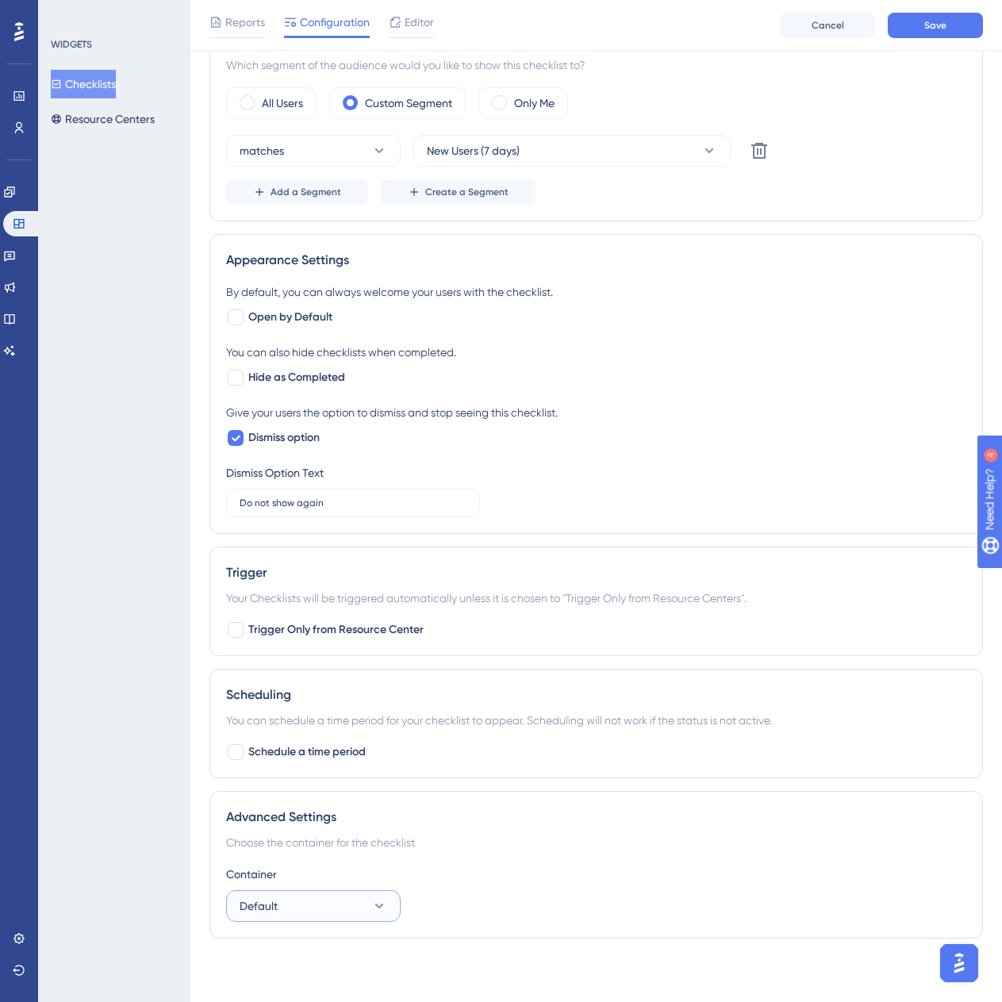
click at [374, 893] on button "Default" at bounding box center [313, 906] width 175 height 32
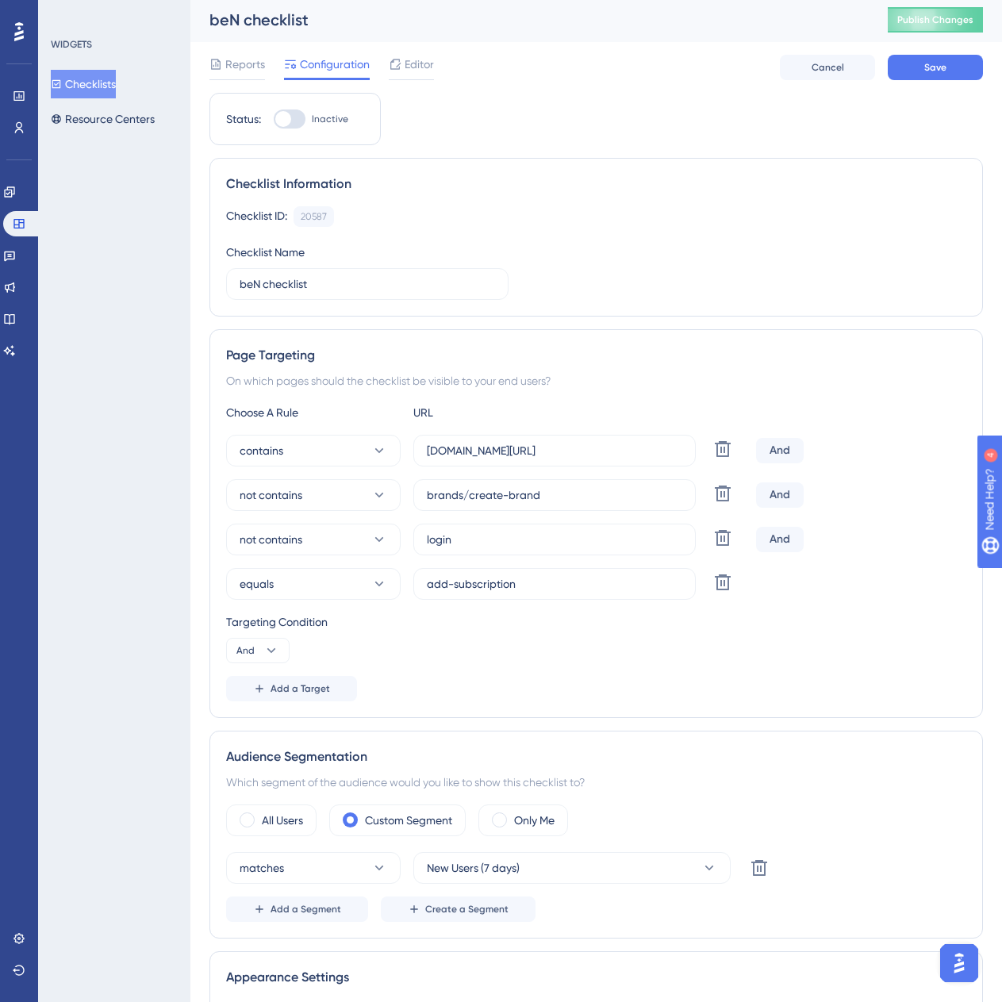
scroll to position [0, 0]
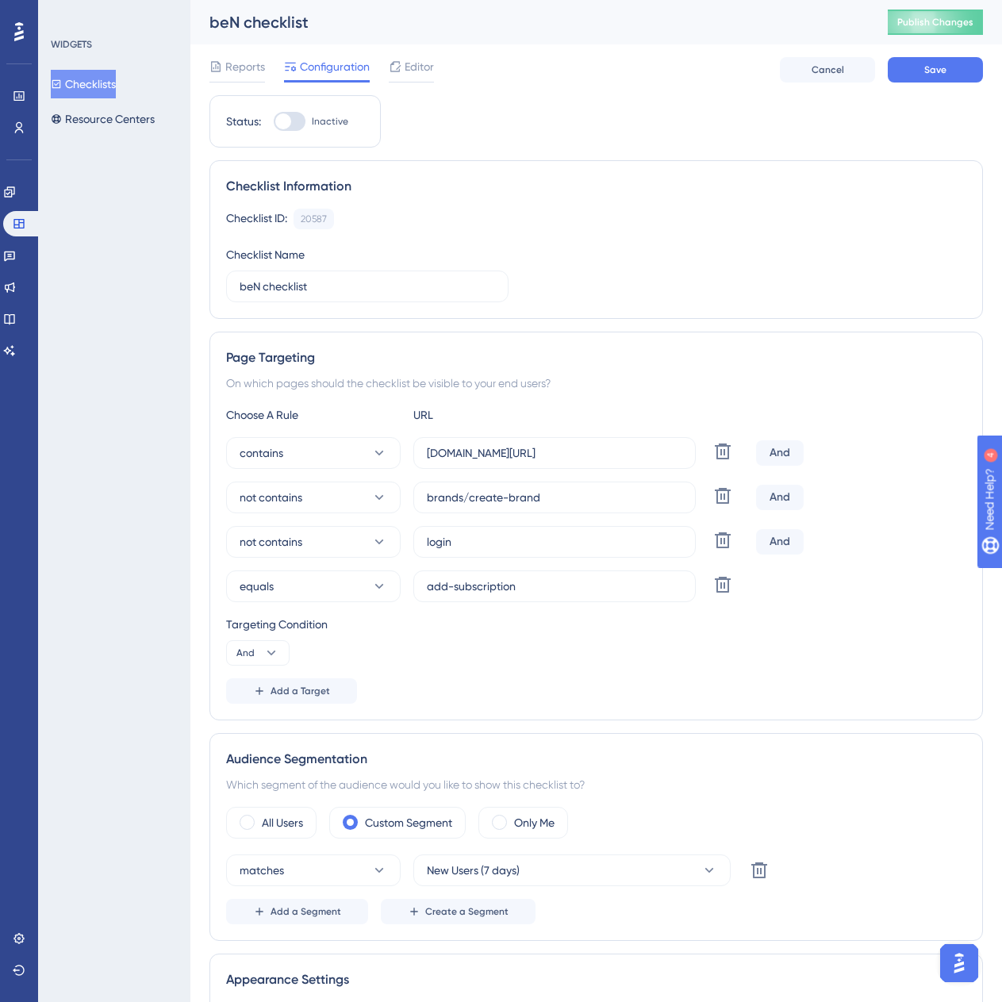
click at [157, 900] on div "WIDGETS Checklists Resource Centers" at bounding box center [114, 501] width 152 height 1002
drag, startPoint x: 271, startPoint y: 688, endPoint x: 291, endPoint y: 704, distance: 25.4
click at [271, 688] on span "Add a Target" at bounding box center [301, 691] width 60 height 13
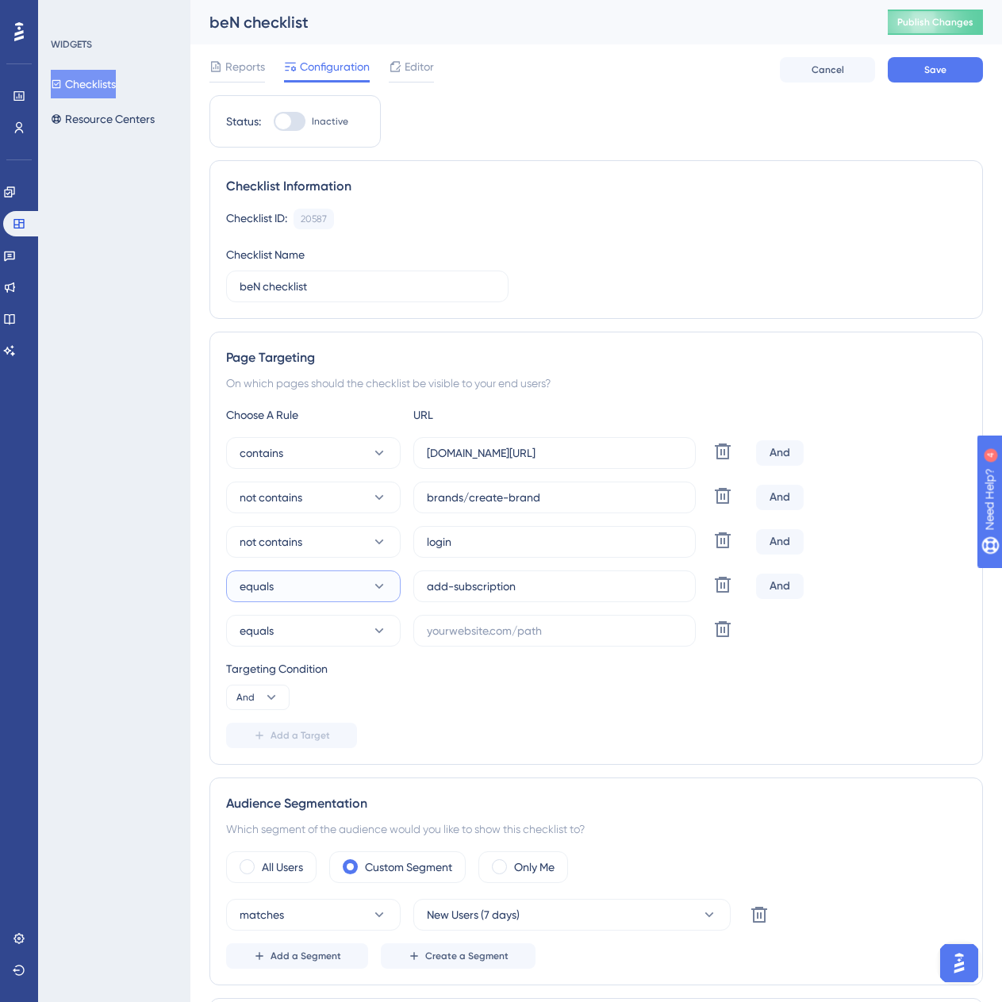
click at [349, 586] on button "equals" at bounding box center [313, 586] width 175 height 32
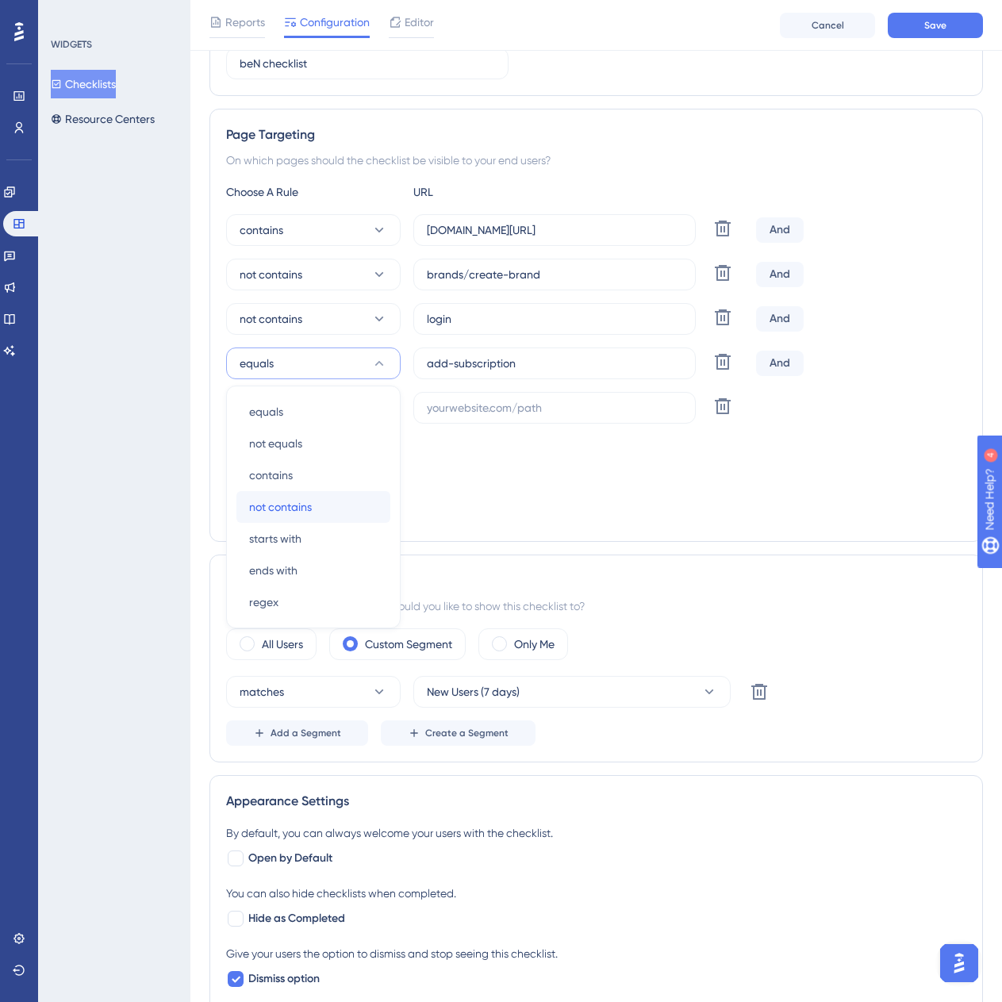
click at [290, 509] on span "not contains" at bounding box center [280, 506] width 63 height 19
click at [337, 401] on button "equals" at bounding box center [313, 408] width 175 height 32
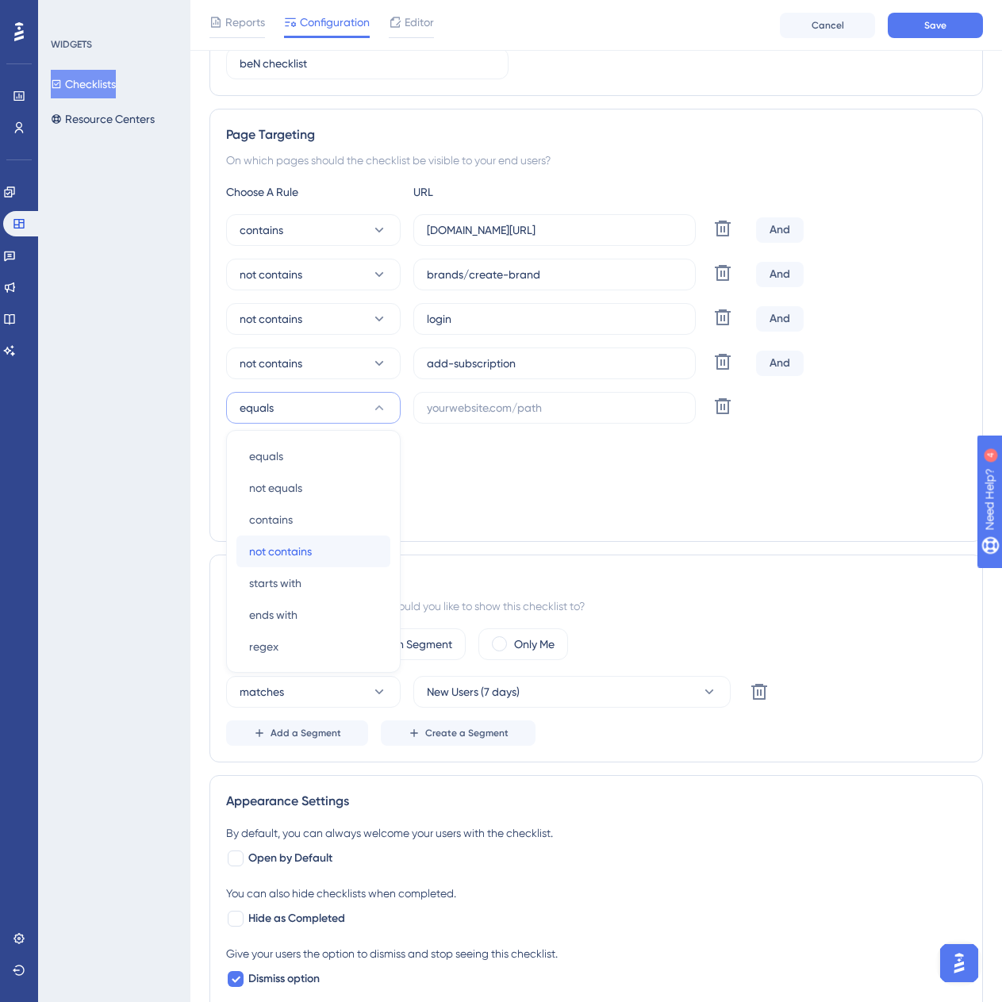
click at [311, 549] on span "not contains" at bounding box center [280, 551] width 63 height 19
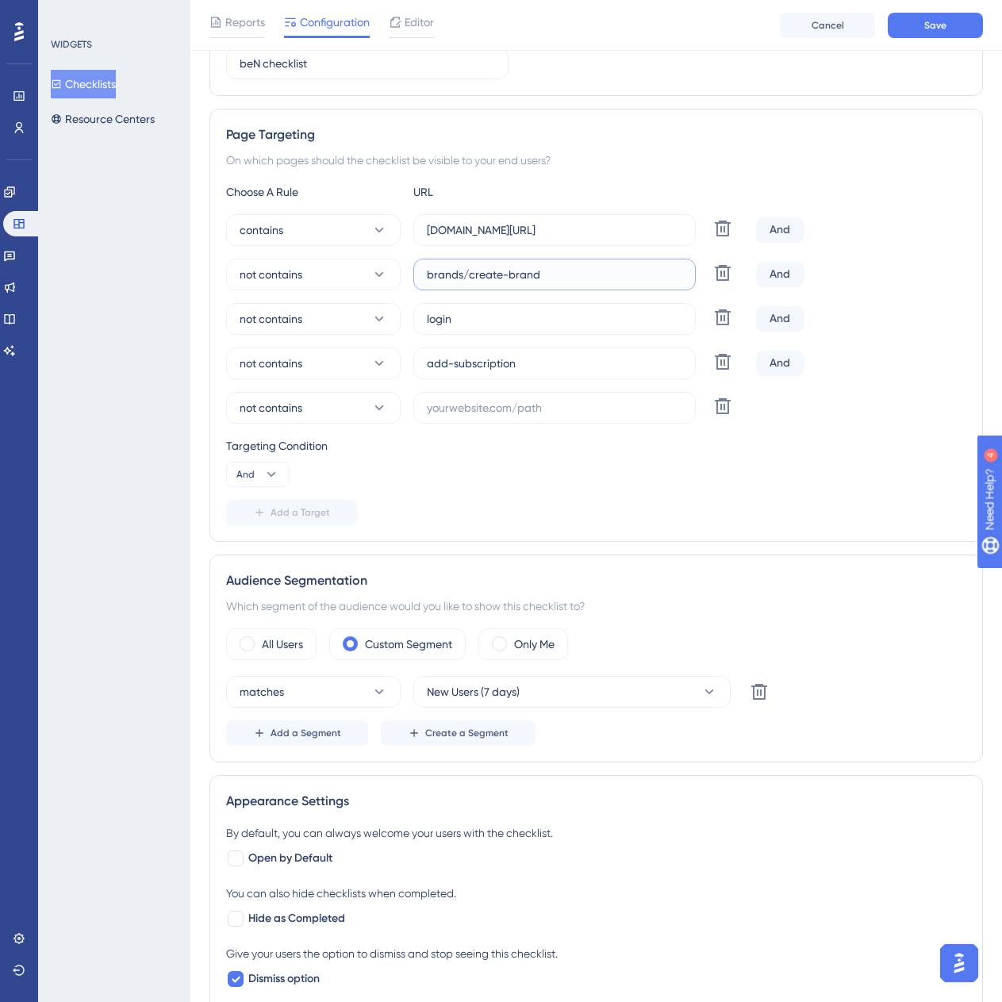
drag, startPoint x: 467, startPoint y: 278, endPoint x: 415, endPoint y: 289, distance: 53.5
click at [415, 289] on div "brands/create-brand" at bounding box center [554, 275] width 282 height 32
type input "create-brand"
click at [463, 416] on input "text" at bounding box center [554, 407] width 255 height 17
type input "brands"
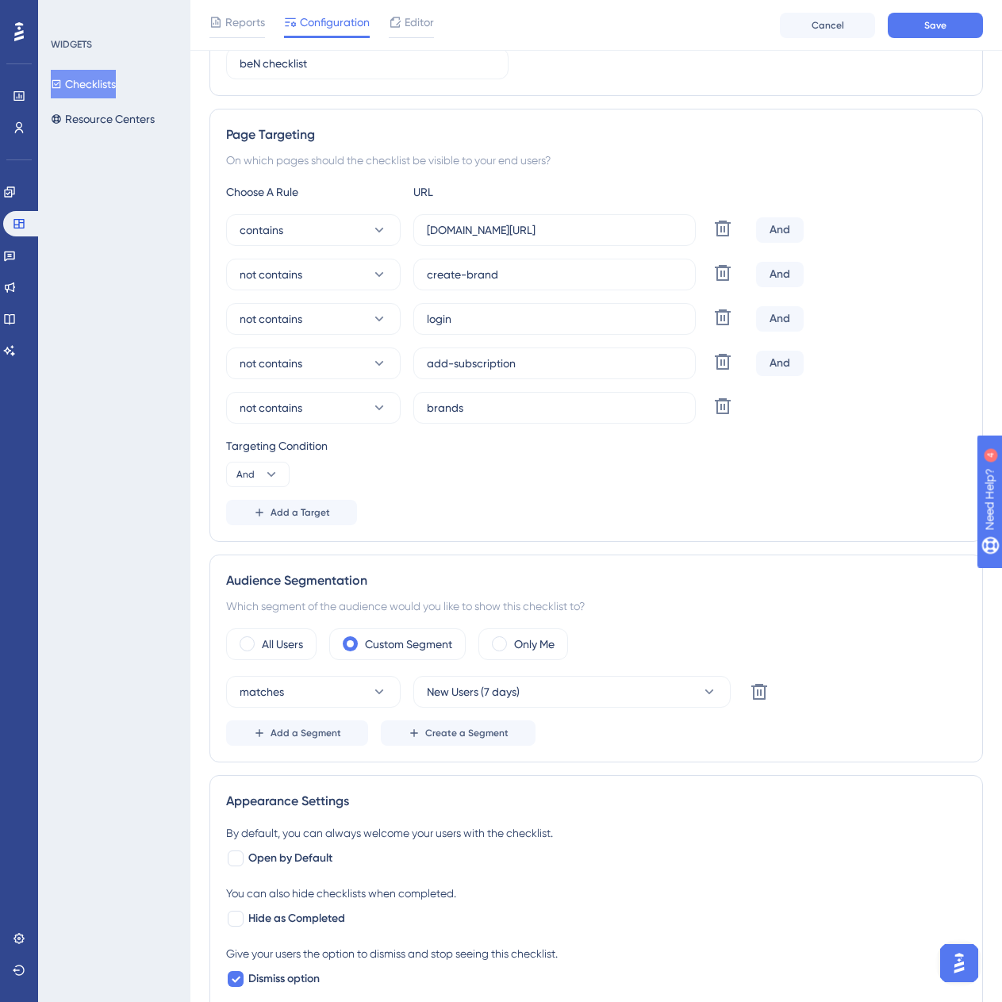
click at [485, 459] on div "Targeting Condition And" at bounding box center [596, 461] width 740 height 51
click at [936, 17] on button "Save" at bounding box center [935, 25] width 95 height 25
click at [117, 901] on div "WIDGETS Checklists Resource Centers" at bounding box center [114, 501] width 152 height 1002
click at [303, 503] on button "Add a Target" at bounding box center [291, 512] width 131 height 25
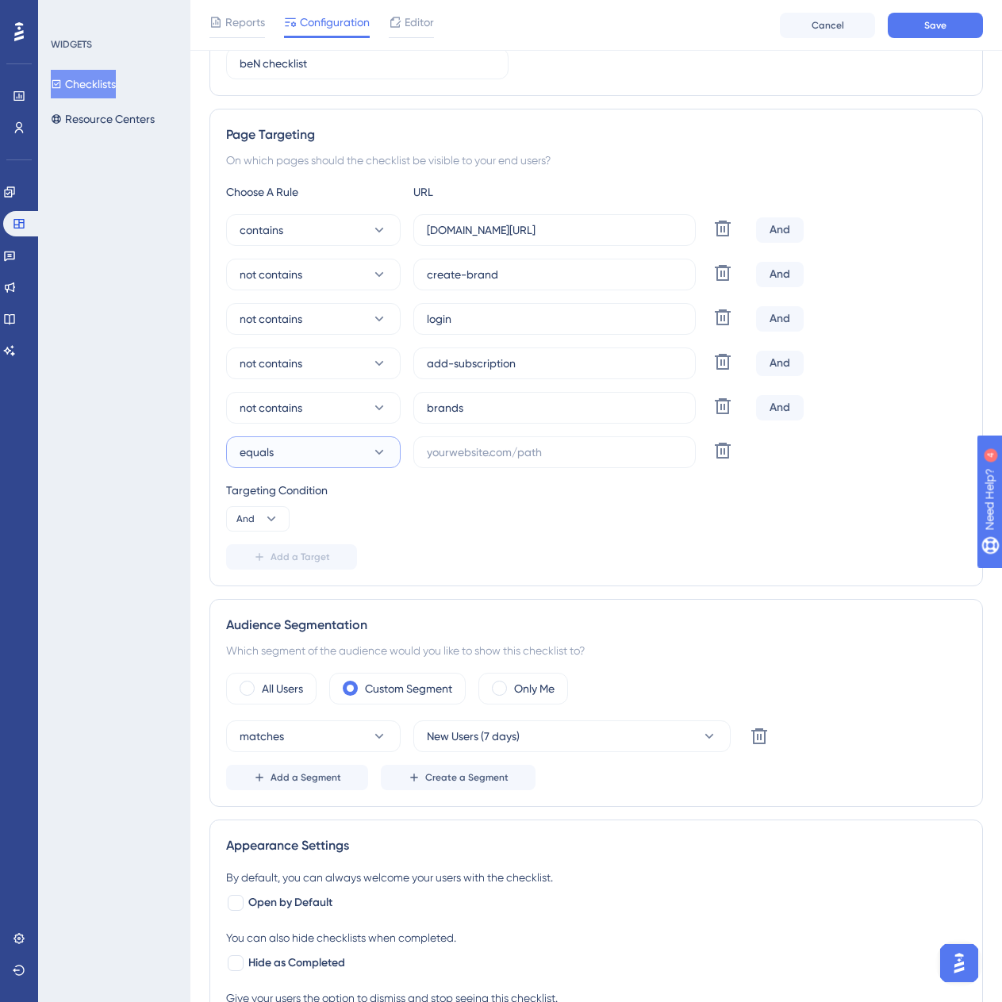
click at [340, 458] on button "equals" at bounding box center [313, 452] width 175 height 32
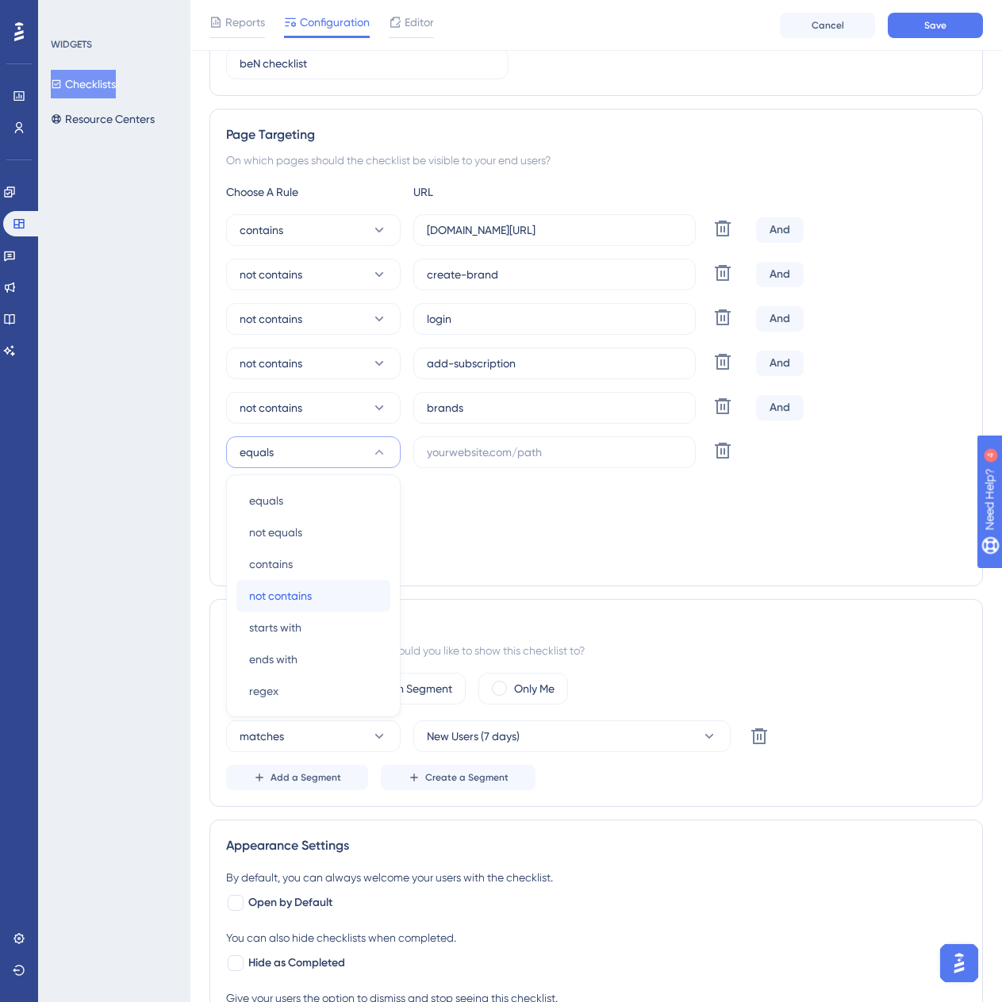
click at [310, 600] on span "not contains" at bounding box center [280, 595] width 63 height 19
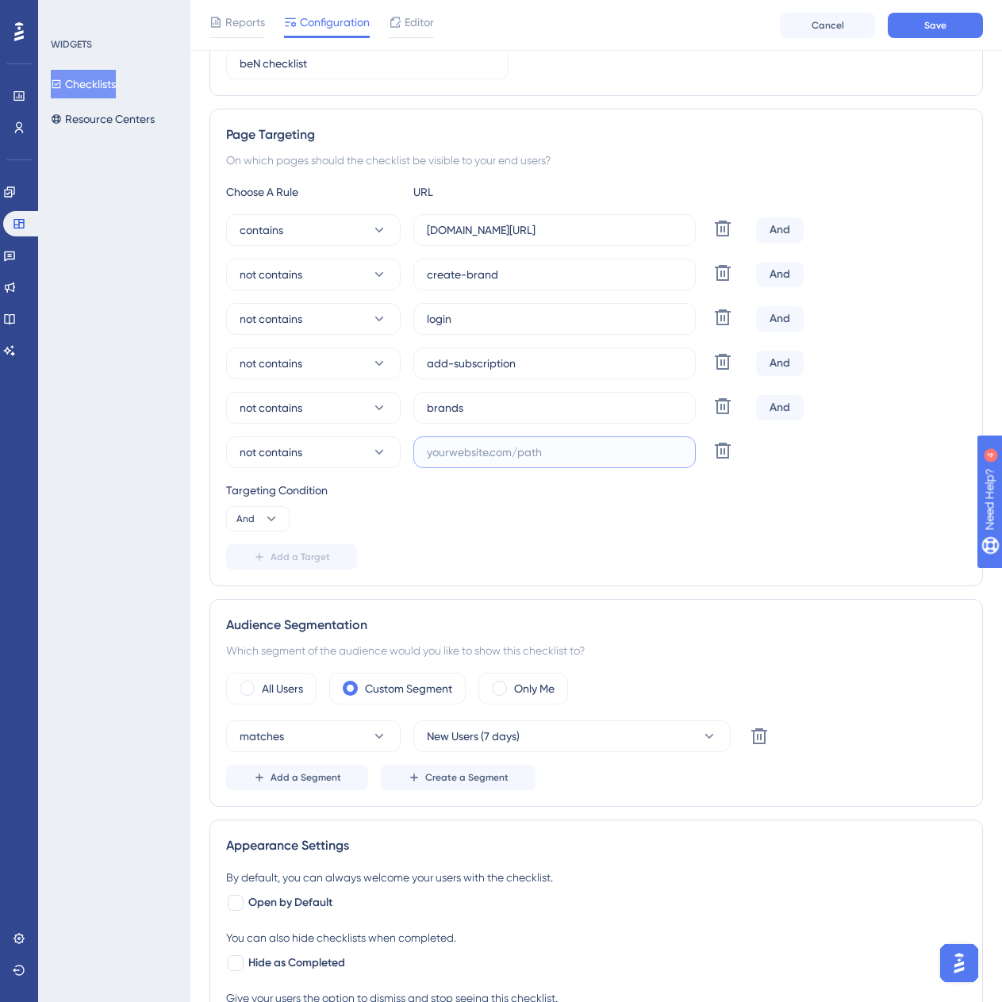
click at [475, 455] on input "text" at bounding box center [554, 451] width 255 height 17
type input "plan-select"
click at [496, 527] on div "Targeting Condition And" at bounding box center [596, 506] width 740 height 51
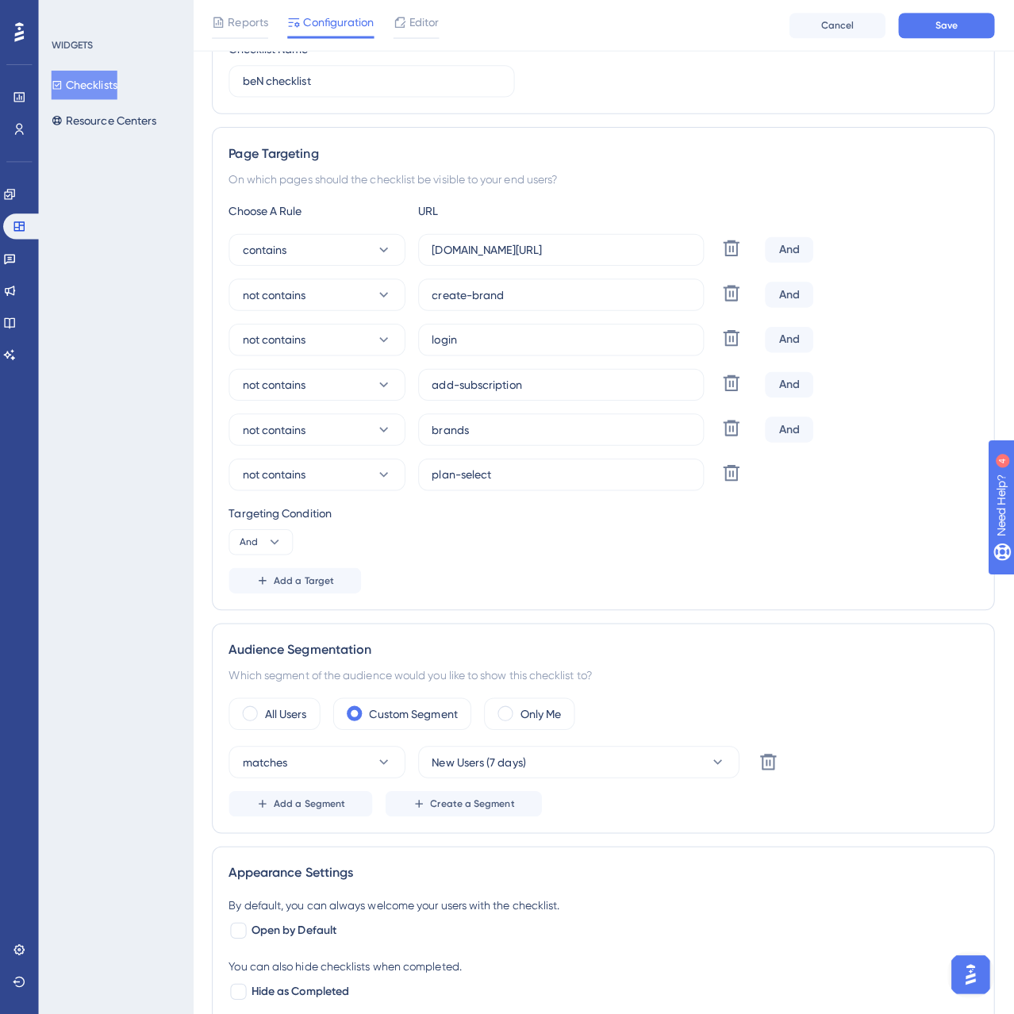
scroll to position [0, 0]
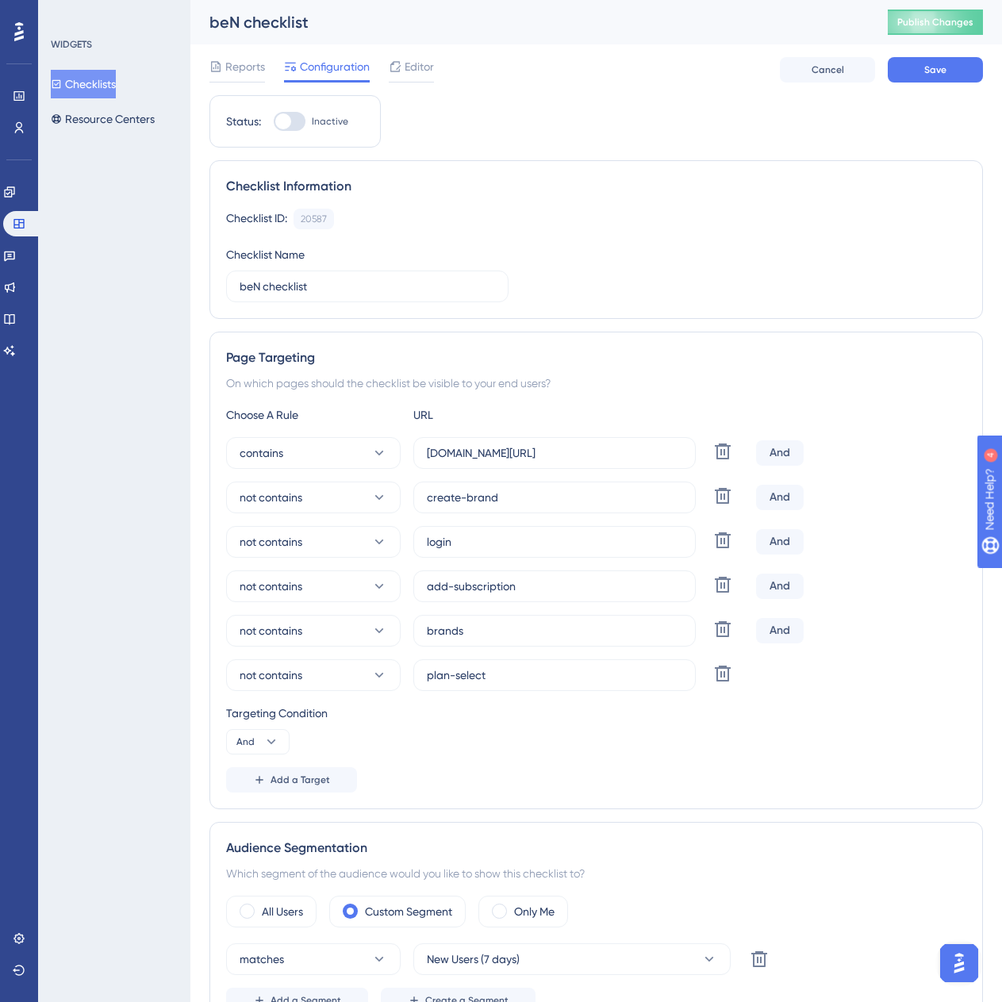
click at [959, 51] on div "Reports Configuration Editor Cancel Save" at bounding box center [596, 69] width 774 height 51
click at [954, 63] on button "Save" at bounding box center [935, 69] width 95 height 25
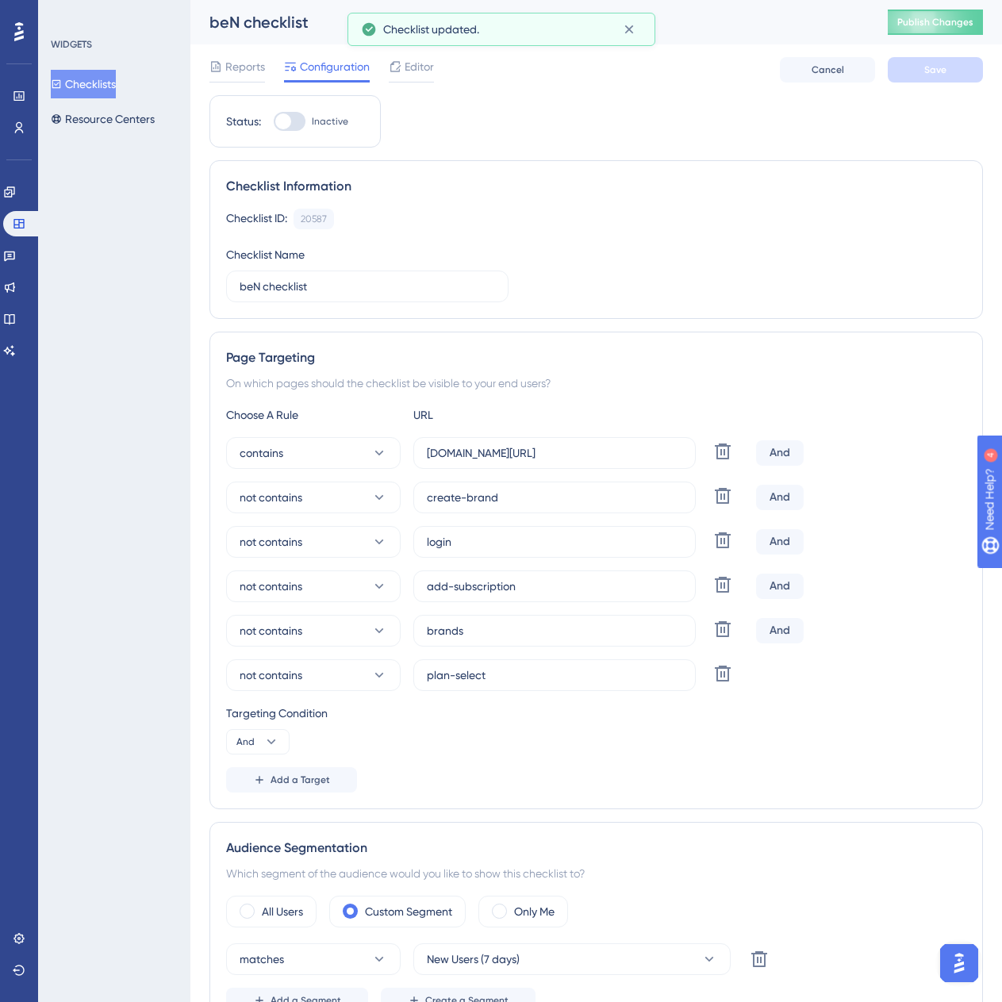
click at [299, 123] on div at bounding box center [290, 121] width 32 height 19
click at [274, 122] on input "Inactive" at bounding box center [273, 121] width 1 height 1
checkbox input "true"
click at [945, 69] on span "Save" at bounding box center [935, 69] width 22 height 13
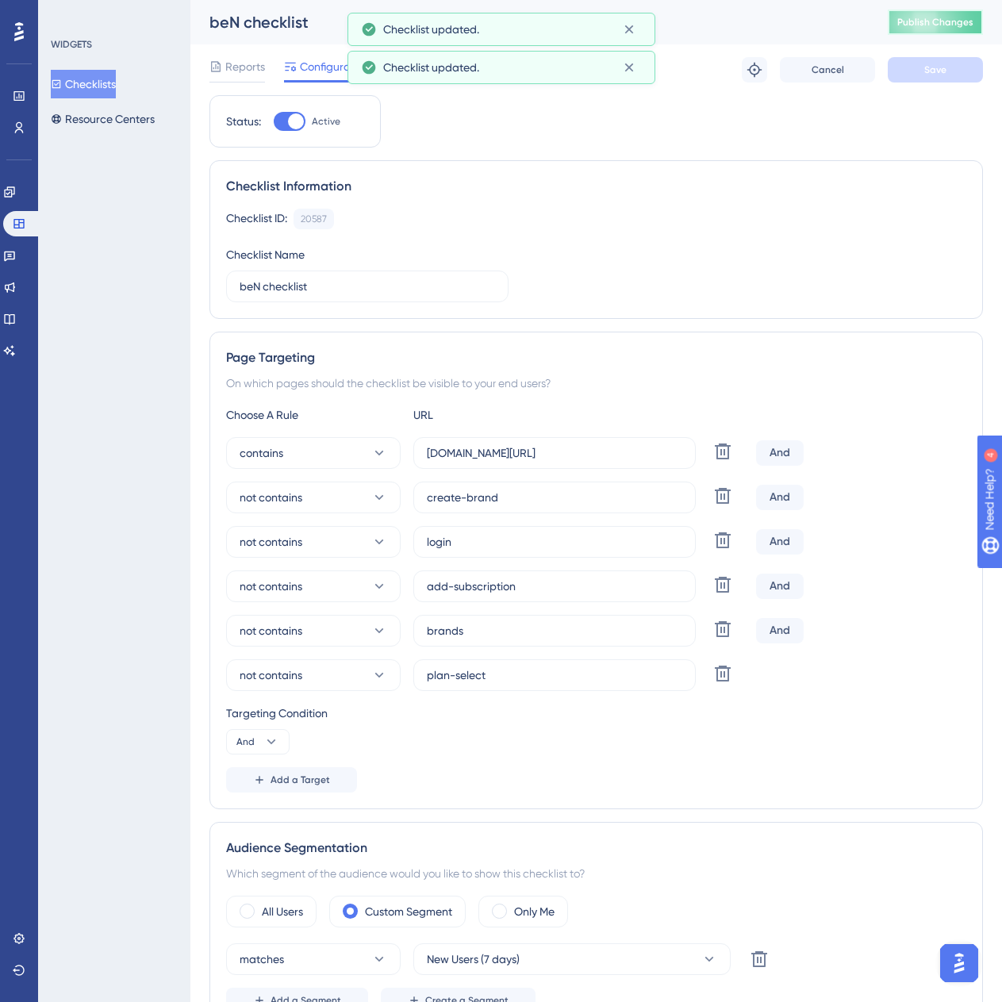
click at [950, 23] on button "Publish Changes" at bounding box center [935, 22] width 95 height 25
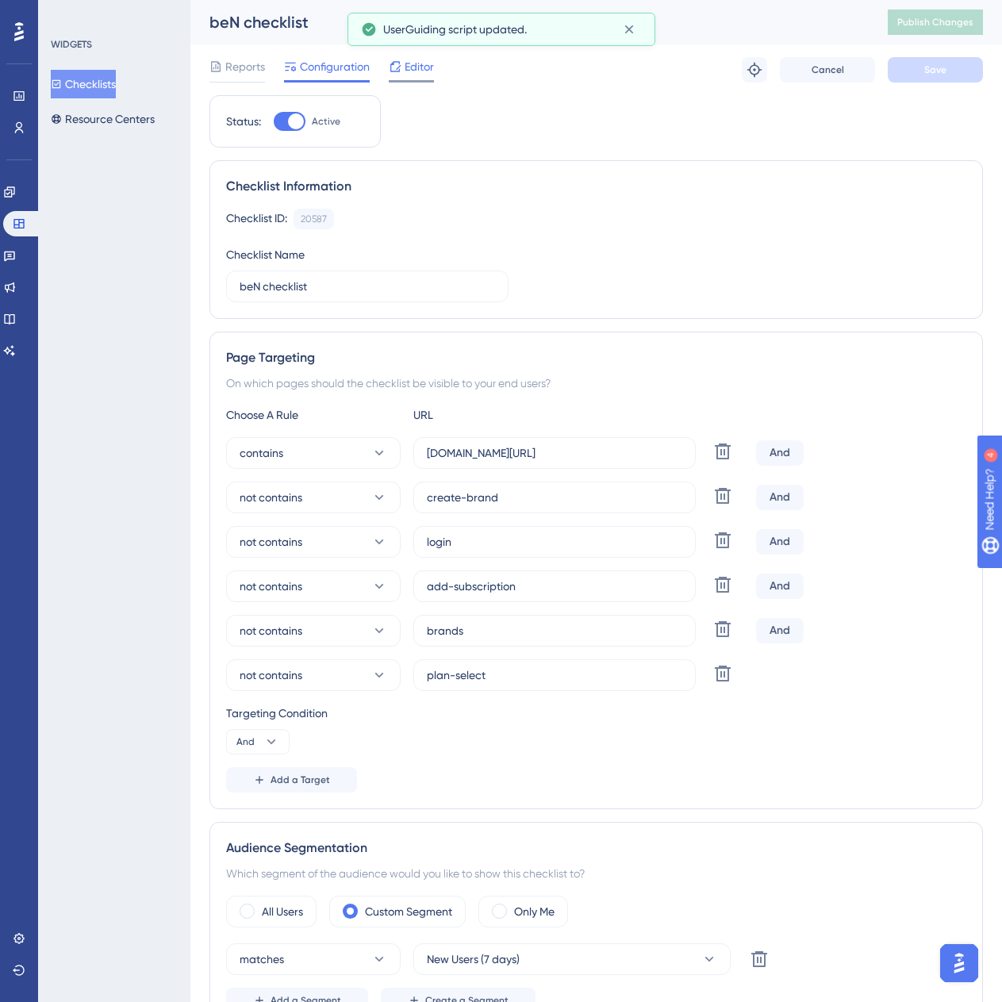
click at [431, 71] on span "Editor" at bounding box center [419, 66] width 29 height 19
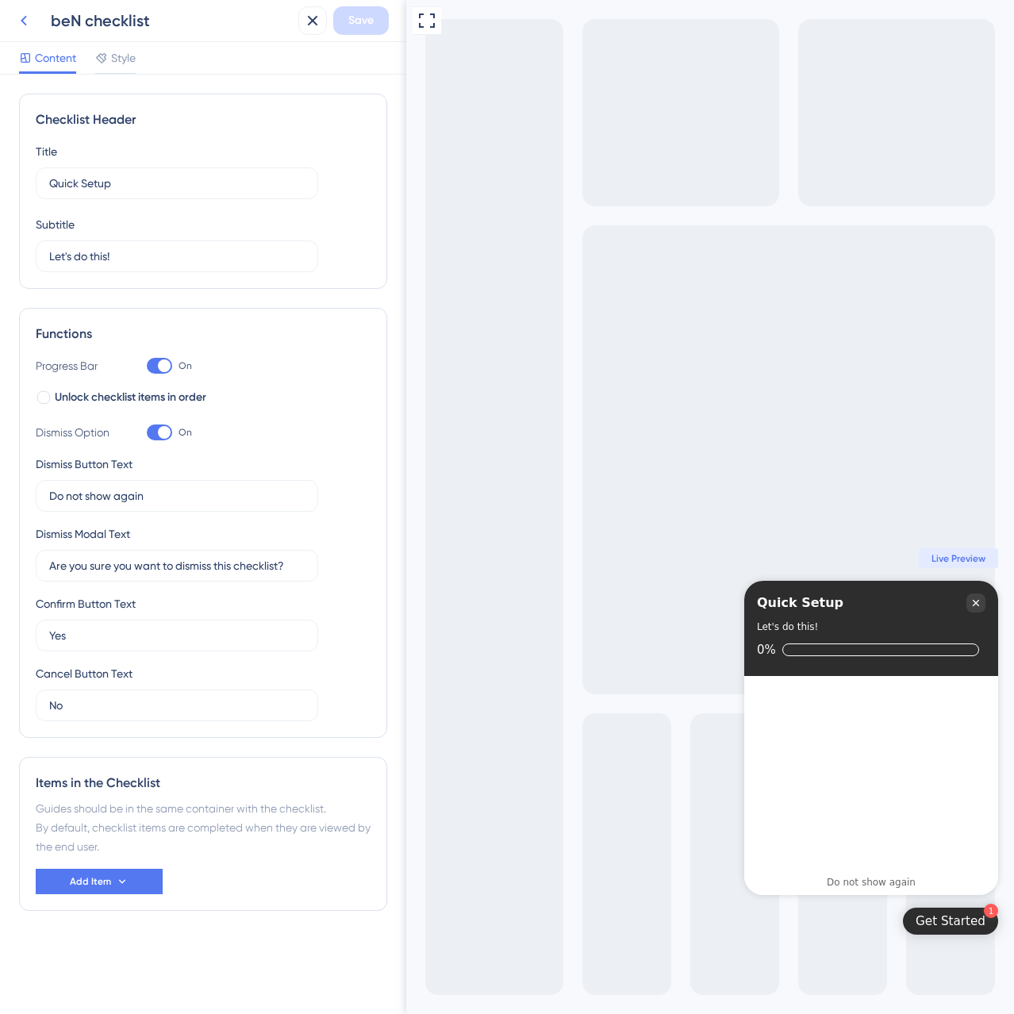
click at [21, 28] on icon at bounding box center [23, 20] width 19 height 19
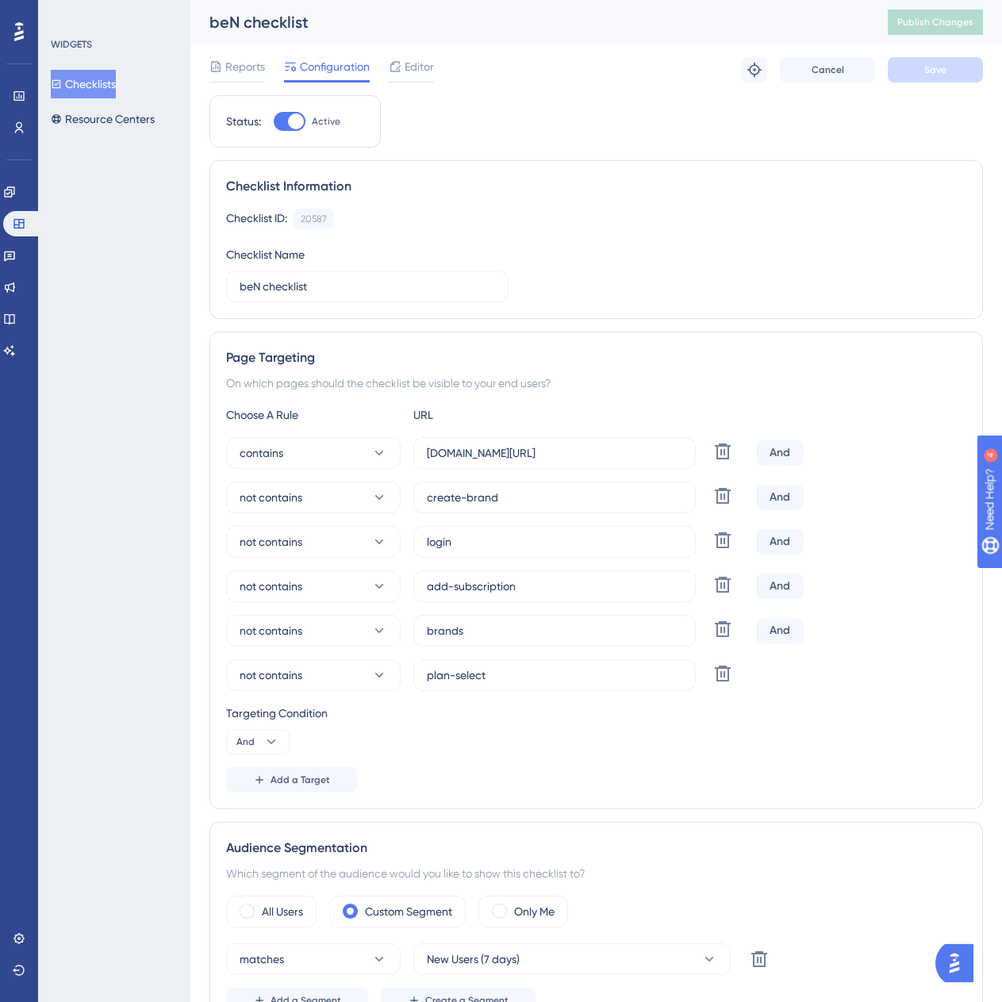
click at [116, 93] on button "Checklists" at bounding box center [83, 84] width 65 height 29
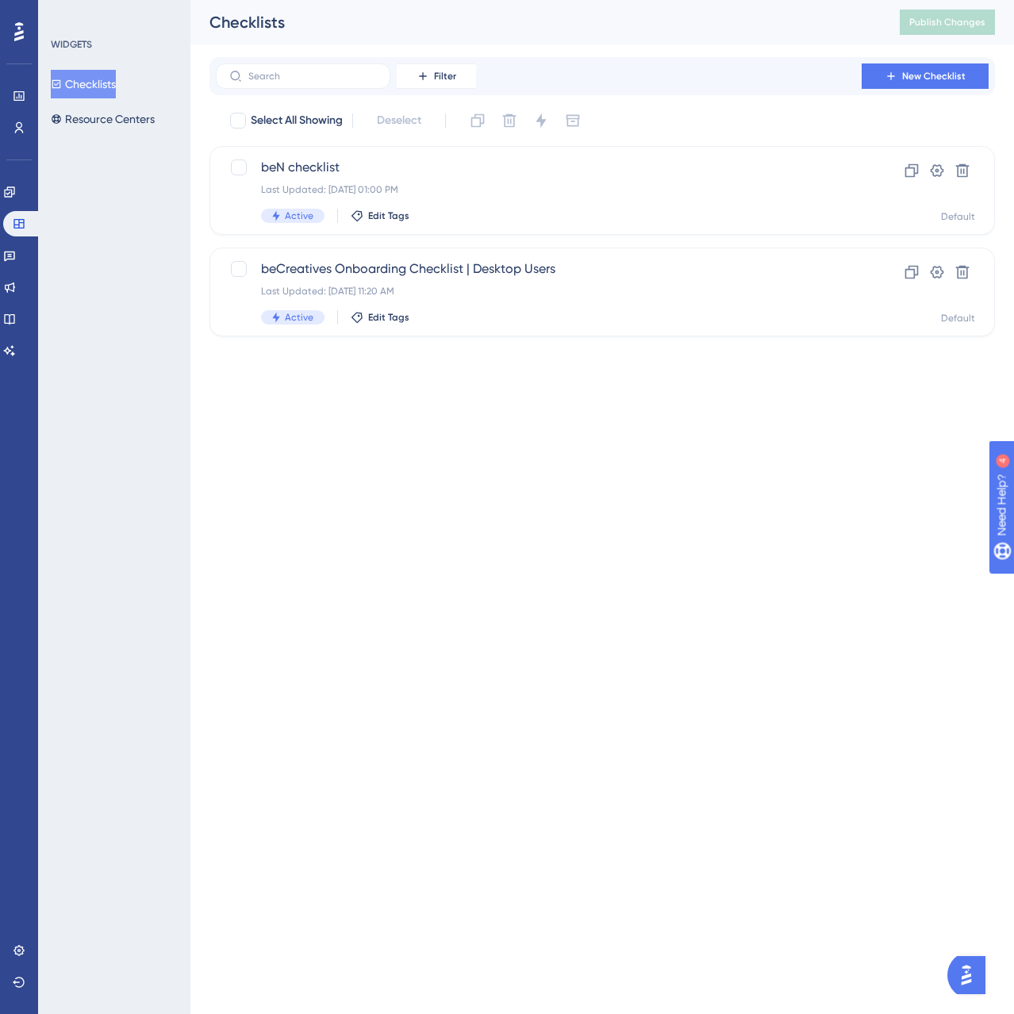
click at [106, 348] on div "WIDGETS Checklists Resource Centers" at bounding box center [114, 507] width 152 height 1014
click at [833, 0] on html "Performance Users Engagement Widgets Feedback Product Updates Knowledge Base AI…" at bounding box center [507, 0] width 1014 height 0
